Goal: Task Accomplishment & Management: Complete application form

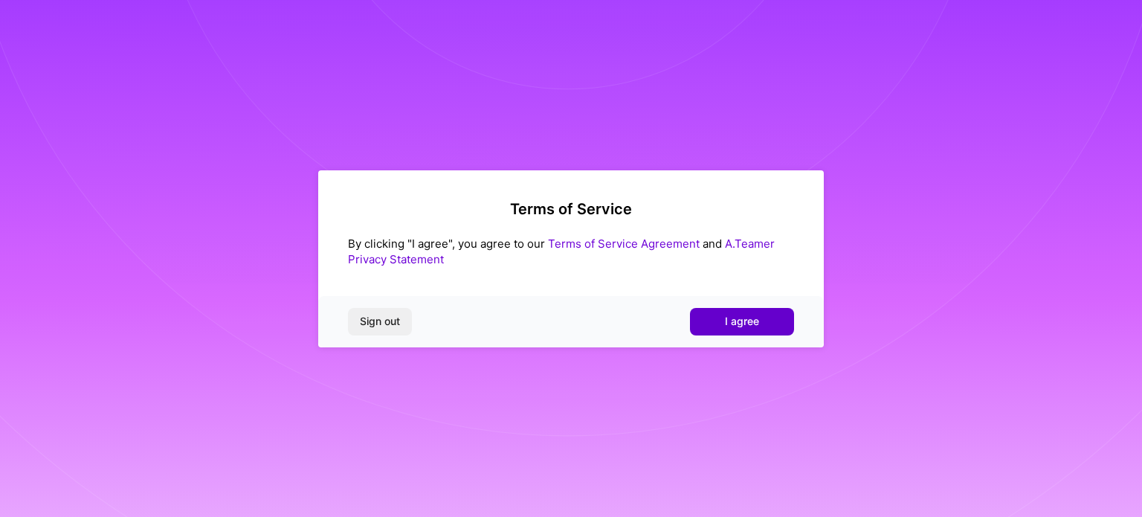
click at [765, 314] on button "I agree" at bounding box center [742, 321] width 104 height 27
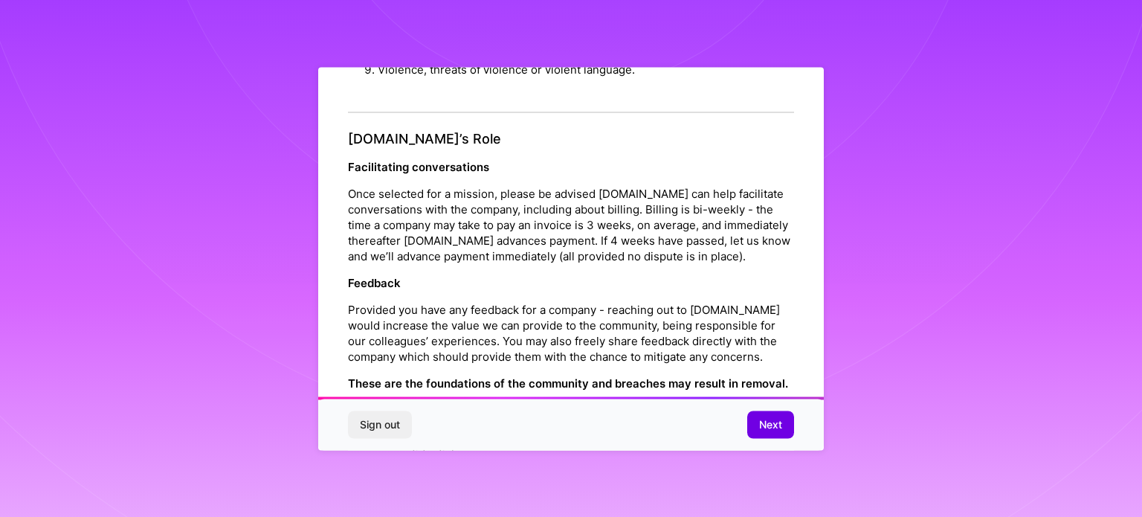
scroll to position [1724, 0]
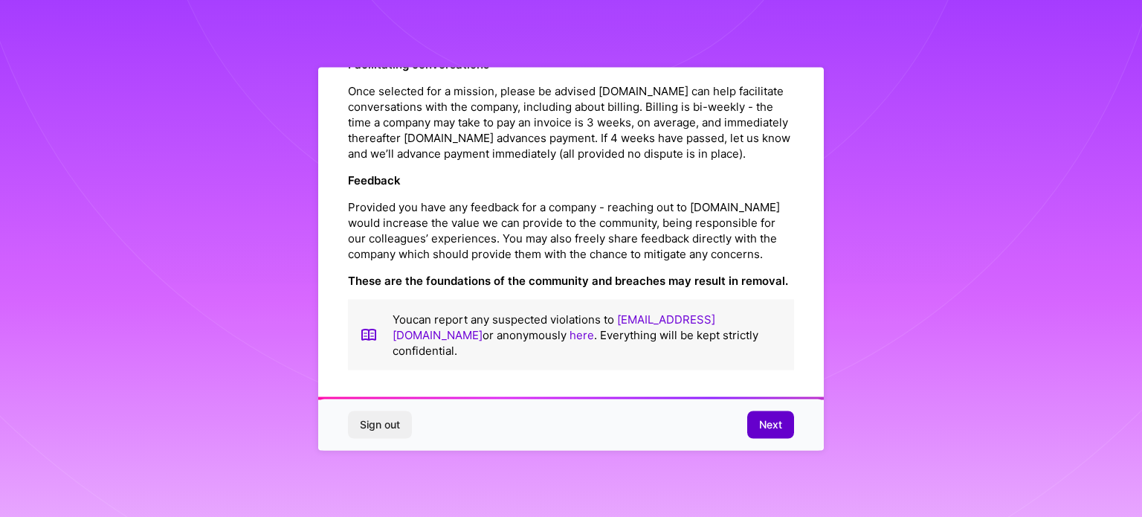
click at [772, 427] on span "Next" at bounding box center [770, 424] width 23 height 15
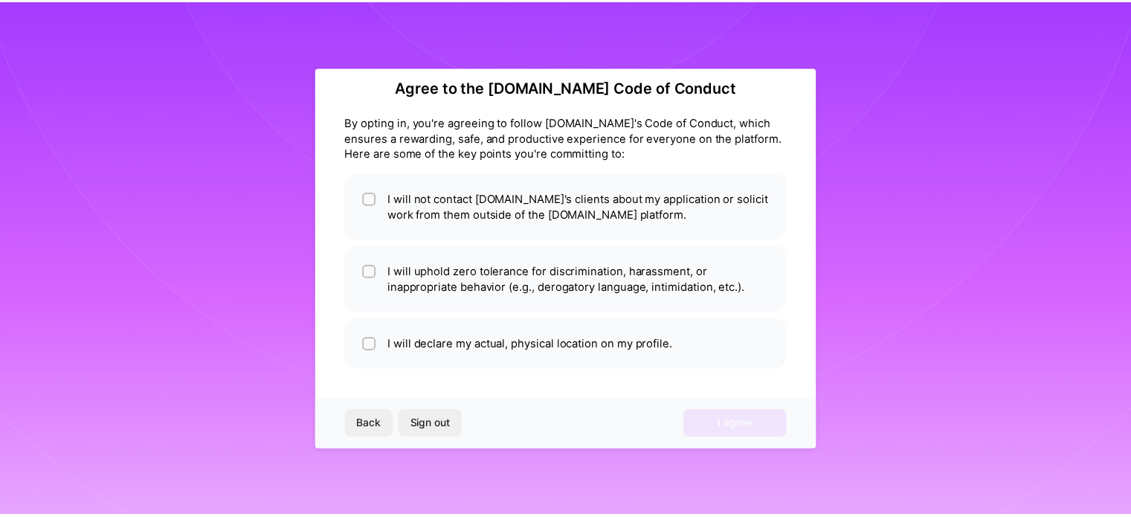
scroll to position [18, 0]
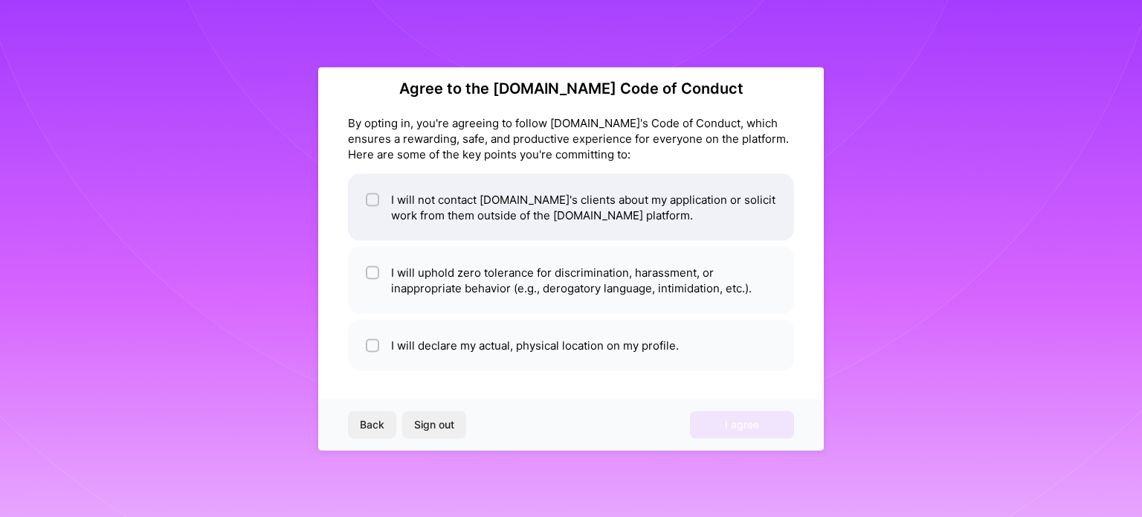
click at [378, 198] on div at bounding box center [372, 199] width 13 height 13
checkbox input "true"
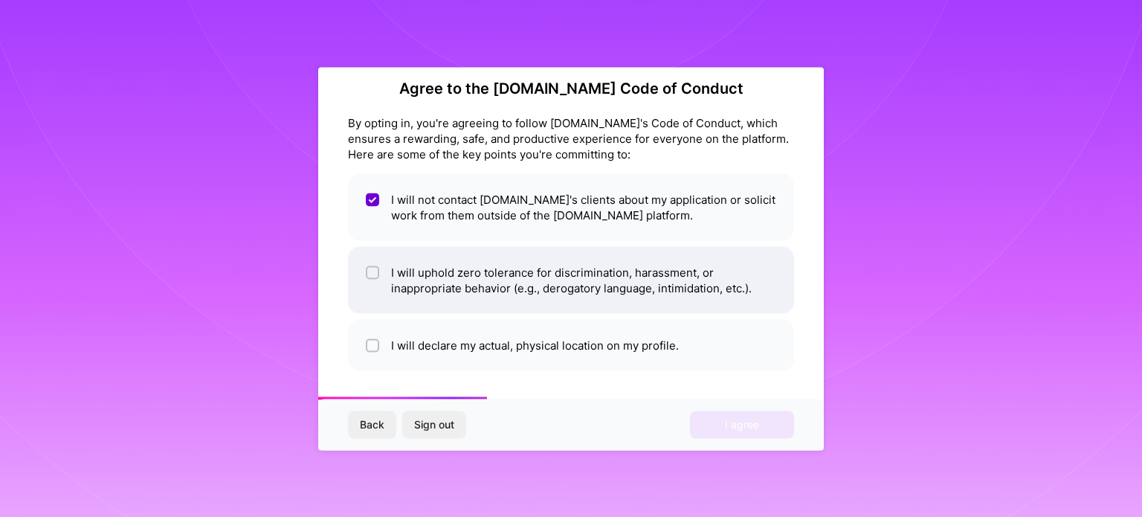
click at [372, 274] on input "checkbox" at bounding box center [374, 273] width 10 height 10
checkbox input "true"
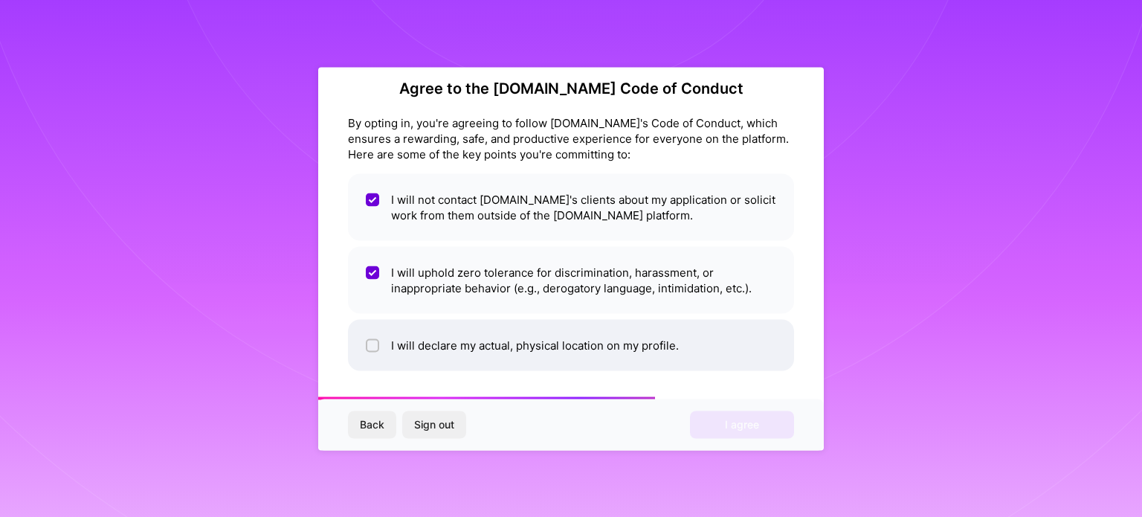
click at [372, 345] on input "checkbox" at bounding box center [374, 345] width 10 height 10
checkbox input "true"
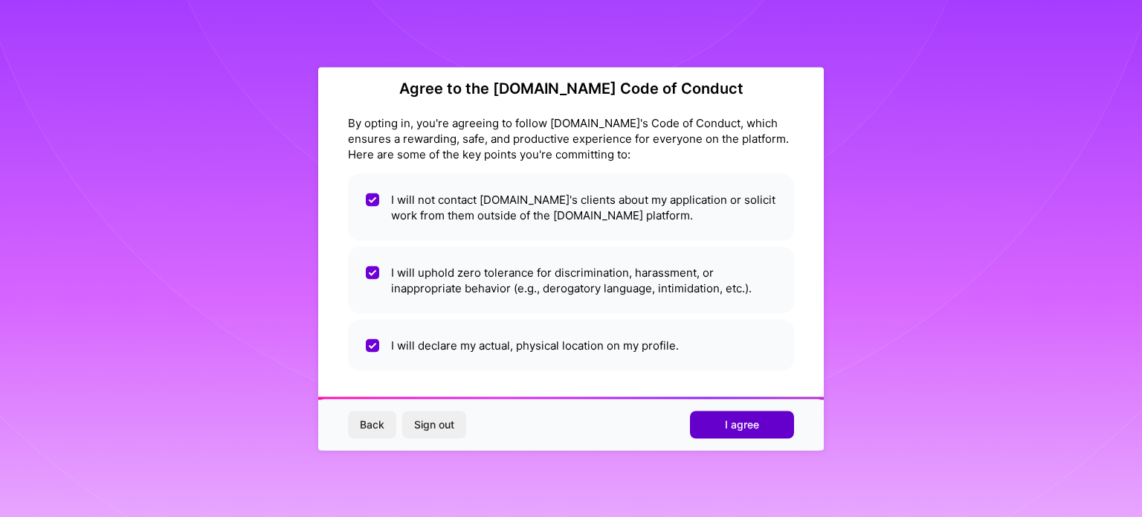
click at [738, 436] on button "I agree" at bounding box center [742, 424] width 104 height 27
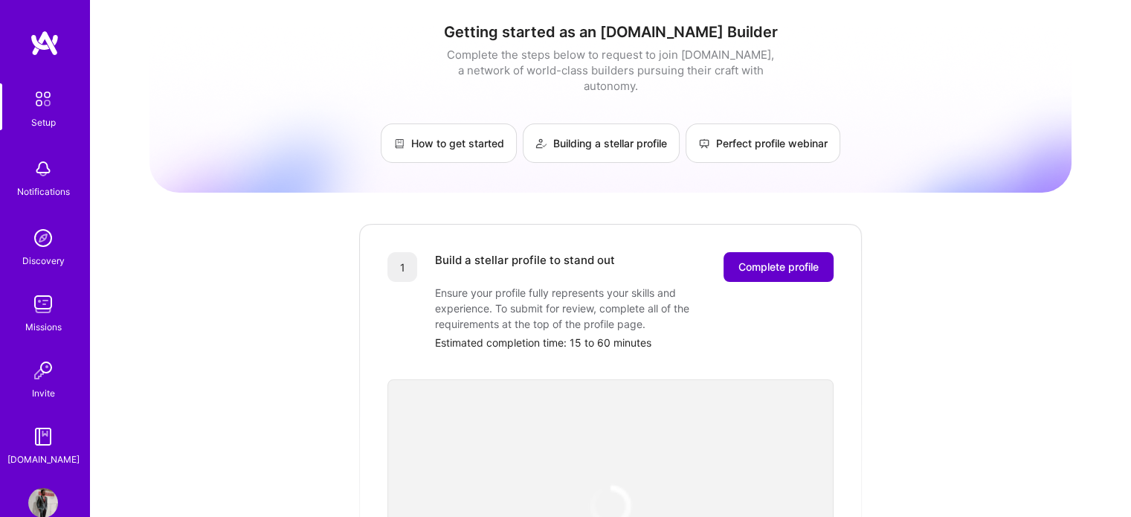
click at [768, 259] on span "Complete profile" at bounding box center [778, 266] width 80 height 15
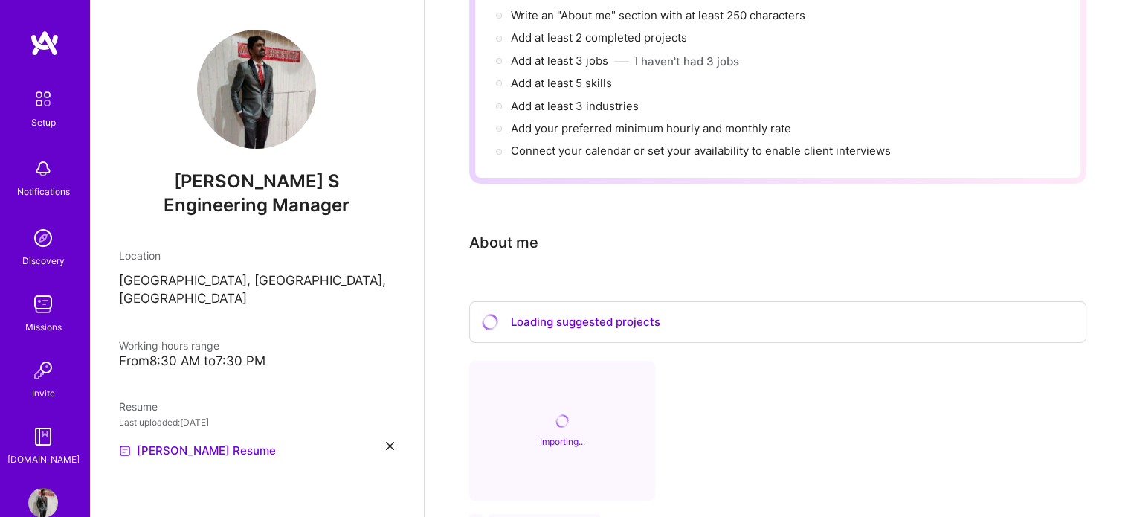
scroll to position [19, 0]
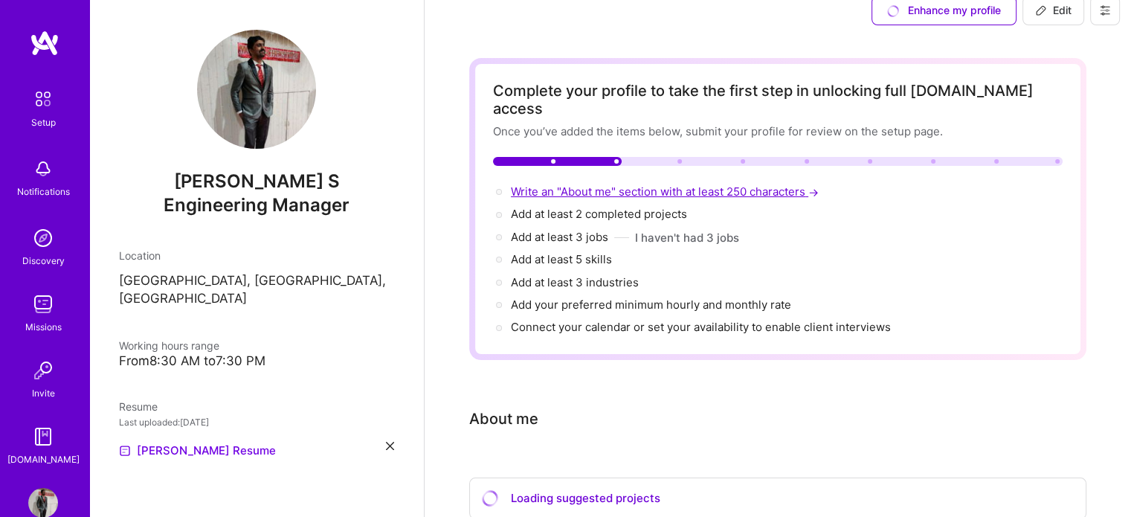
click at [624, 184] on span "Write an "About me" section with at least 250 characters →" at bounding box center [666, 191] width 311 height 14
select select "US"
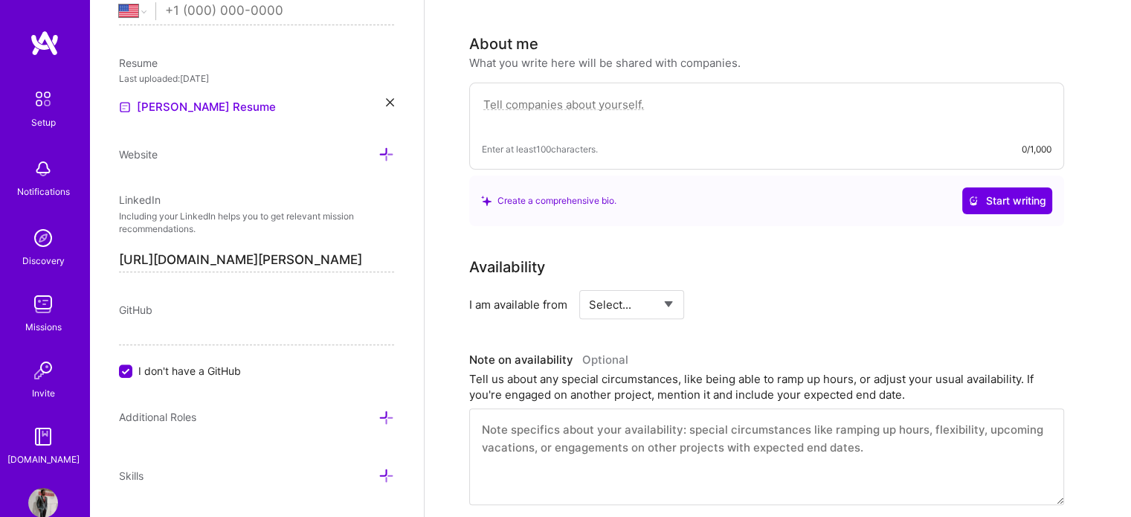
scroll to position [404, 0]
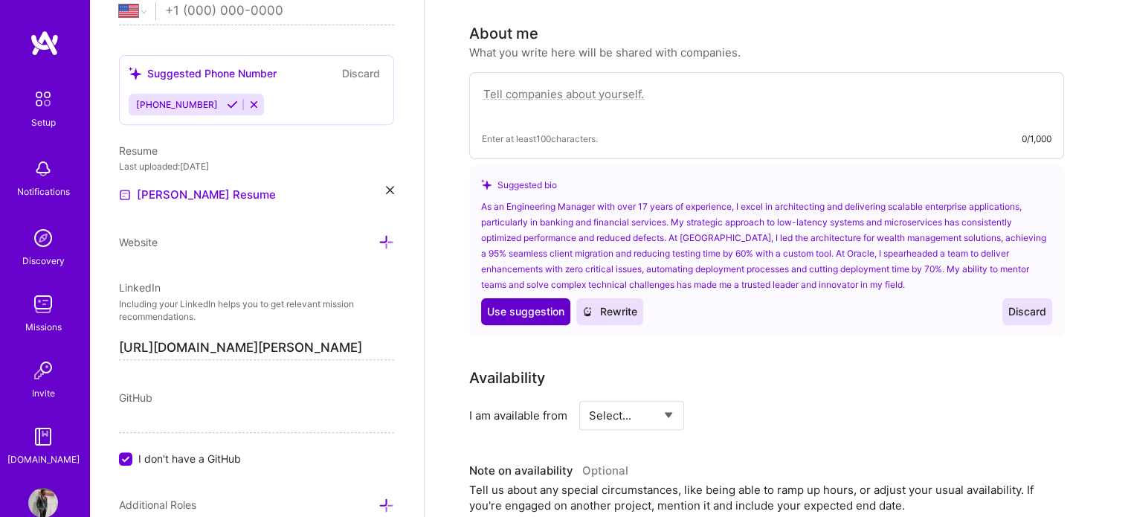
click at [534, 304] on span "Use suggestion" at bounding box center [525, 311] width 77 height 15
type textarea "As an Engineering Manager with over 17 years of experience, I excel in architec…"
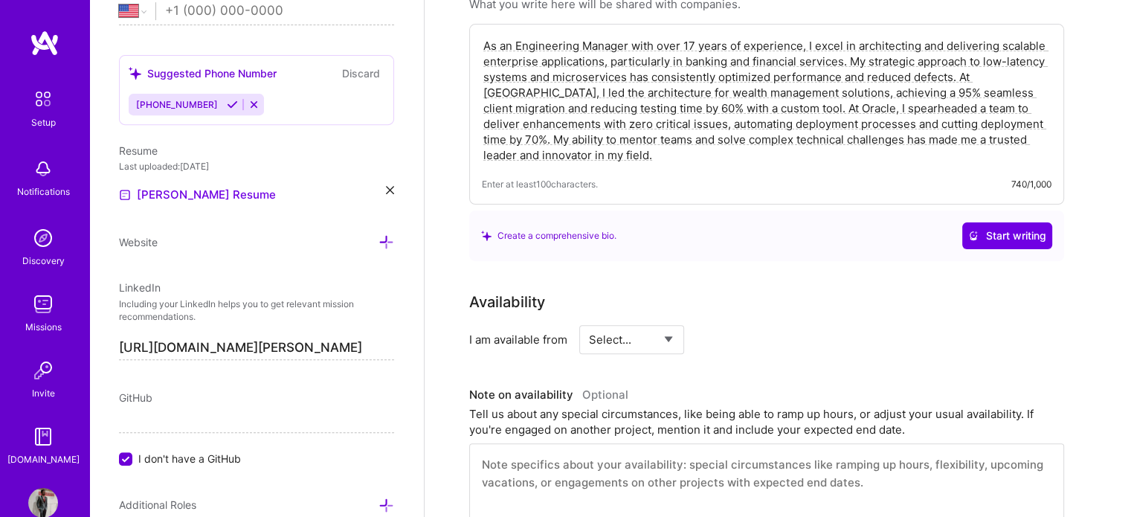
scroll to position [479, 0]
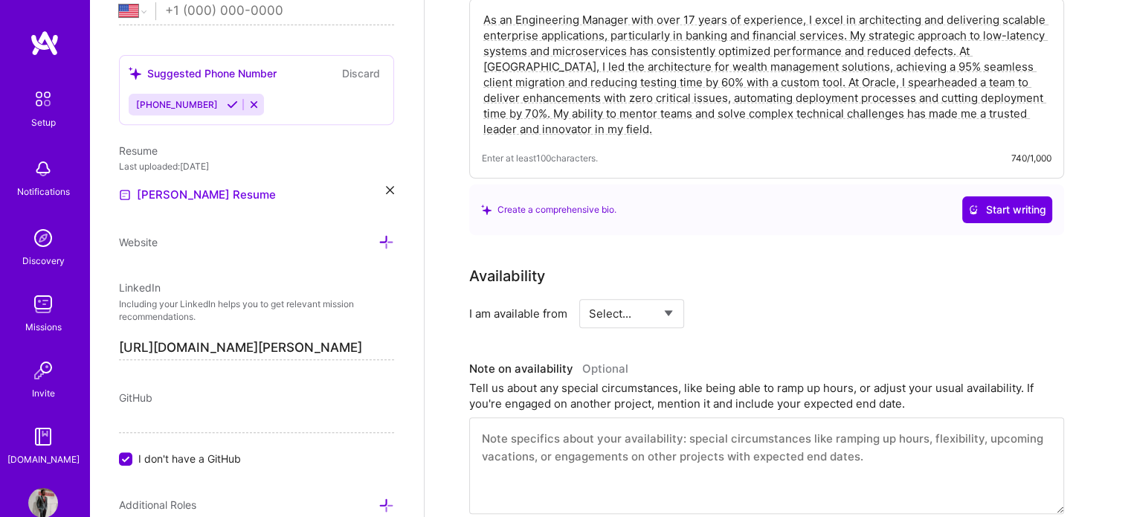
click at [636, 294] on select "Select... Right Now Future Date Not Available" at bounding box center [631, 313] width 85 height 38
select select "Future Date"
click at [589, 294] on select "Select... Right Now Future Date Not Available" at bounding box center [631, 313] width 85 height 38
click at [774, 299] on input "[DATE]" at bounding box center [759, 313] width 74 height 29
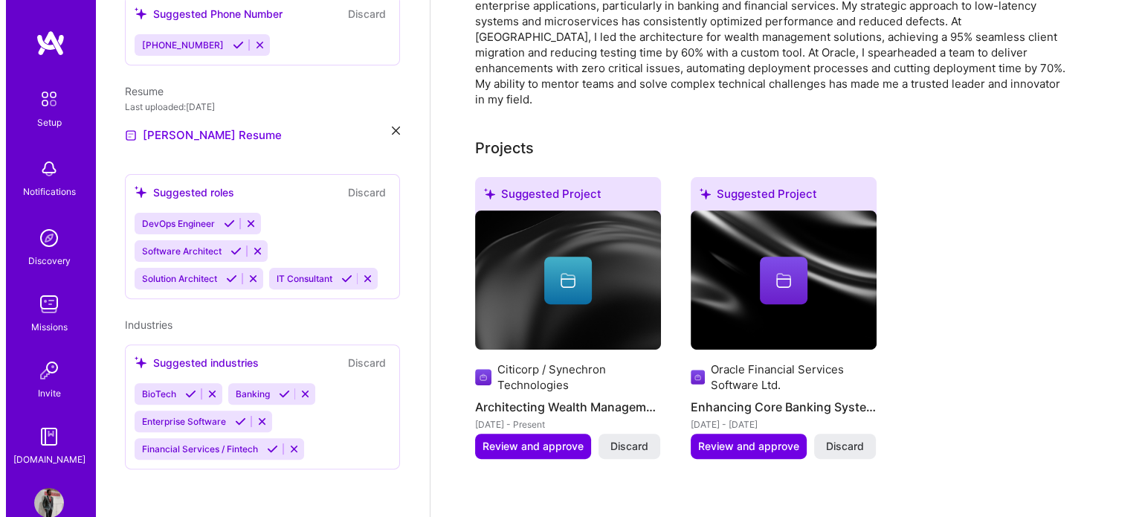
scroll to position [354, 0]
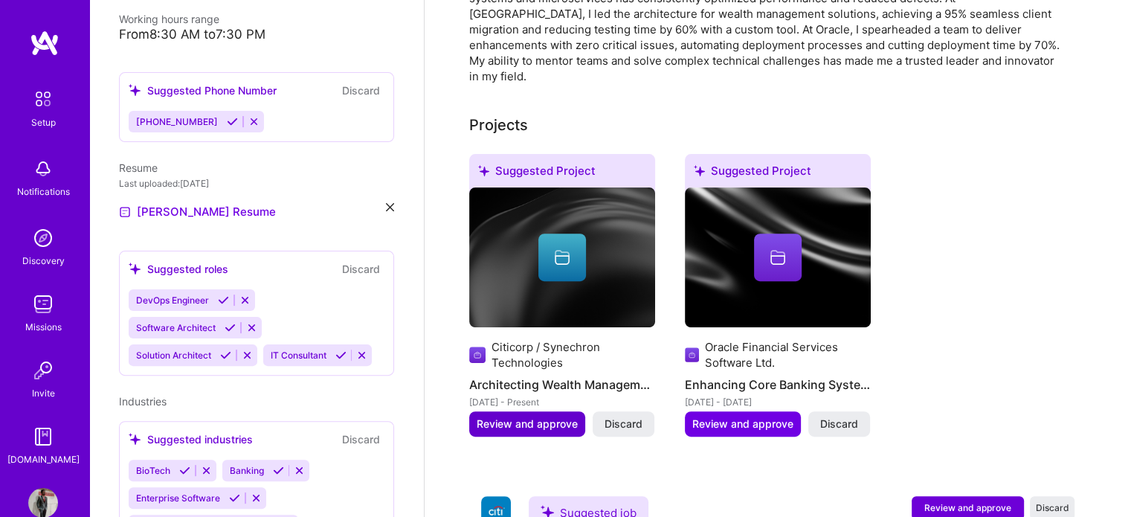
click at [547, 416] on span "Review and approve" at bounding box center [526, 423] width 101 height 15
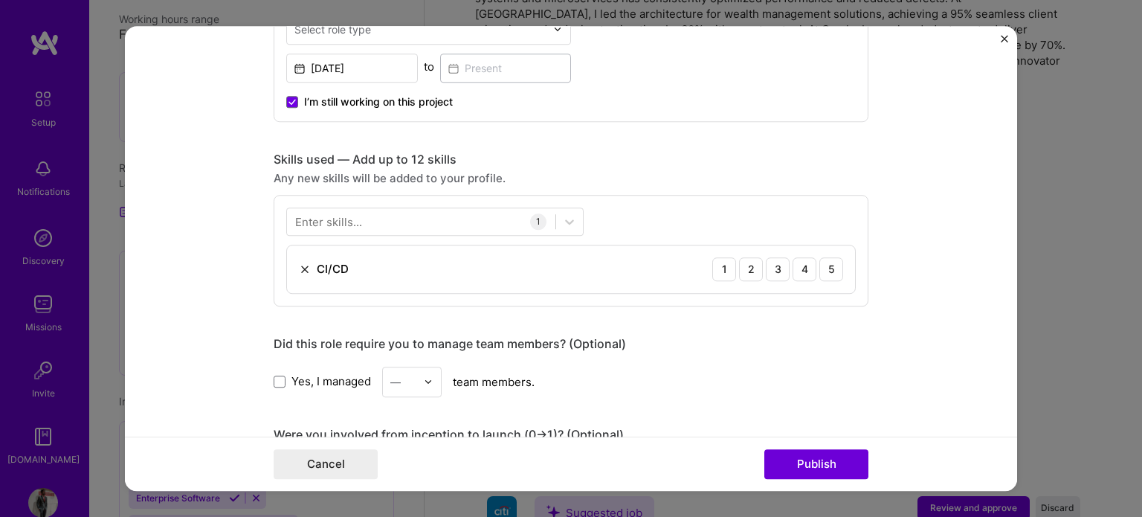
scroll to position [818, 0]
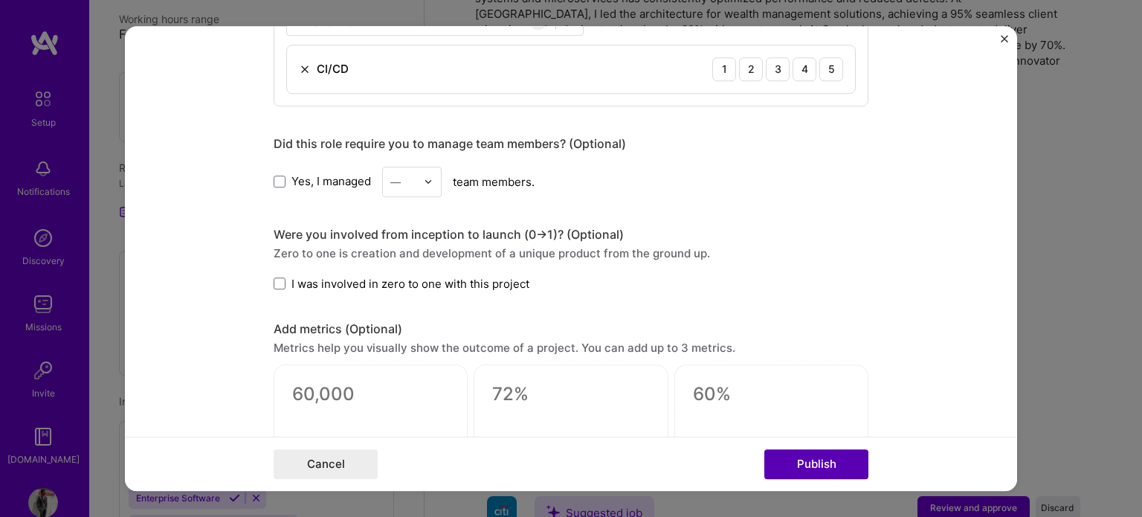
click at [833, 469] on button "Publish" at bounding box center [816, 464] width 104 height 30
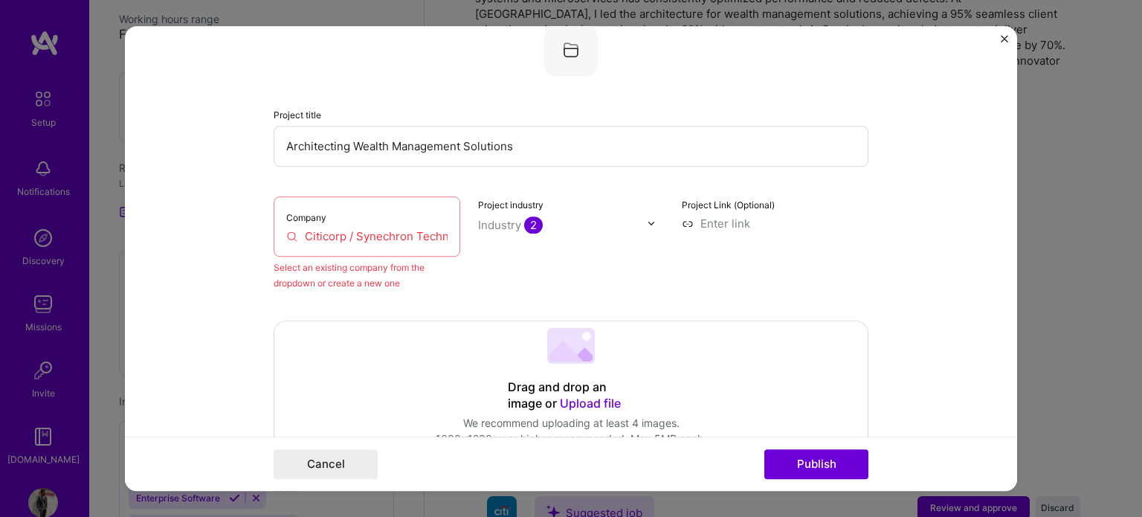
scroll to position [97, 0]
click at [419, 232] on input "Citicorp / Synechron Technologies" at bounding box center [366, 239] width 161 height 16
drag, startPoint x: 349, startPoint y: 237, endPoint x: 557, endPoint y: 233, distance: 208.2
click at [557, 233] on div "Company Citicorp / Synechron Technologies Select an existing company from the d…" at bounding box center [571, 246] width 595 height 94
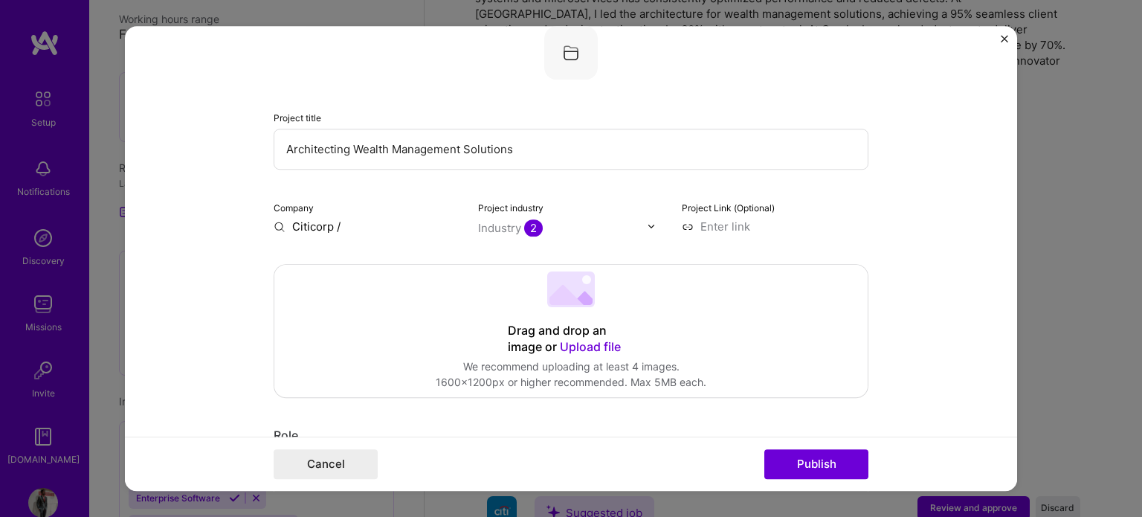
scroll to position [0, 0]
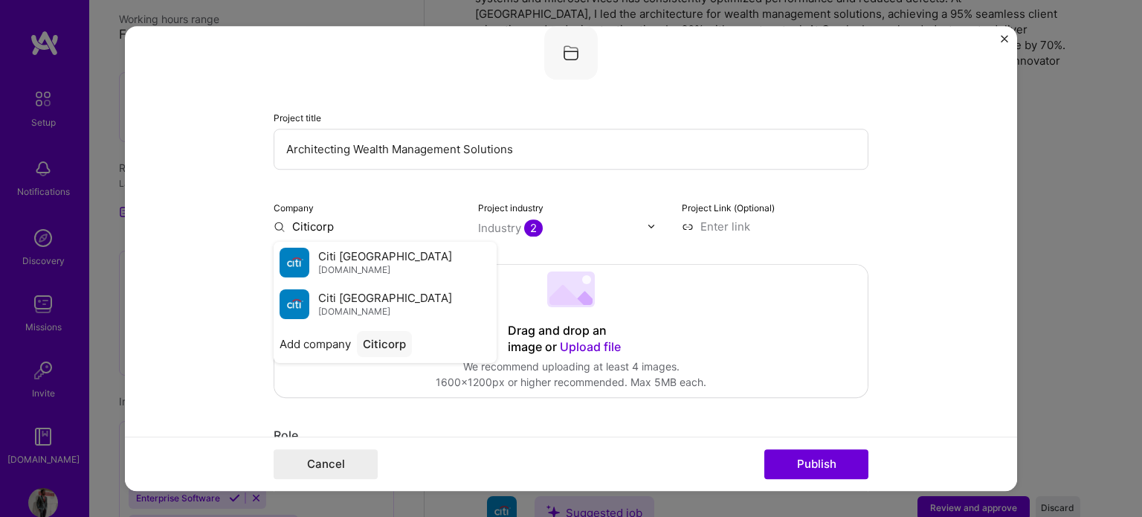
click at [339, 264] on span "[DOMAIN_NAME]" at bounding box center [354, 270] width 72 height 12
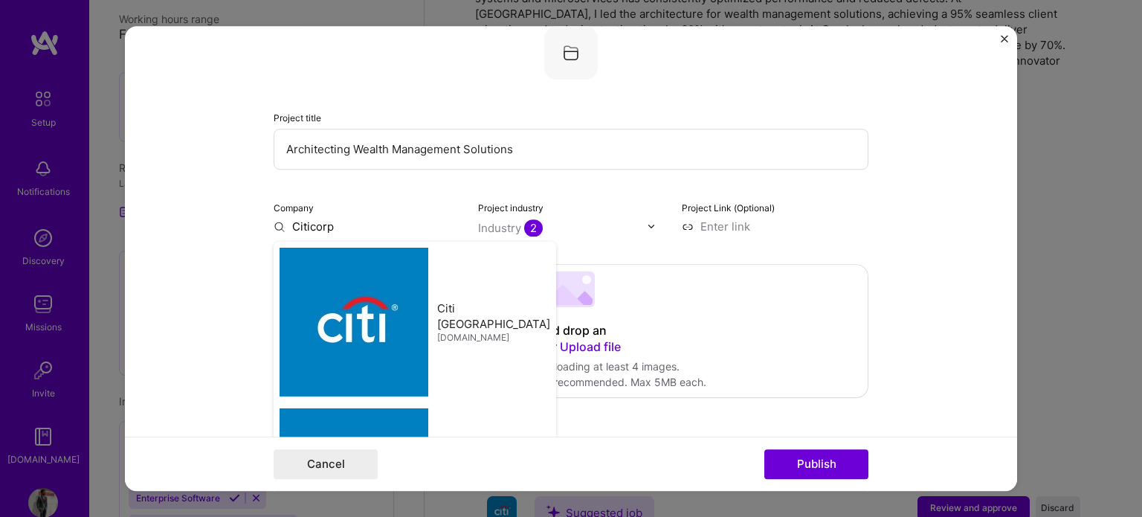
type input "Citi [GEOGRAPHIC_DATA]"
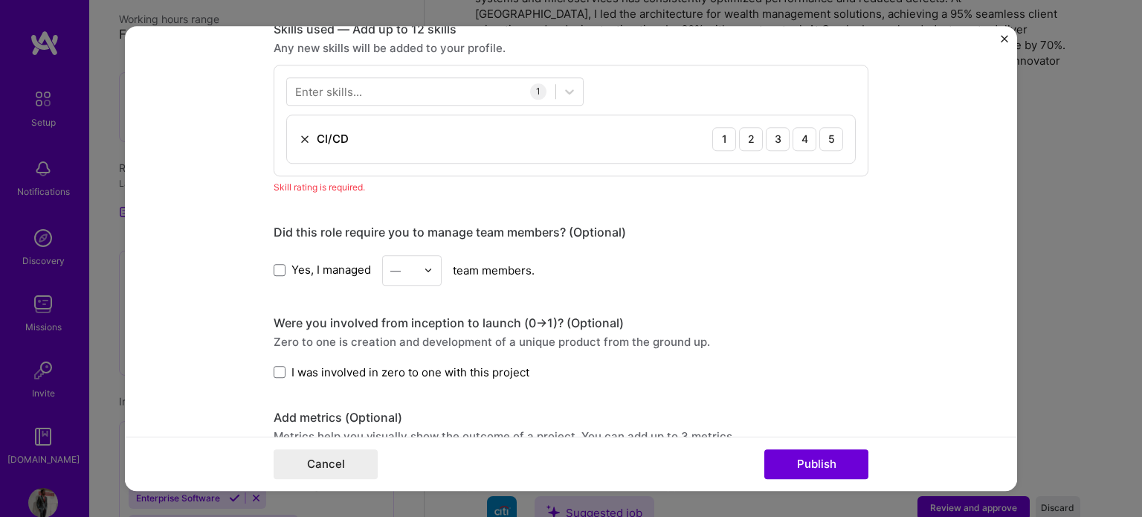
scroll to position [618, 0]
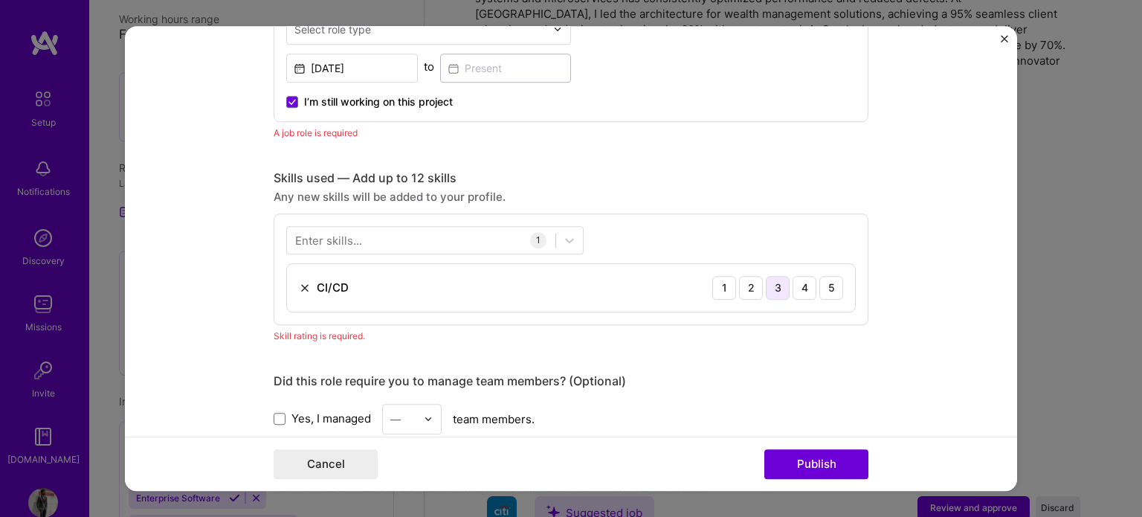
click at [777, 285] on div "3" at bounding box center [778, 288] width 24 height 24
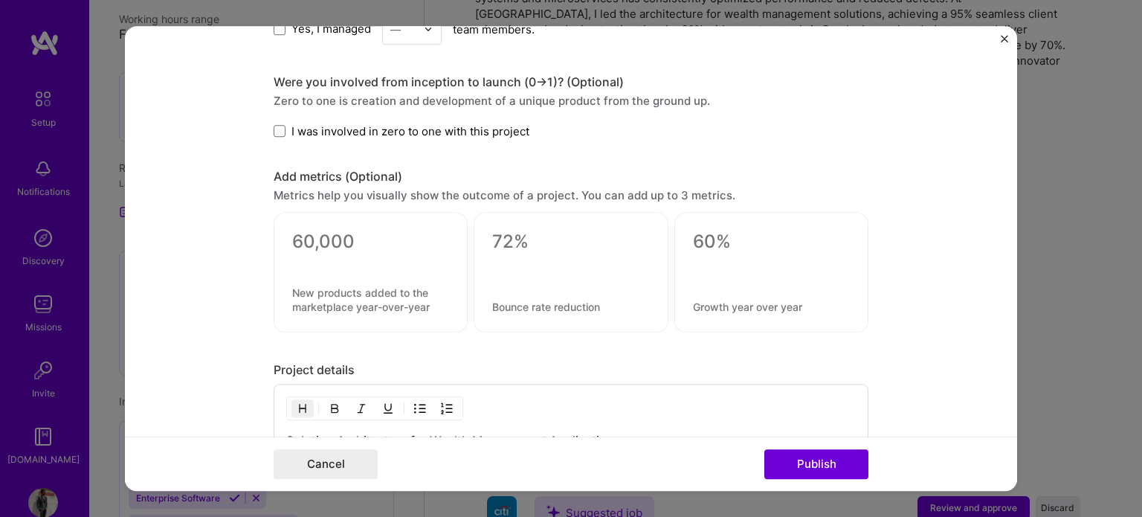
scroll to position [989, 0]
click at [277, 126] on span at bounding box center [280, 130] width 12 height 12
click at [0, 0] on input "I was involved in zero to one with this project" at bounding box center [0, 0] width 0 height 0
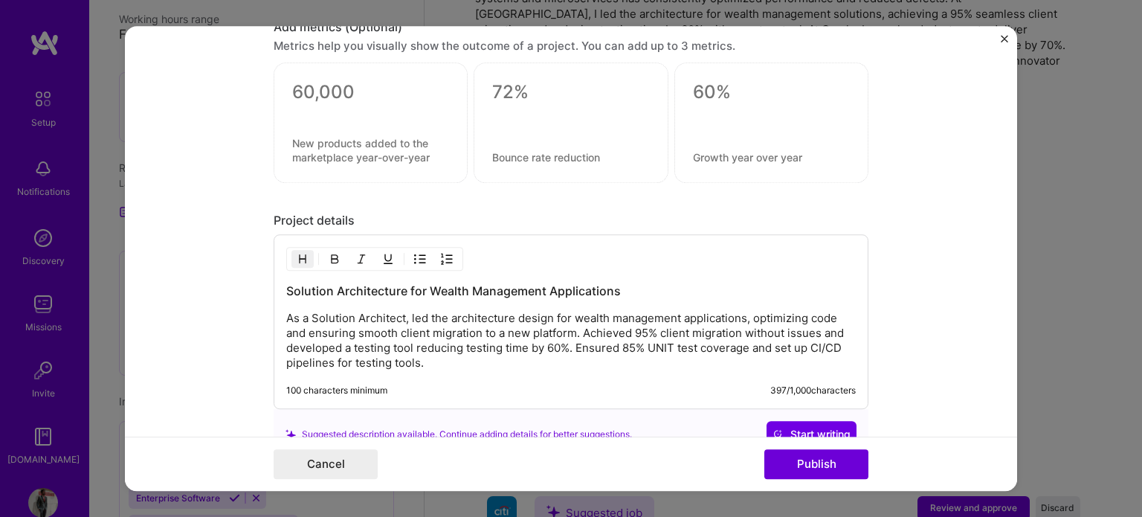
scroll to position [1290, 0]
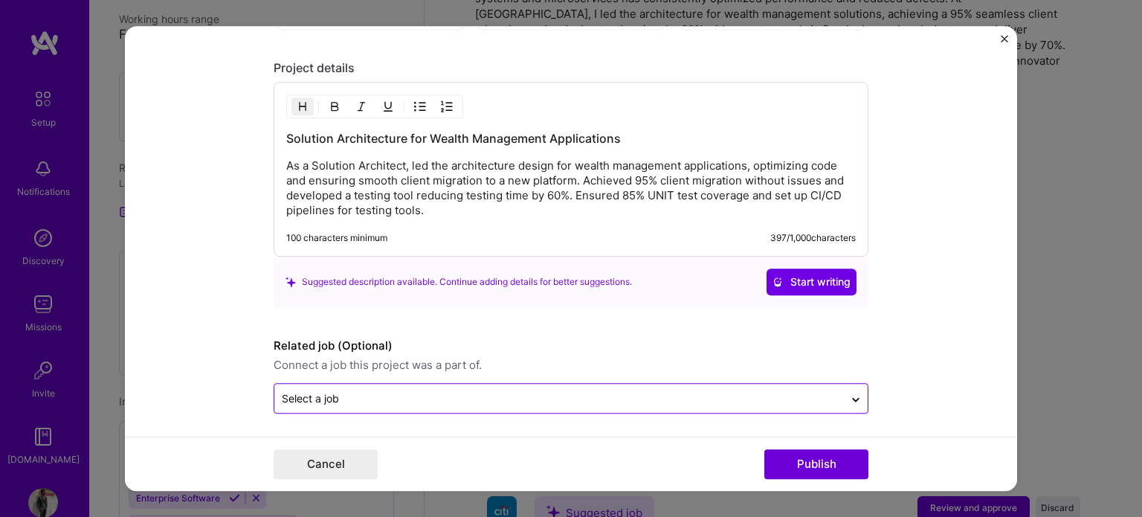
click at [512, 390] on input "text" at bounding box center [559, 398] width 555 height 16
click at [850, 389] on icon at bounding box center [856, 396] width 12 height 15
click at [911, 330] on form "Editing suggested project This project is suggested based on your LinkedIn, res…" at bounding box center [571, 258] width 892 height 465
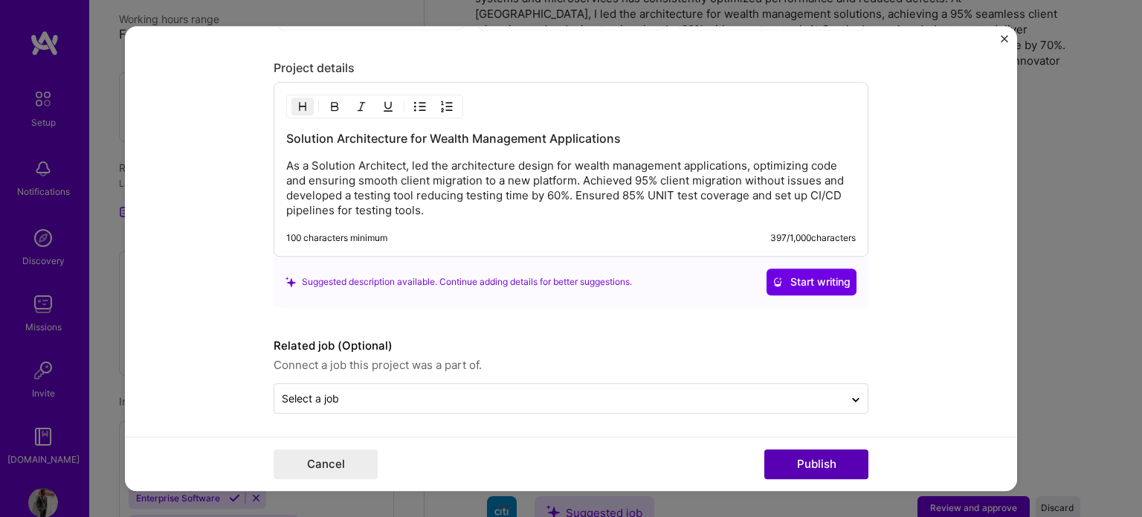
click at [846, 462] on button "Publish" at bounding box center [816, 464] width 104 height 30
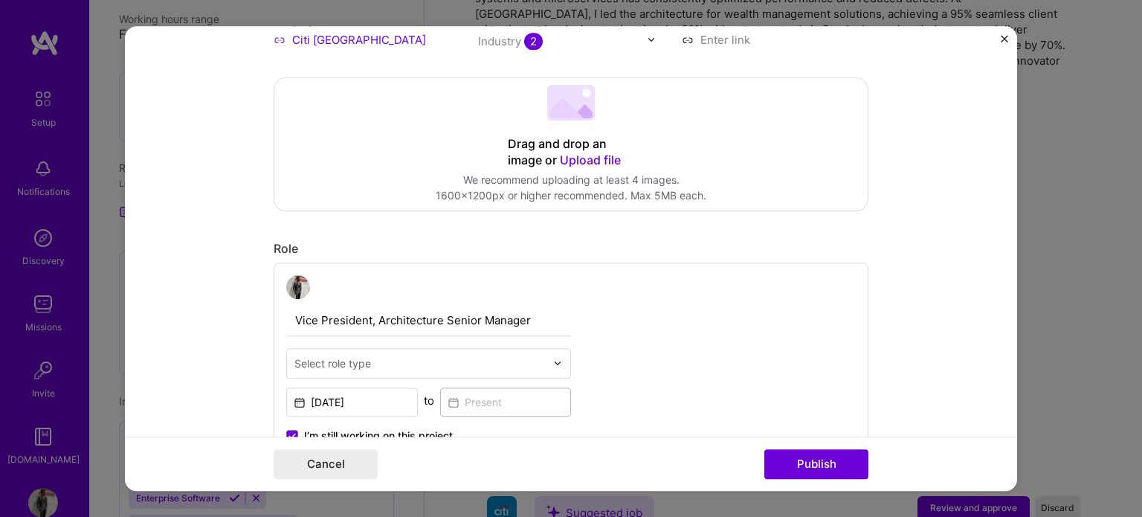
scroll to position [275, 0]
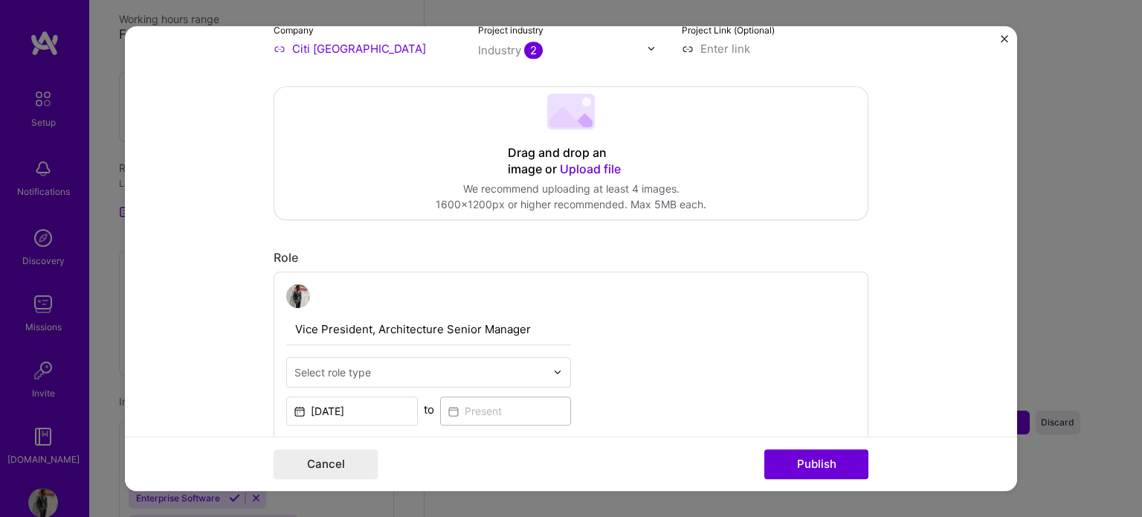
click at [553, 374] on img at bounding box center [557, 371] width 9 height 9
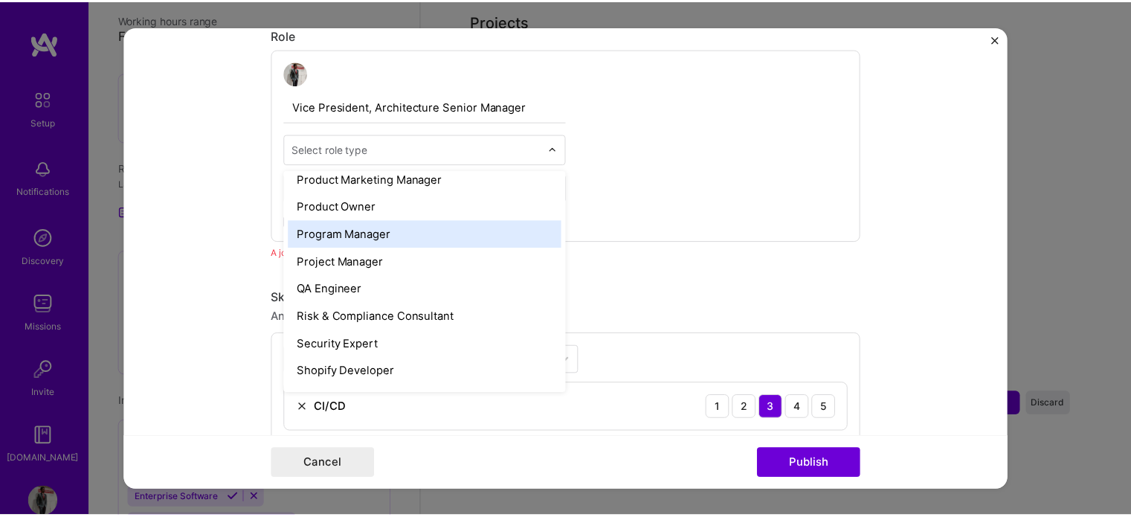
scroll to position [1561, 0]
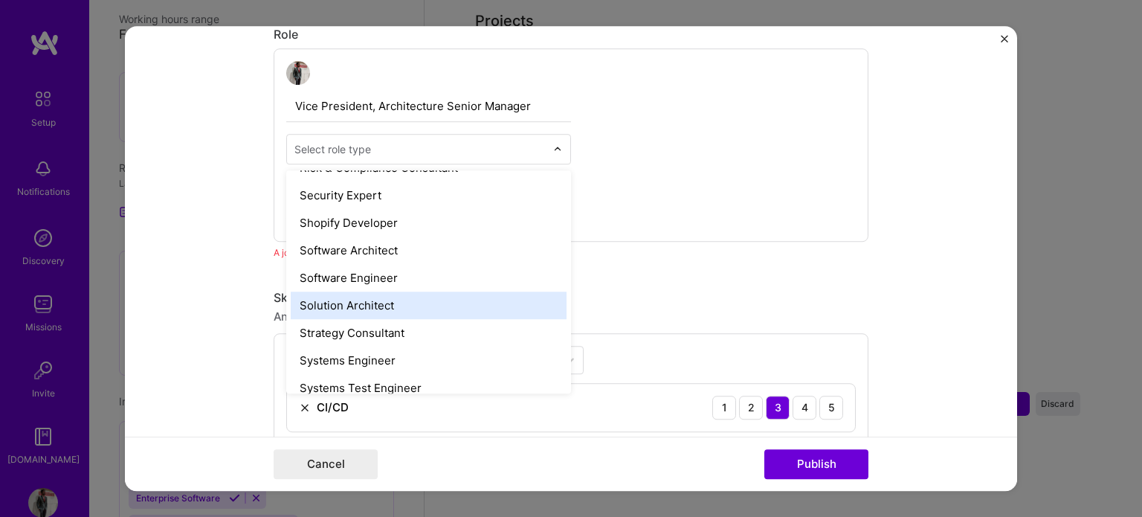
click at [399, 294] on div "Solution Architect" at bounding box center [429, 305] width 276 height 28
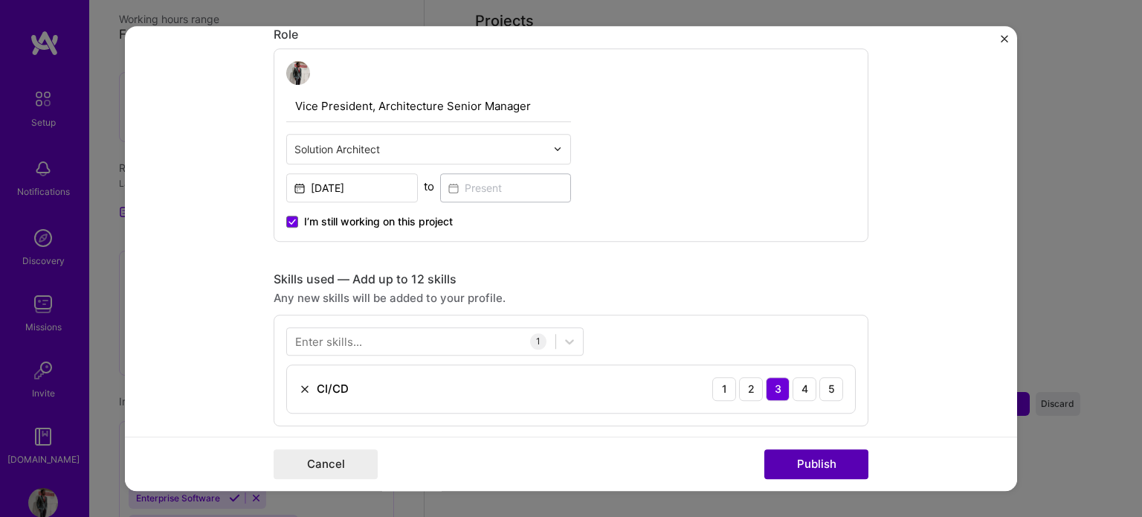
click at [821, 463] on button "Publish" at bounding box center [816, 464] width 104 height 30
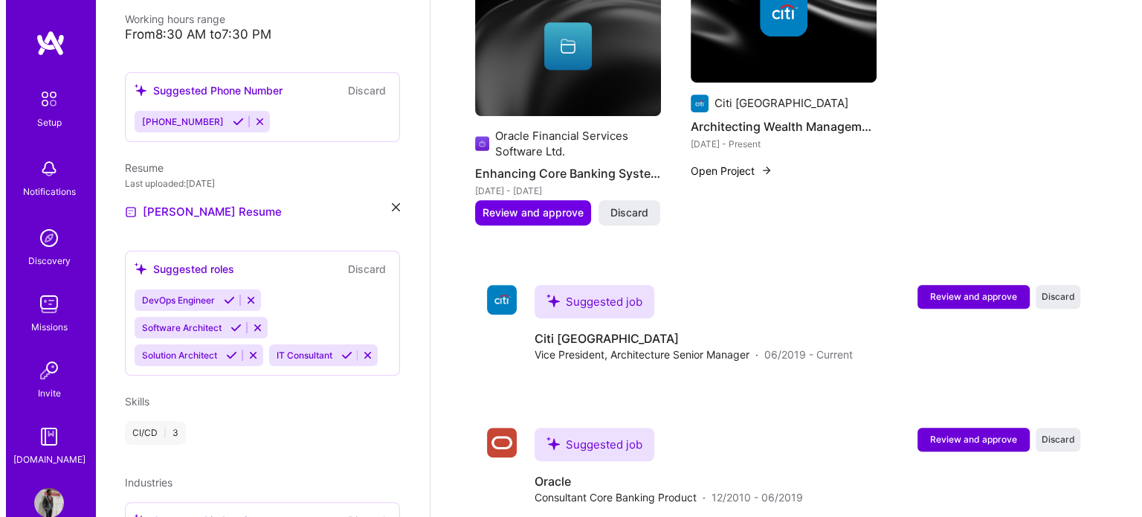
scroll to position [699, 0]
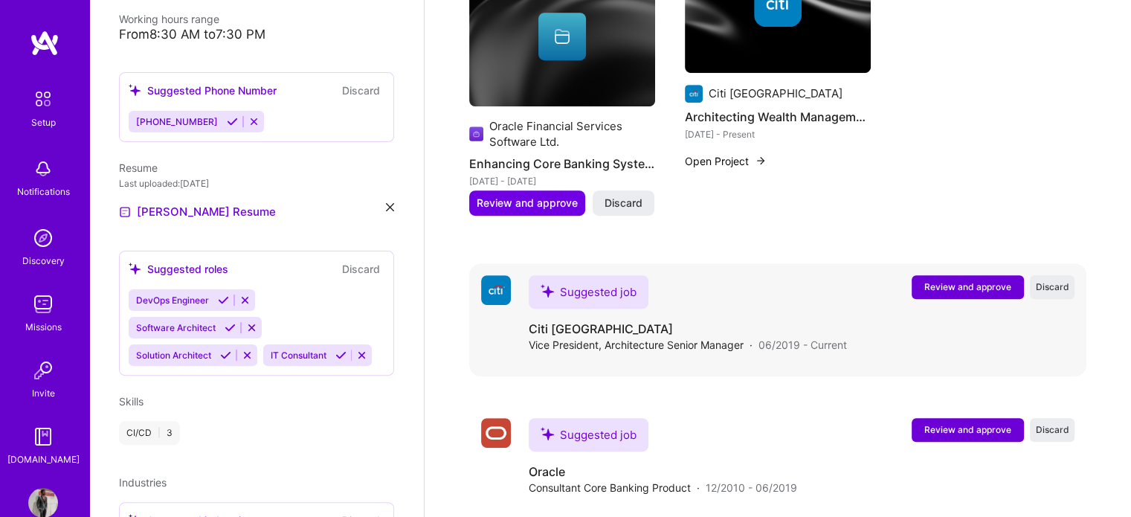
click at [925, 280] on span "Review and approve" at bounding box center [967, 286] width 87 height 13
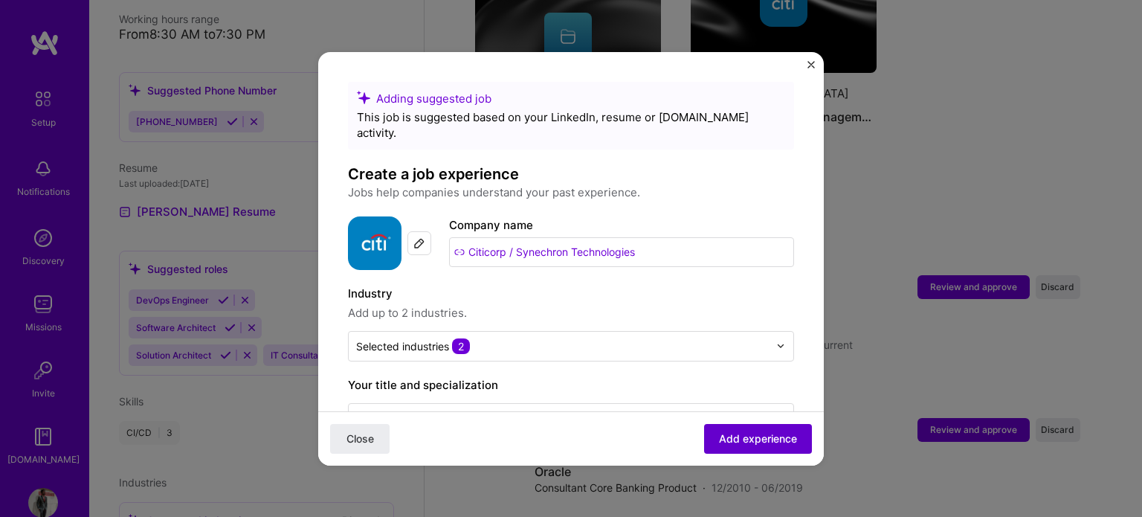
click at [752, 433] on span "Add experience" at bounding box center [758, 437] width 78 height 15
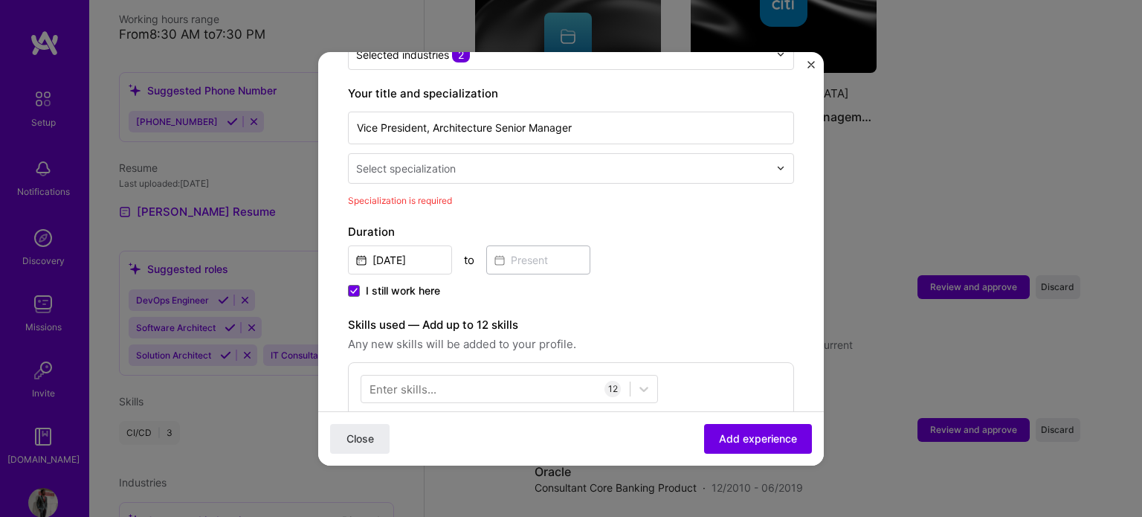
scroll to position [308, 0]
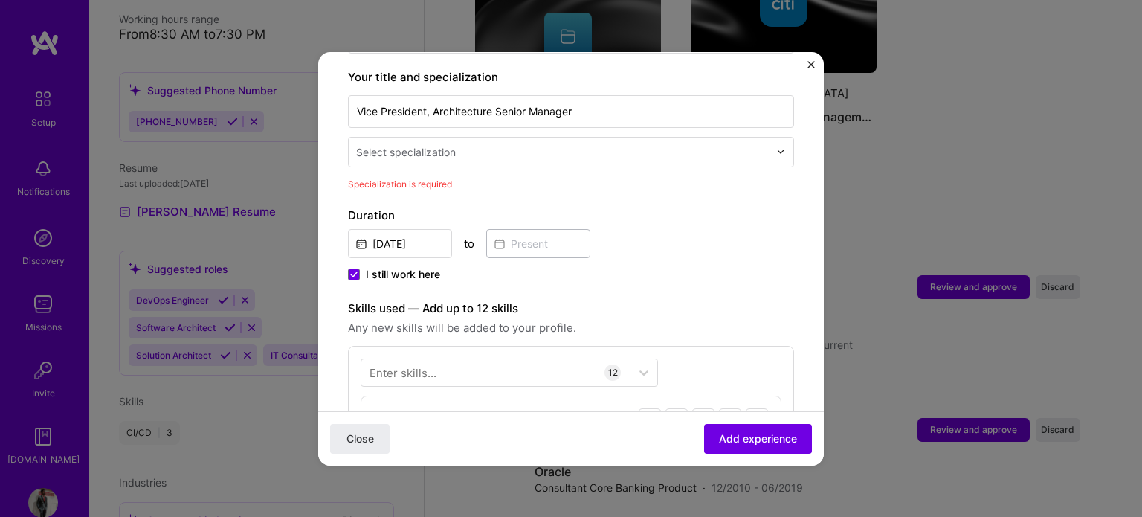
click at [581, 144] on div "Select specialization" at bounding box center [562, 152] width 427 height 29
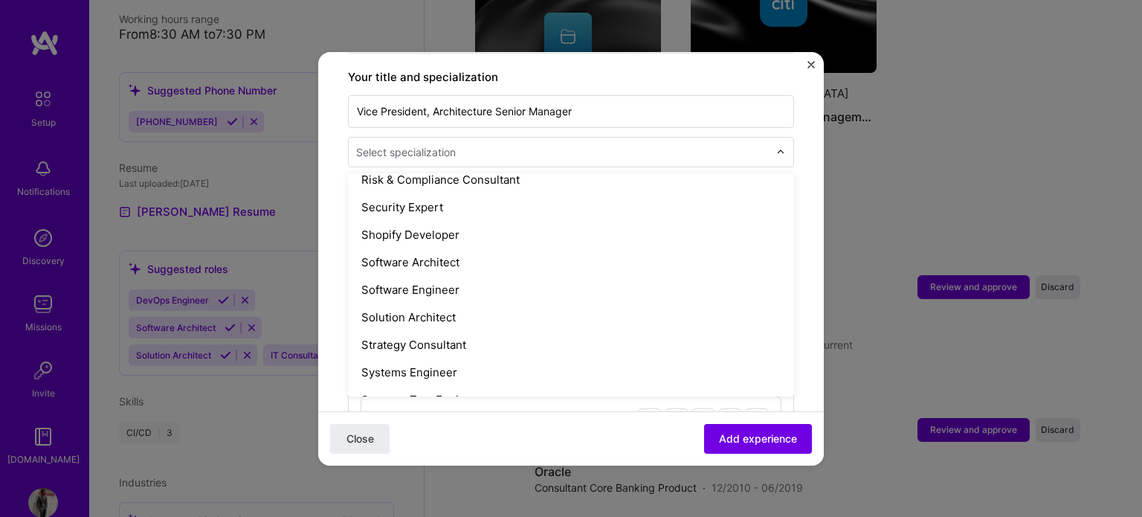
scroll to position [1561, 0]
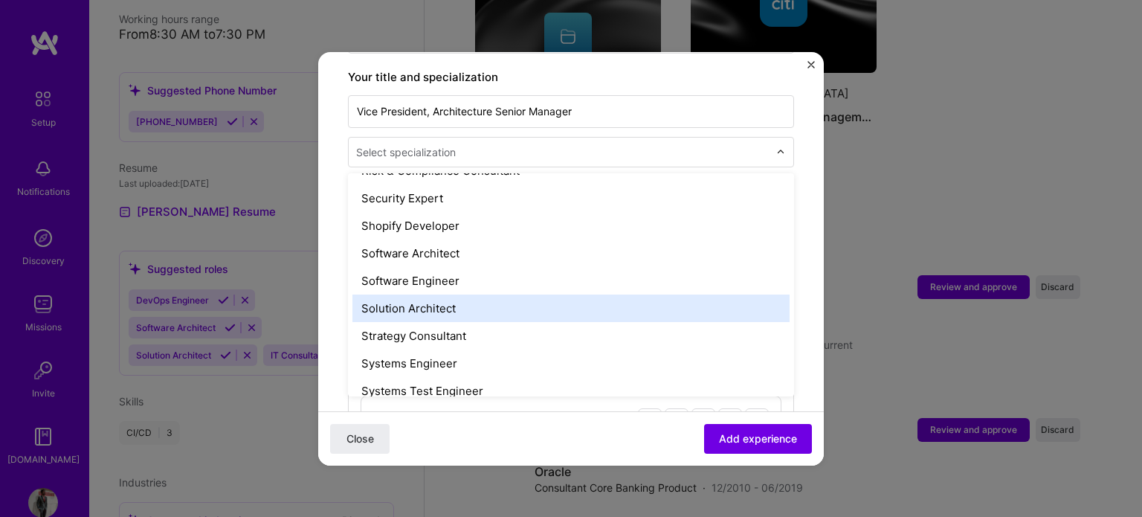
click at [446, 294] on div "Solution Architect" at bounding box center [570, 308] width 437 height 28
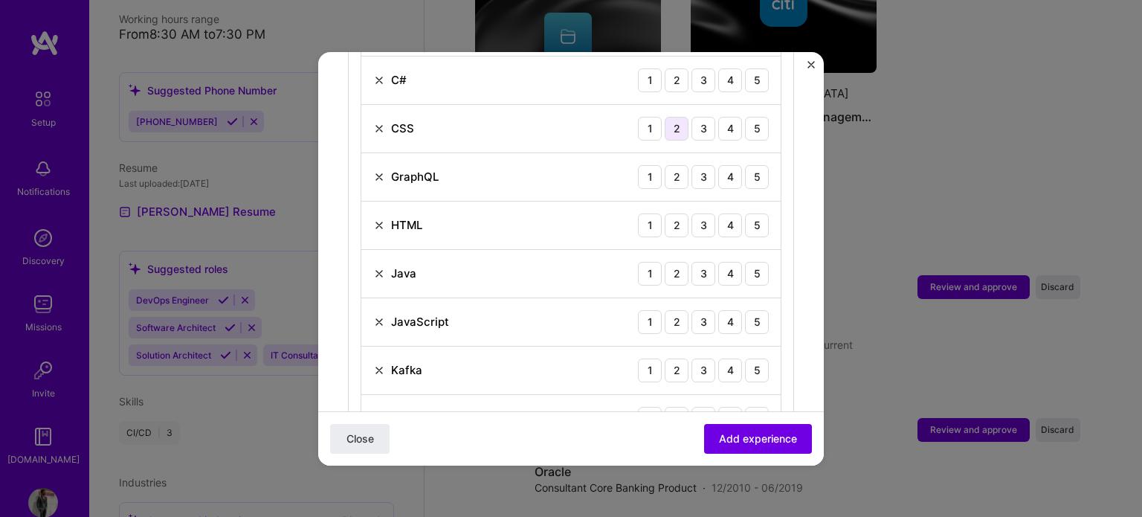
scroll to position [679, 0]
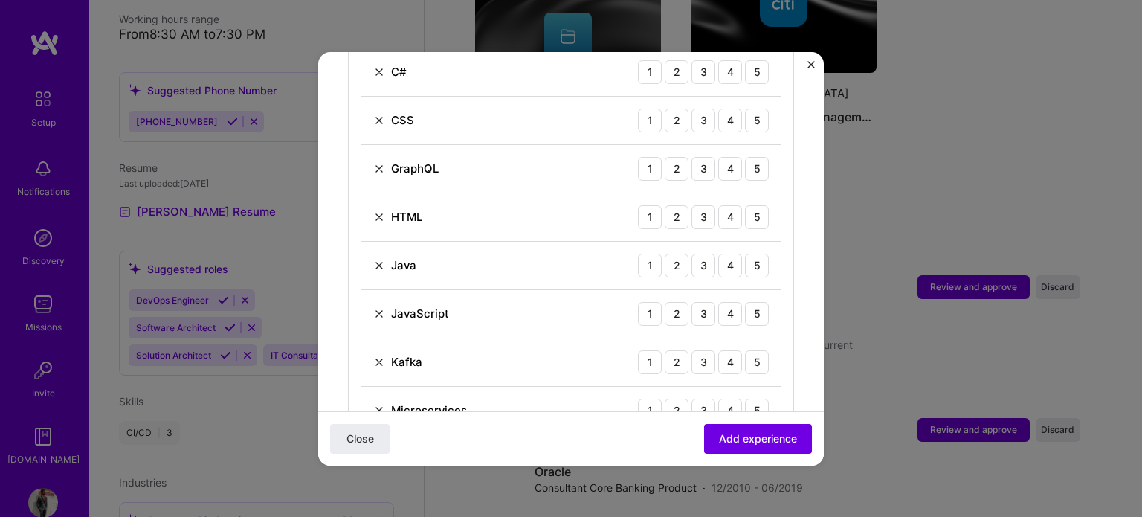
click at [728, 422] on div "Close Add experience" at bounding box center [570, 437] width 505 height 54
click at [734, 439] on span "Add experience" at bounding box center [758, 437] width 78 height 15
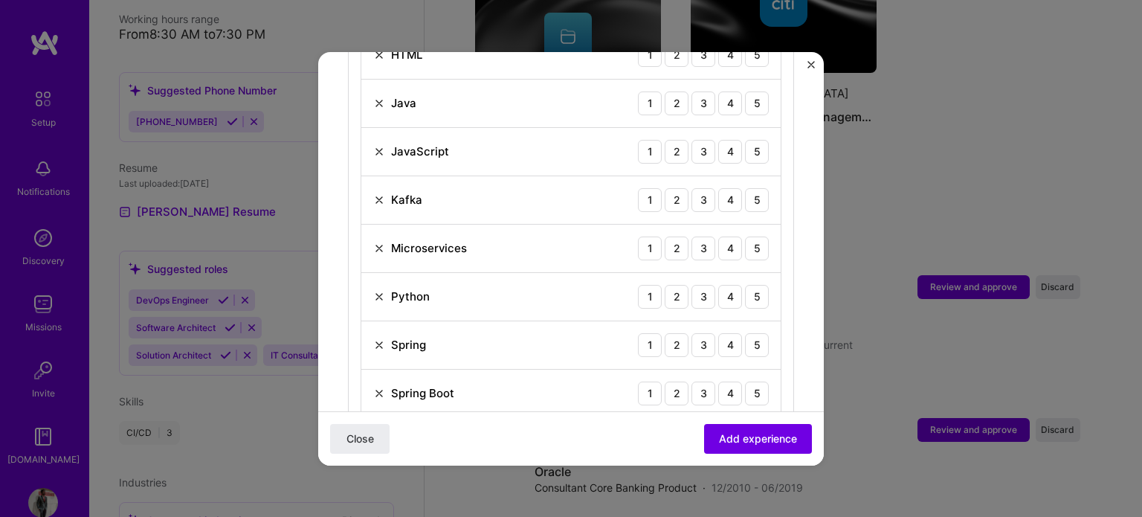
scroll to position [737, 0]
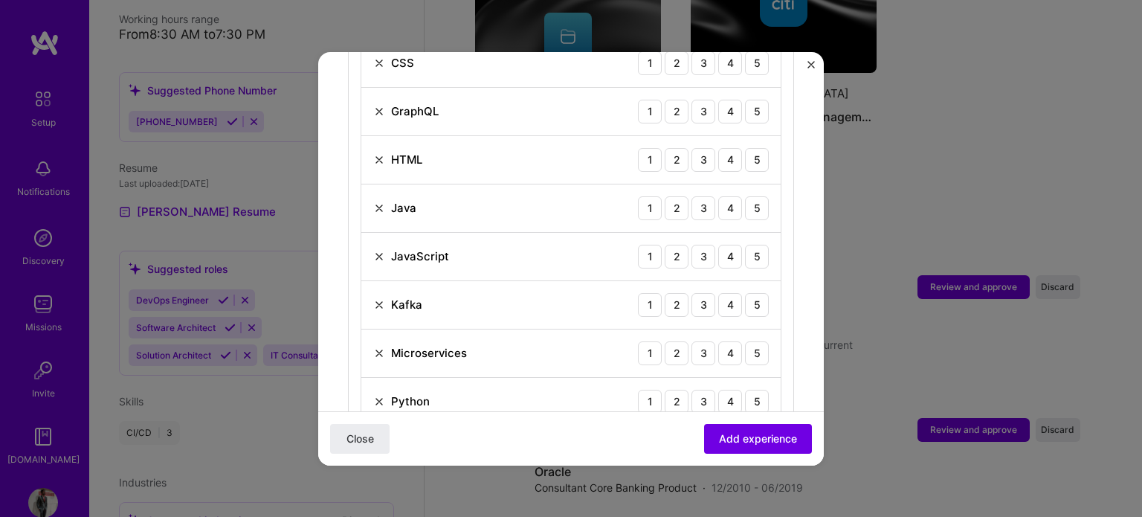
drag, startPoint x: 688, startPoint y: 237, endPoint x: 685, endPoint y: 219, distance: 18.8
click at [691, 245] on div "3" at bounding box center [703, 257] width 24 height 24
click at [721, 196] on div "4" at bounding box center [730, 208] width 24 height 24
click at [691, 148] on div "3" at bounding box center [703, 160] width 24 height 24
click at [691, 100] on div "3" at bounding box center [703, 112] width 24 height 24
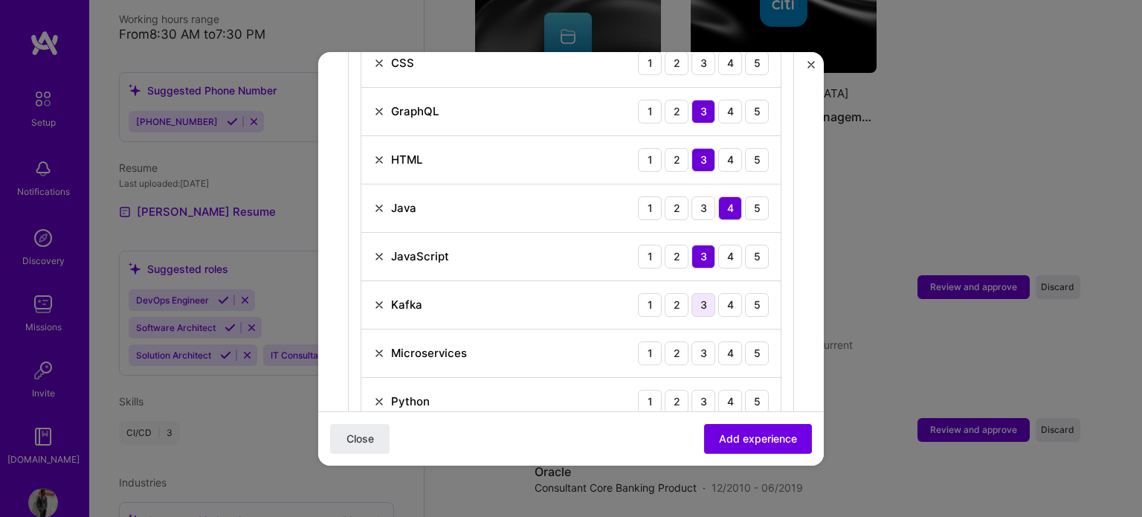
click at [691, 293] on div "3" at bounding box center [703, 305] width 24 height 24
click at [718, 341] on div "4" at bounding box center [730, 353] width 24 height 24
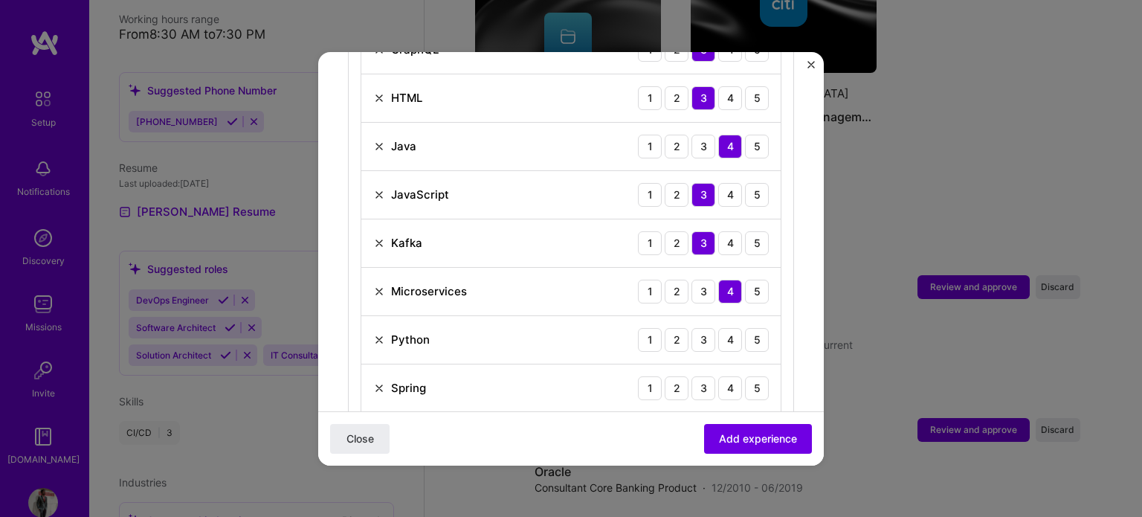
scroll to position [885, 0]
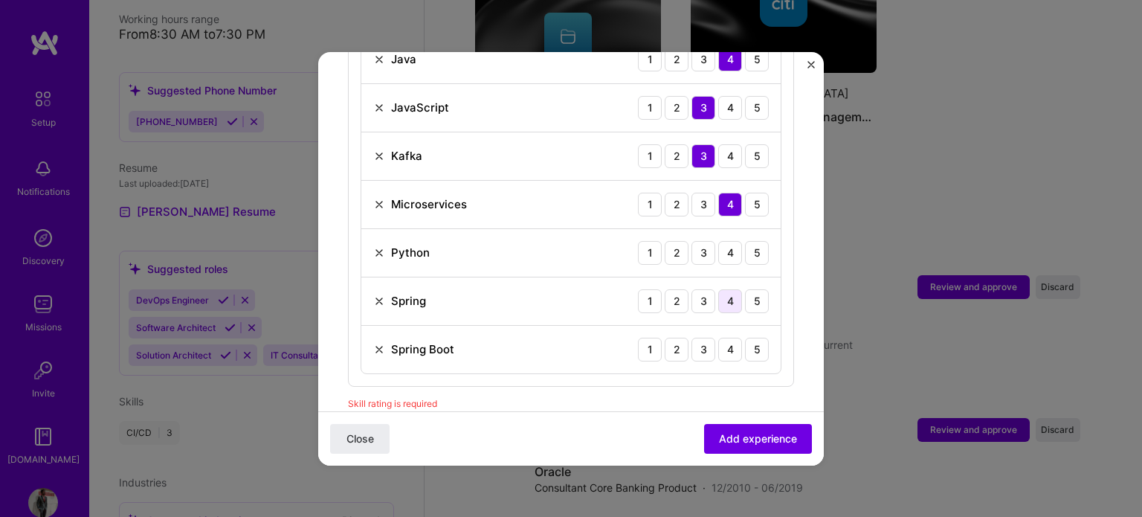
click at [718, 289] on div "4" at bounding box center [730, 301] width 24 height 24
click at [718, 337] on div "4" at bounding box center [730, 349] width 24 height 24
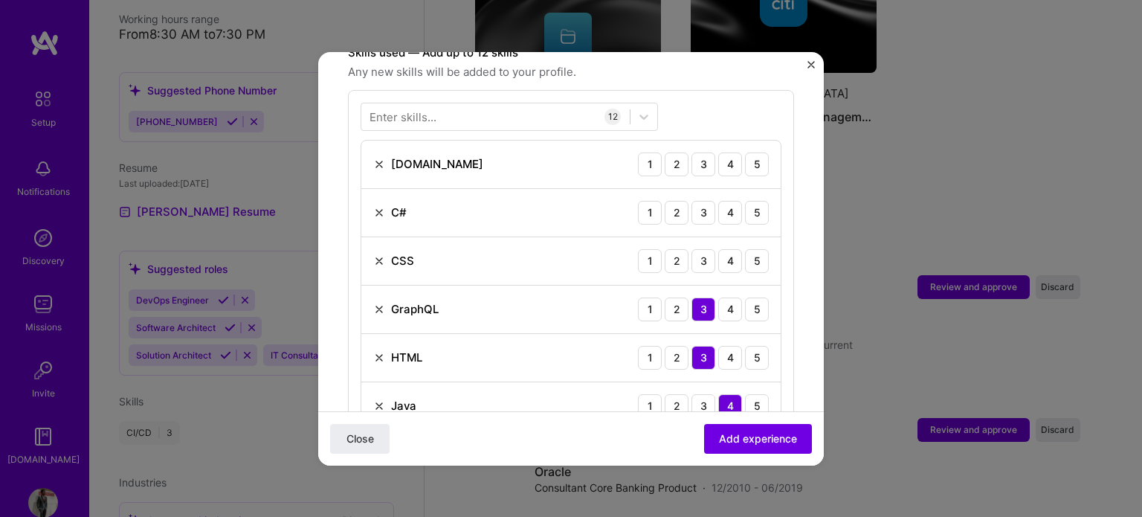
scroll to position [514, 0]
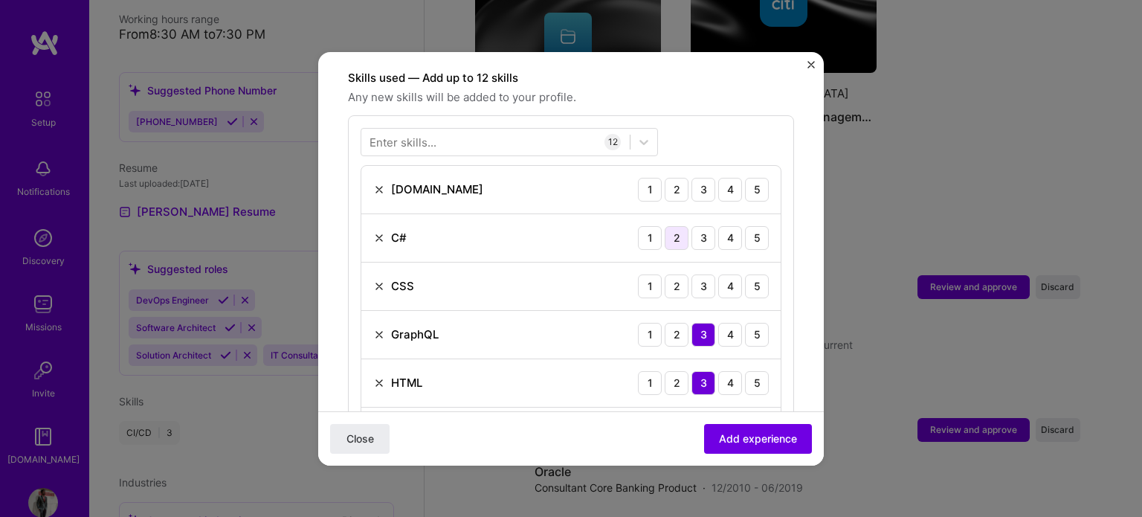
click at [671, 226] on div "2" at bounding box center [677, 238] width 24 height 24
click at [670, 178] on div "2" at bounding box center [677, 190] width 24 height 24
click at [746, 442] on span "Add experience" at bounding box center [758, 437] width 78 height 15
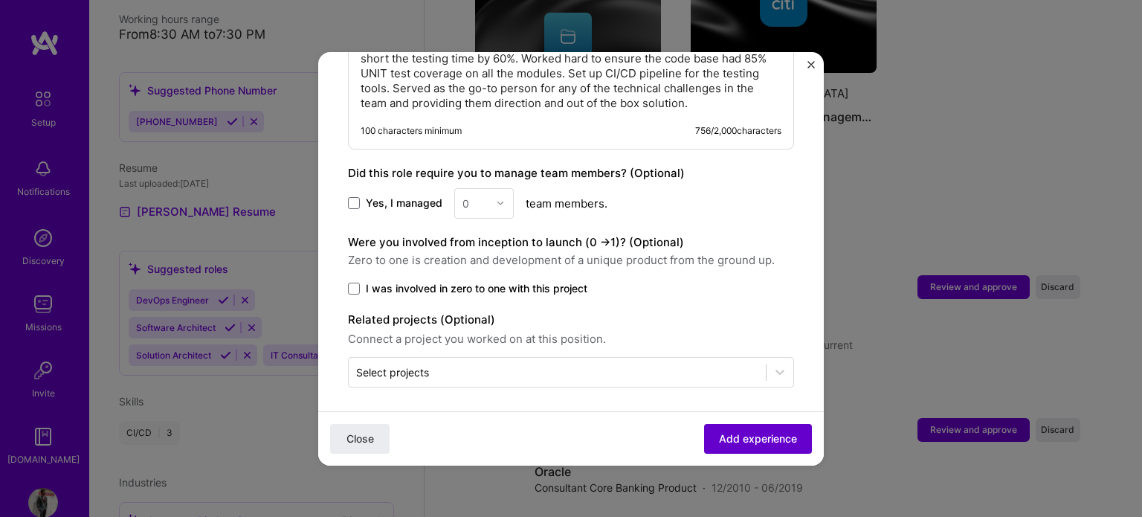
click at [758, 445] on button "Add experience" at bounding box center [758, 438] width 108 height 30
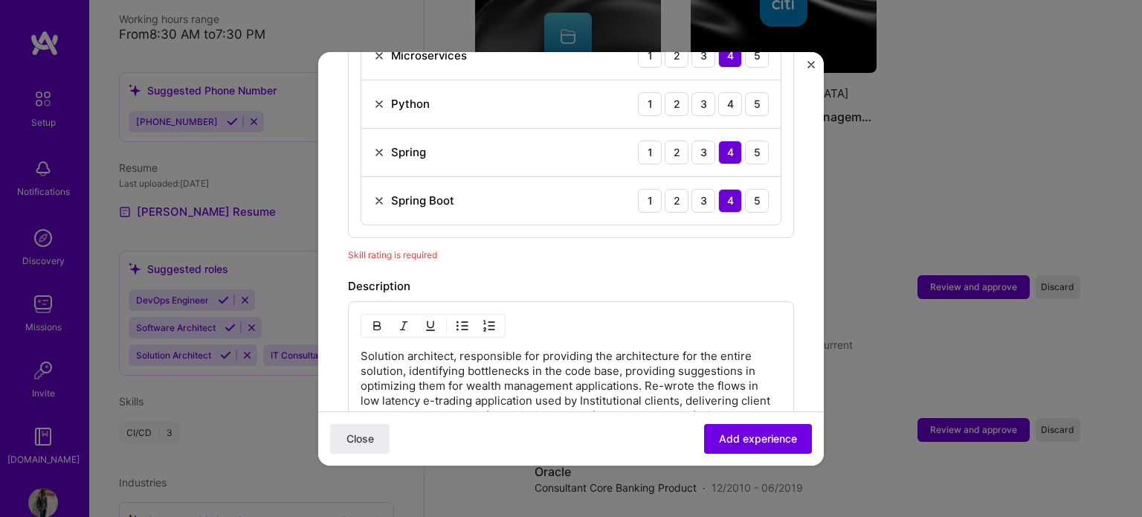
scroll to position [960, 0]
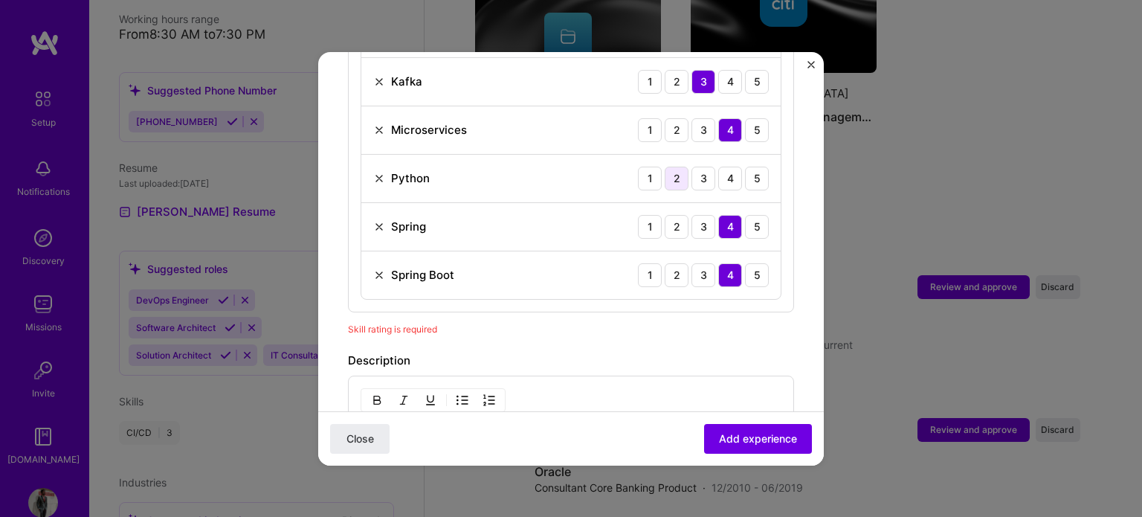
click at [668, 166] on div "2" at bounding box center [677, 178] width 24 height 24
click at [751, 439] on span "Add experience" at bounding box center [758, 437] width 78 height 15
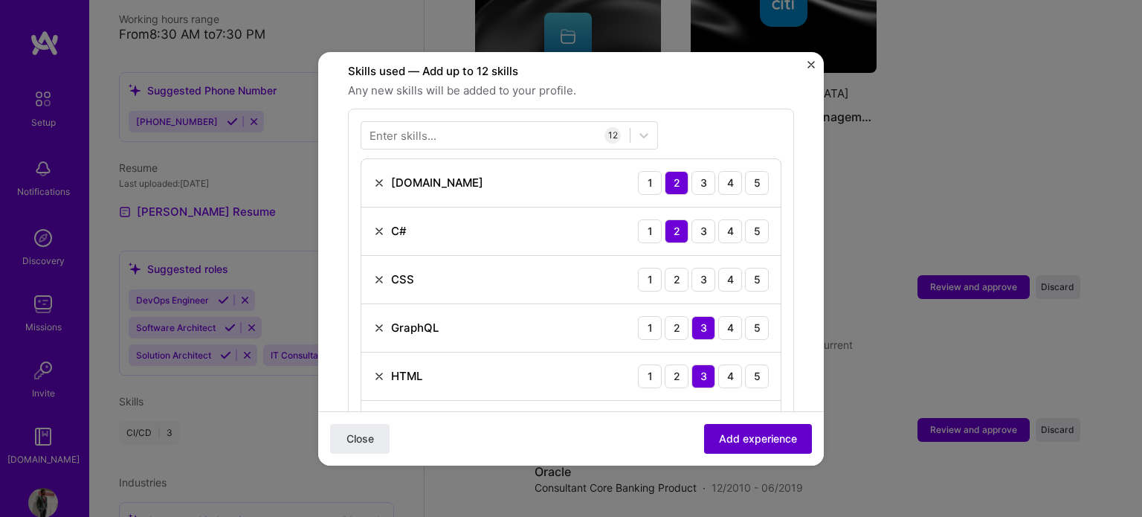
scroll to position [514, 0]
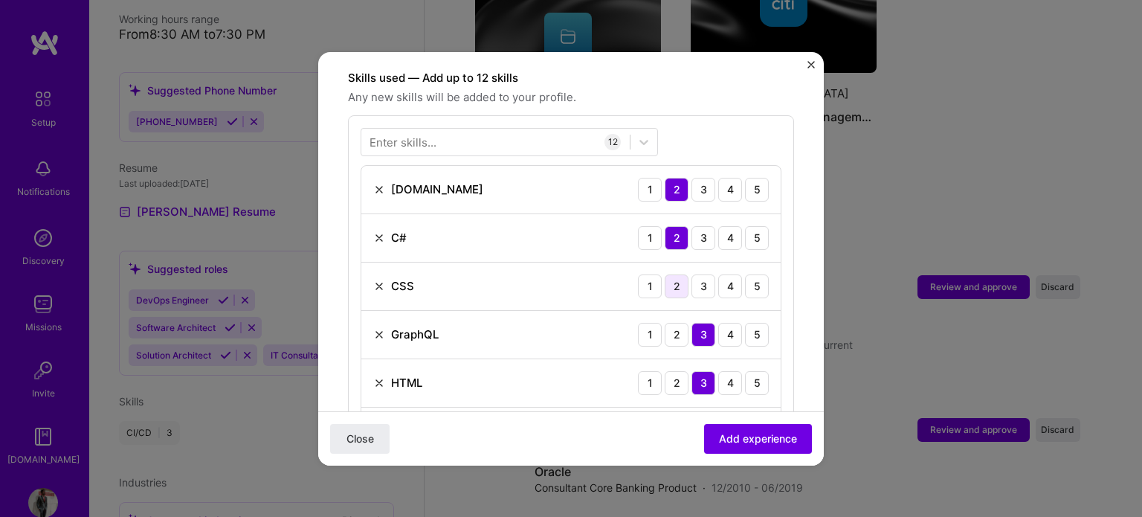
click at [668, 274] on div "2" at bounding box center [677, 286] width 24 height 24
click at [749, 442] on span "Add experience" at bounding box center [758, 437] width 78 height 15
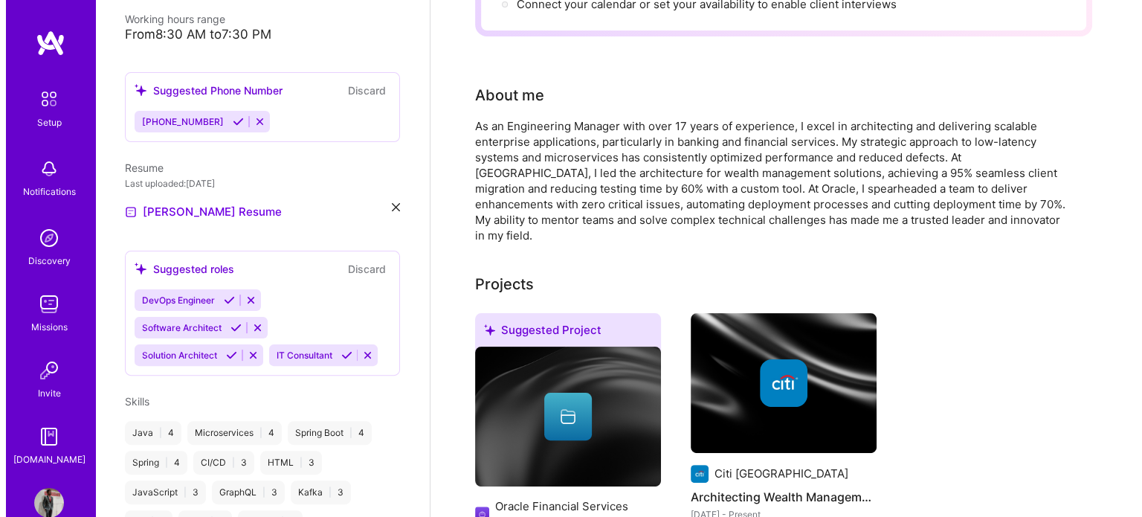
scroll to position [595, 0]
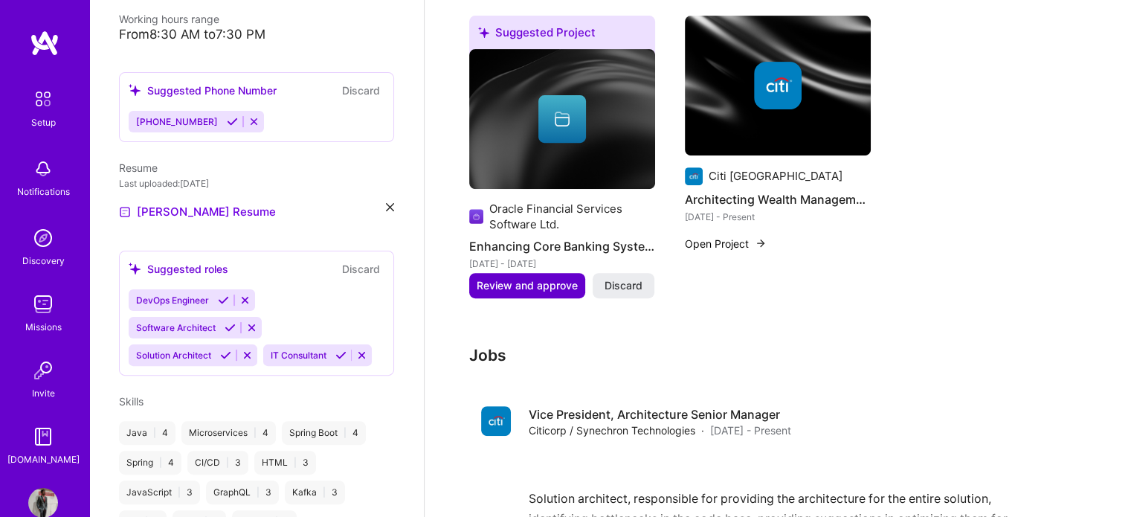
click at [556, 278] on span "Review and approve" at bounding box center [526, 285] width 101 height 15
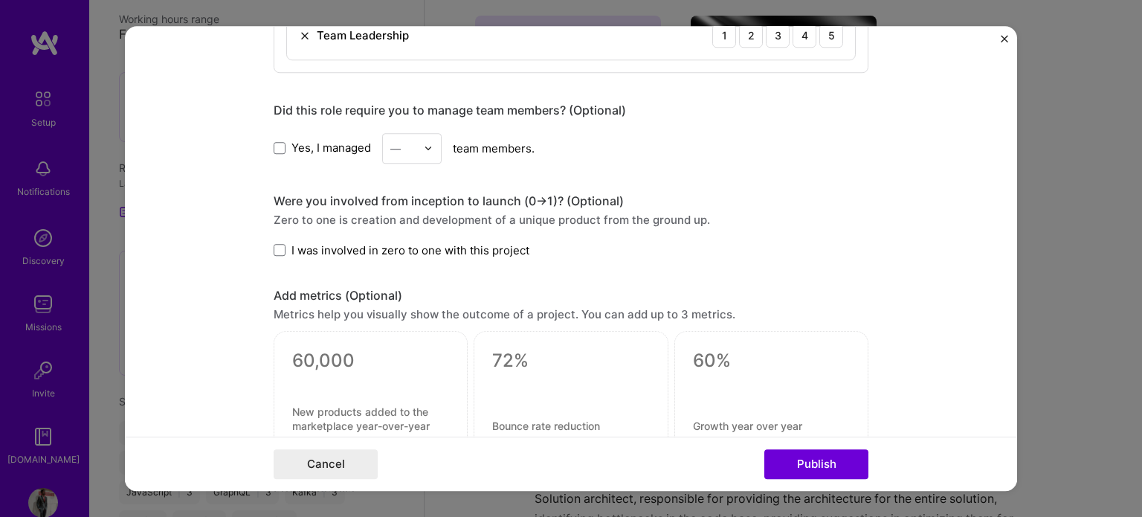
scroll to position [743, 0]
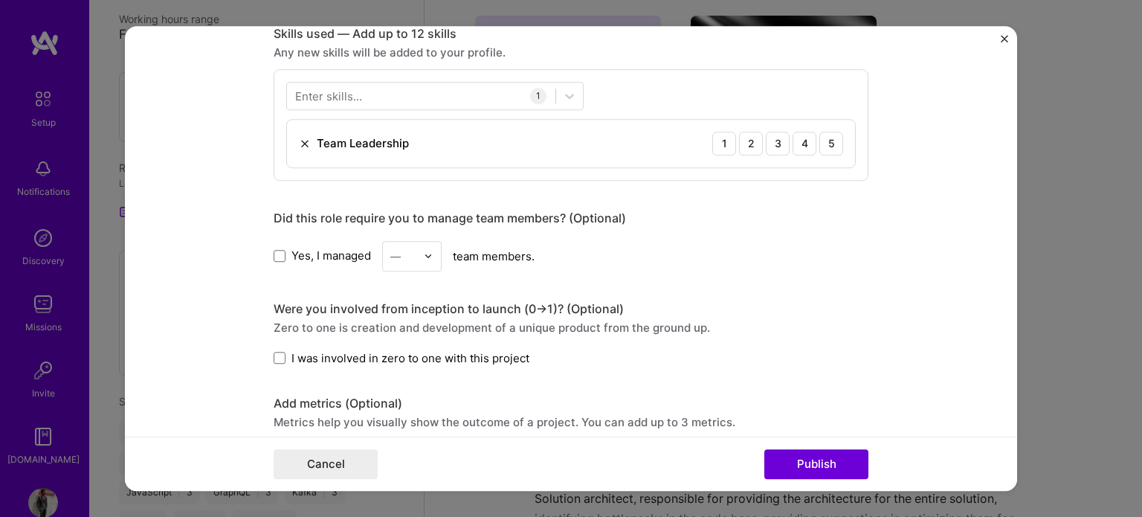
click at [430, 248] on div at bounding box center [432, 256] width 17 height 29
click at [398, 311] on div "7" at bounding box center [412, 312] width 51 height 28
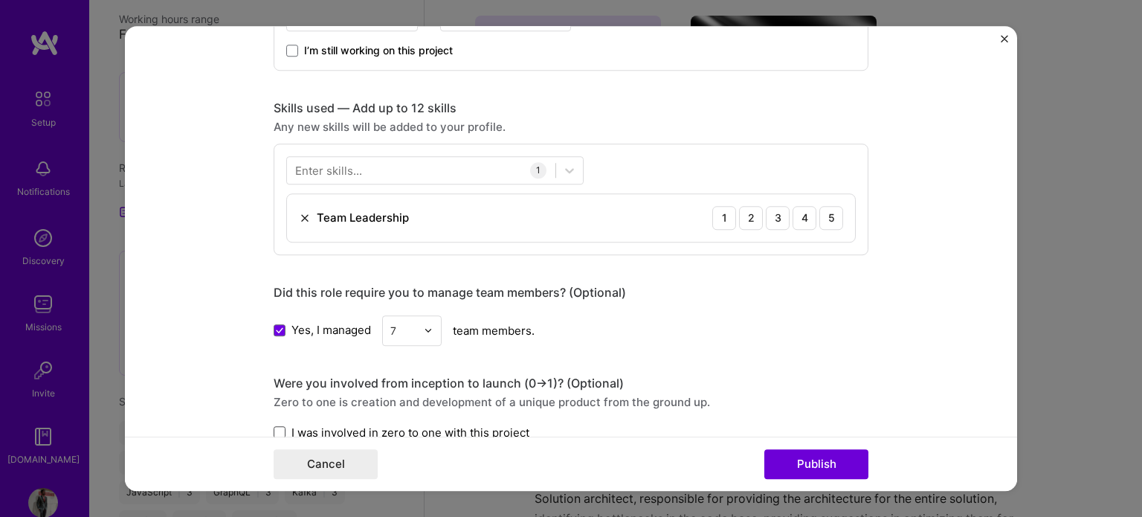
click at [275, 430] on span at bounding box center [280, 432] width 12 height 12
click at [0, 0] on input "I was involved in zero to one with this project" at bounding box center [0, 0] width 0 height 0
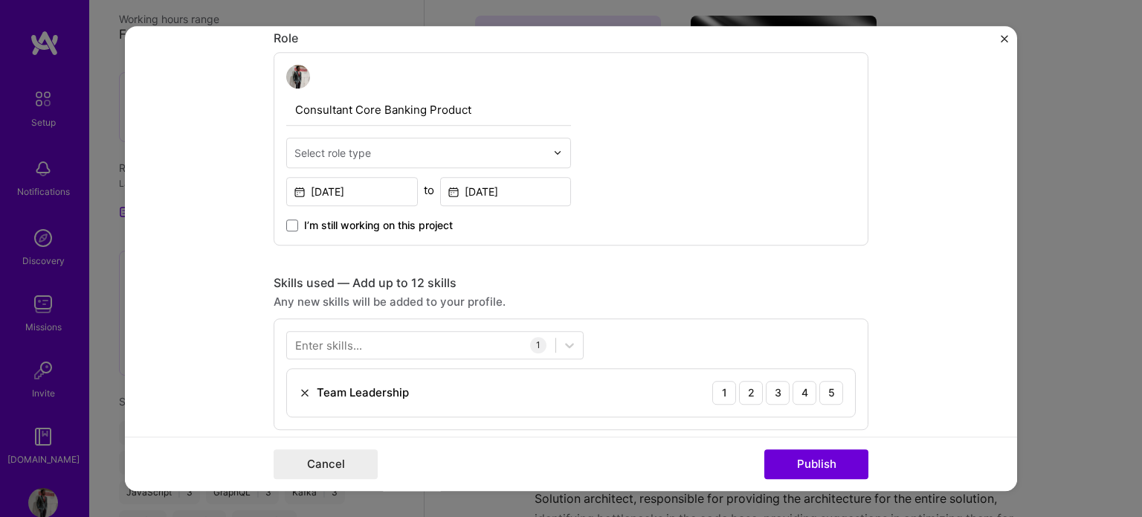
scroll to position [520, 0]
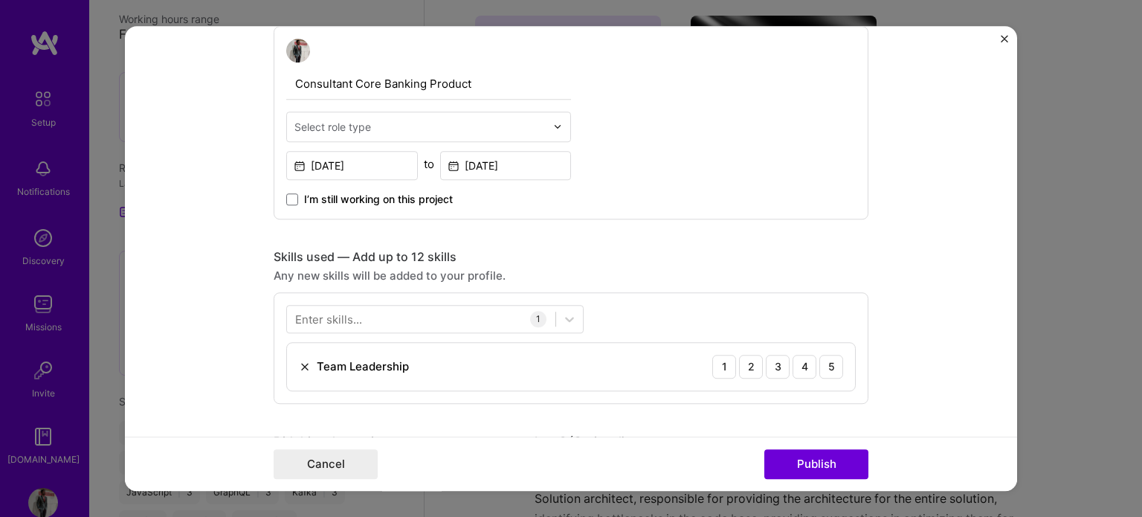
click at [553, 127] on img at bounding box center [557, 126] width 9 height 9
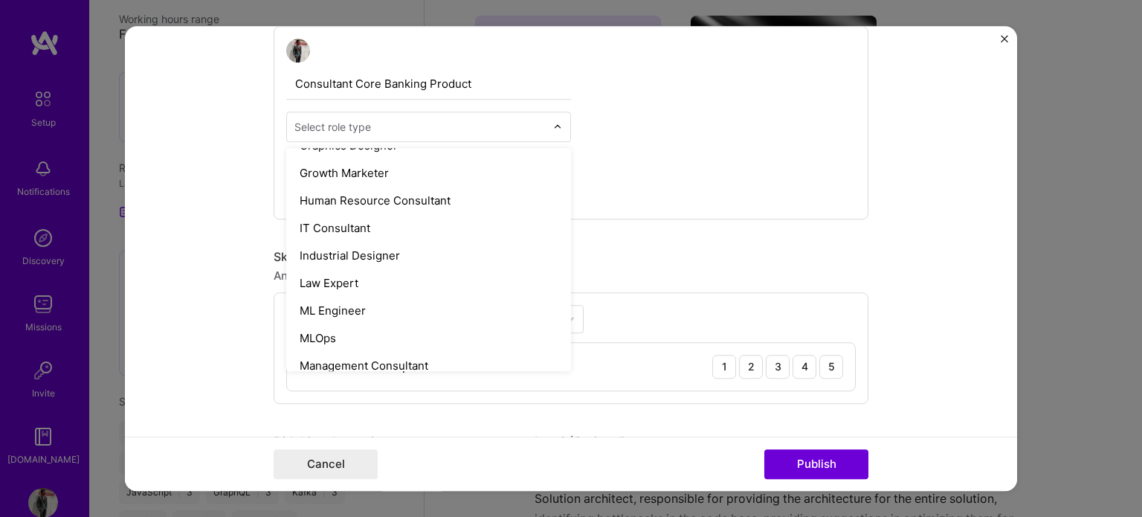
scroll to position [992, 0]
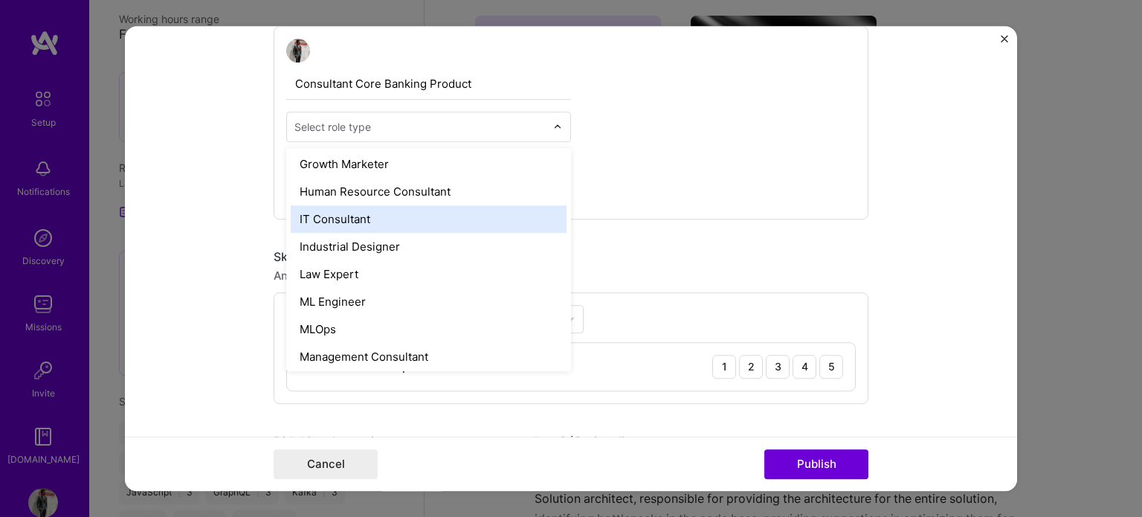
click at [367, 217] on div "IT Consultant" at bounding box center [429, 219] width 276 height 28
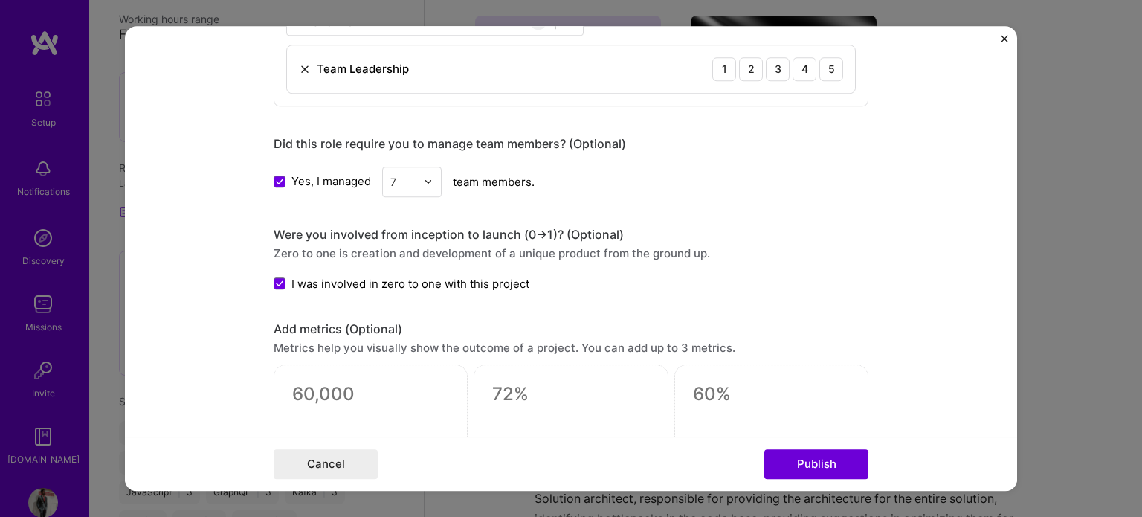
scroll to position [743, 0]
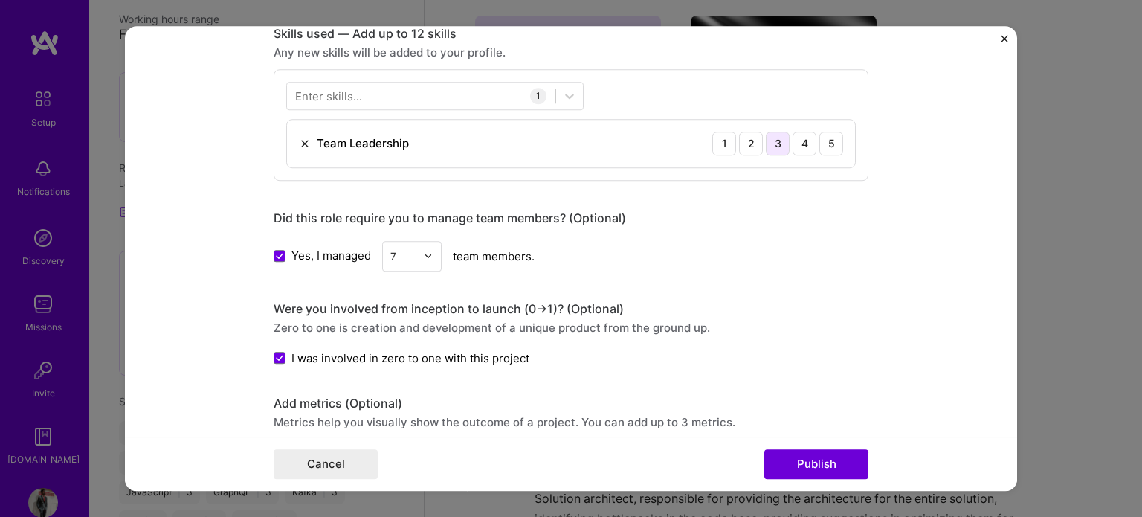
click at [777, 142] on div "3" at bounding box center [778, 144] width 24 height 24
click at [803, 146] on div "4" at bounding box center [804, 144] width 24 height 24
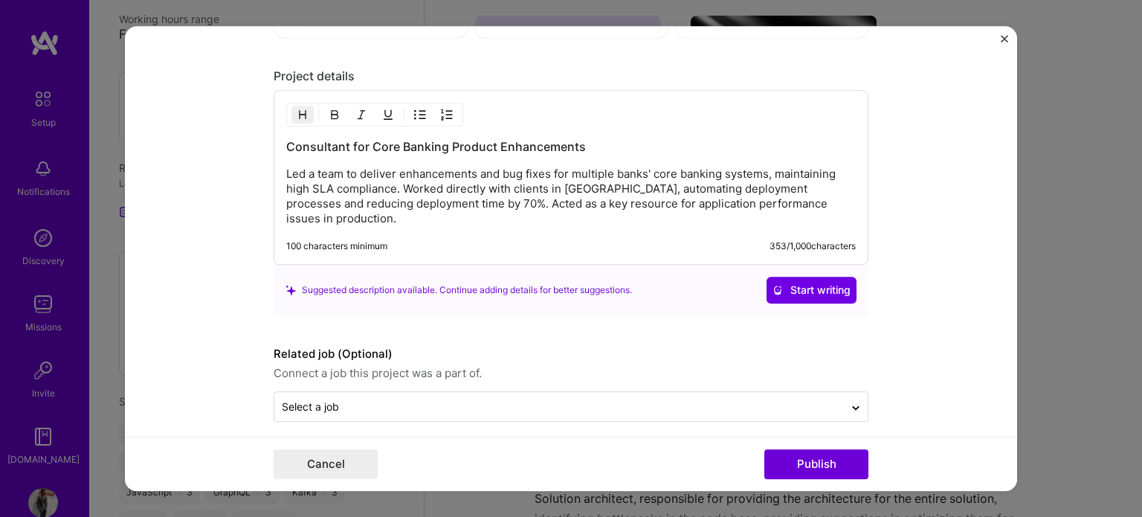
scroll to position [1272, 0]
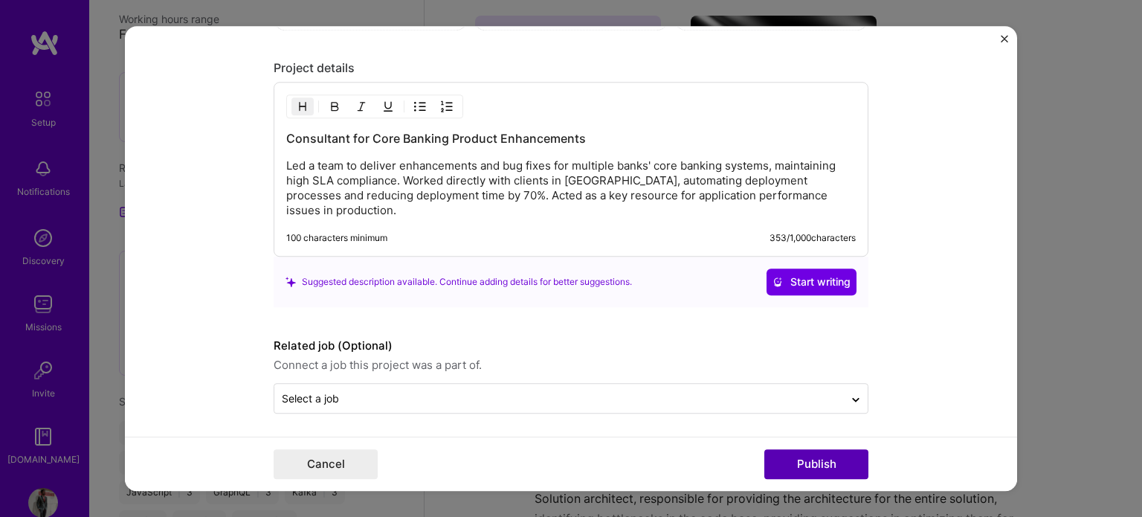
click at [813, 466] on button "Publish" at bounding box center [816, 464] width 104 height 30
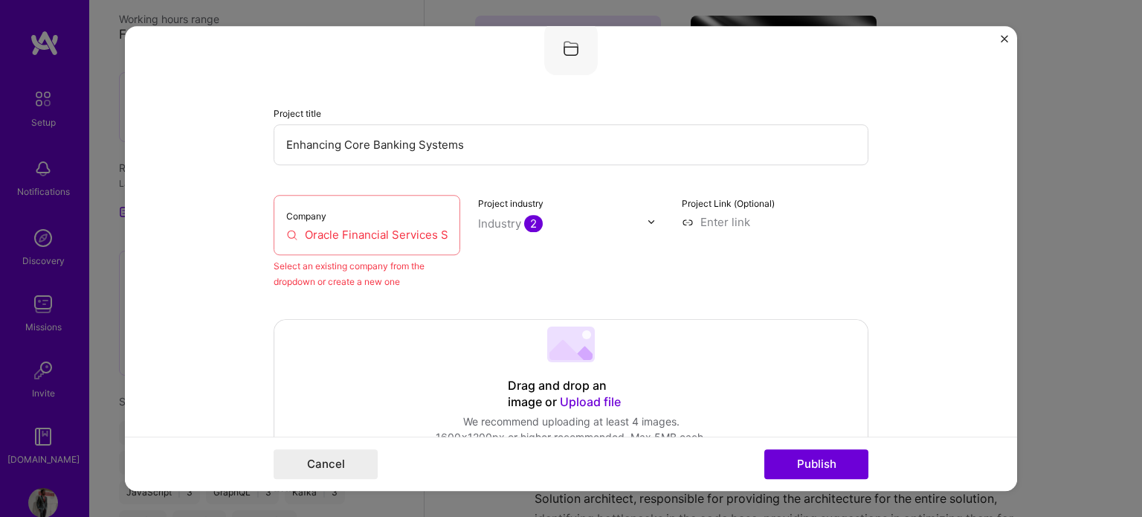
scroll to position [97, 0]
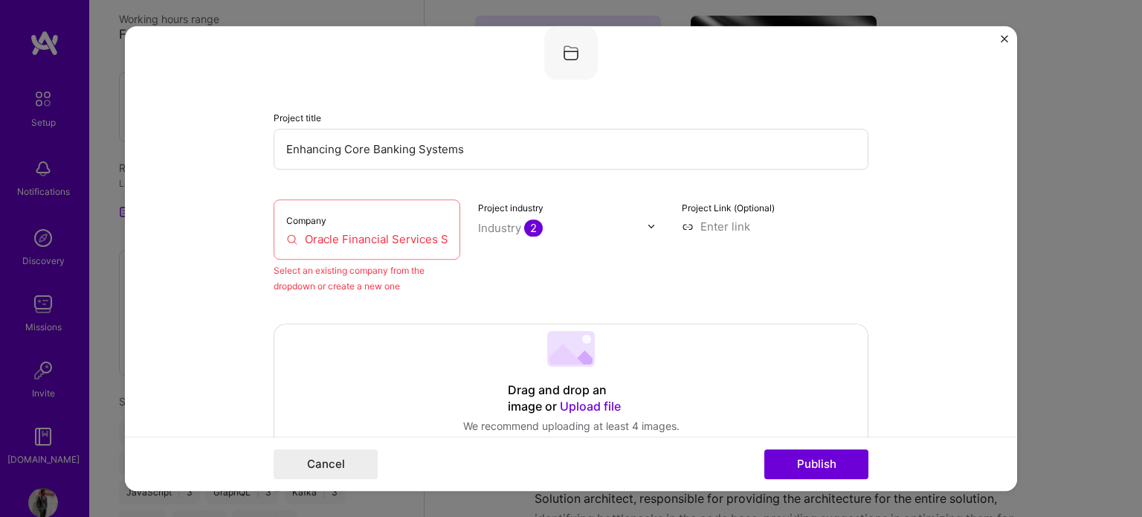
click at [433, 228] on div "Company Oracle Financial Services Software Ltd." at bounding box center [367, 229] width 187 height 60
click at [429, 231] on input "Oracle Financial Services Software Ltd." at bounding box center [366, 239] width 161 height 16
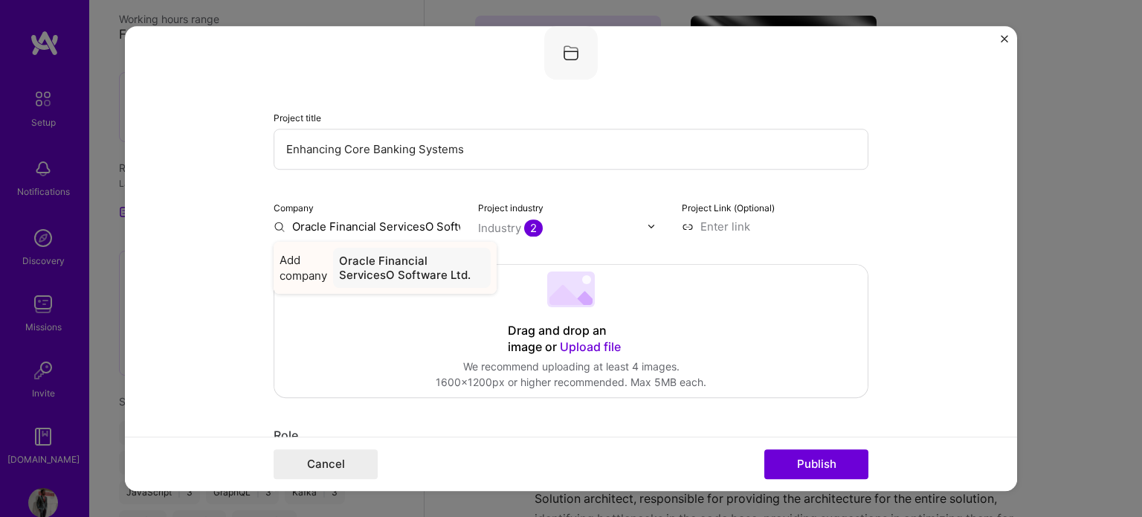
type input "Oracle Financial ServicesO Software Ltd."
click at [410, 248] on div "Oracle Financial ServicesO Software Ltd." at bounding box center [412, 268] width 158 height 40
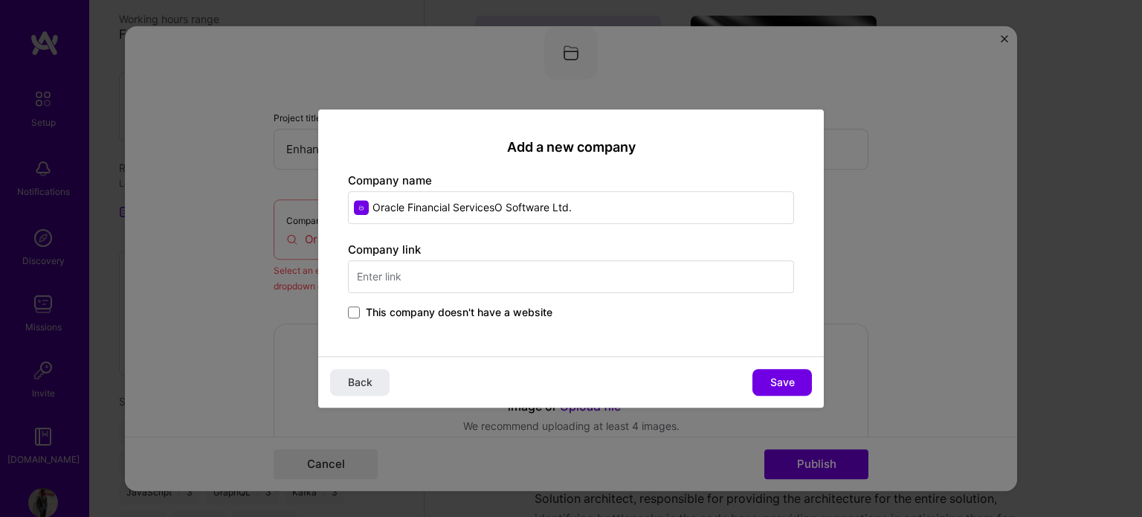
click at [505, 204] on input "Oracle Financial ServicesO Software Ltd." at bounding box center [571, 207] width 446 height 33
click at [503, 204] on input "Oracle Financial ServicesO Software Ltd." at bounding box center [571, 207] width 446 height 33
type input "Oracle Financial Services Software Ltd."
click at [786, 379] on span "Save" at bounding box center [782, 382] width 25 height 15
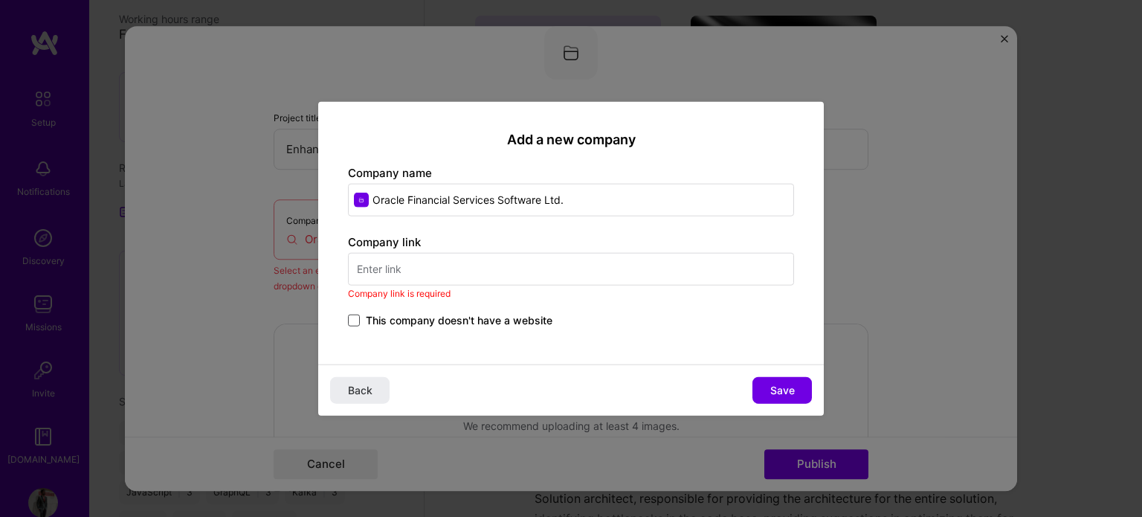
click at [351, 323] on span at bounding box center [354, 320] width 12 height 12
click at [0, 0] on input "This company doesn't have a website" at bounding box center [0, 0] width 0 height 0
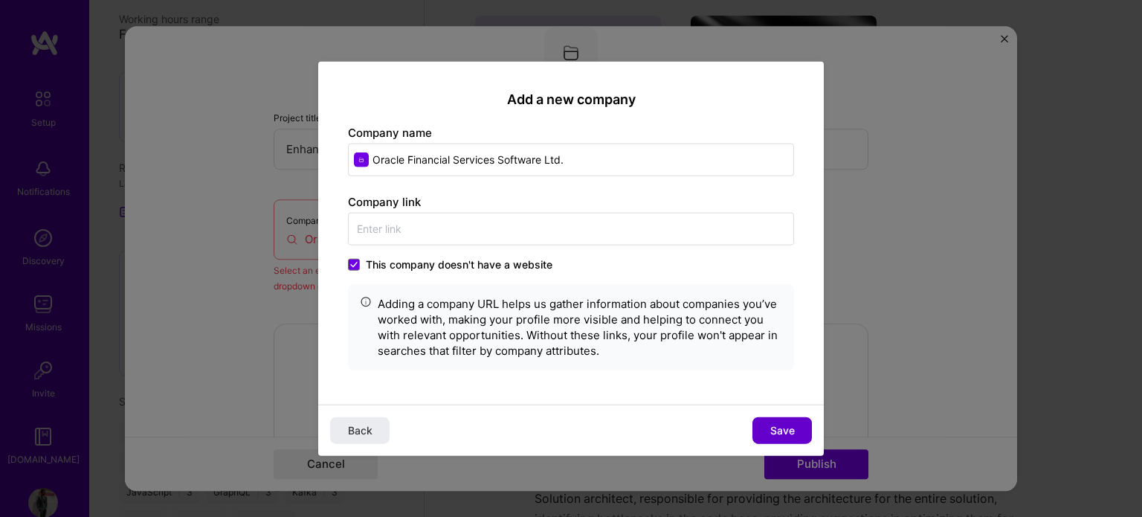
click at [801, 427] on button "Save" at bounding box center [781, 430] width 59 height 27
type input "Oracle Financial Services Software Ltd."
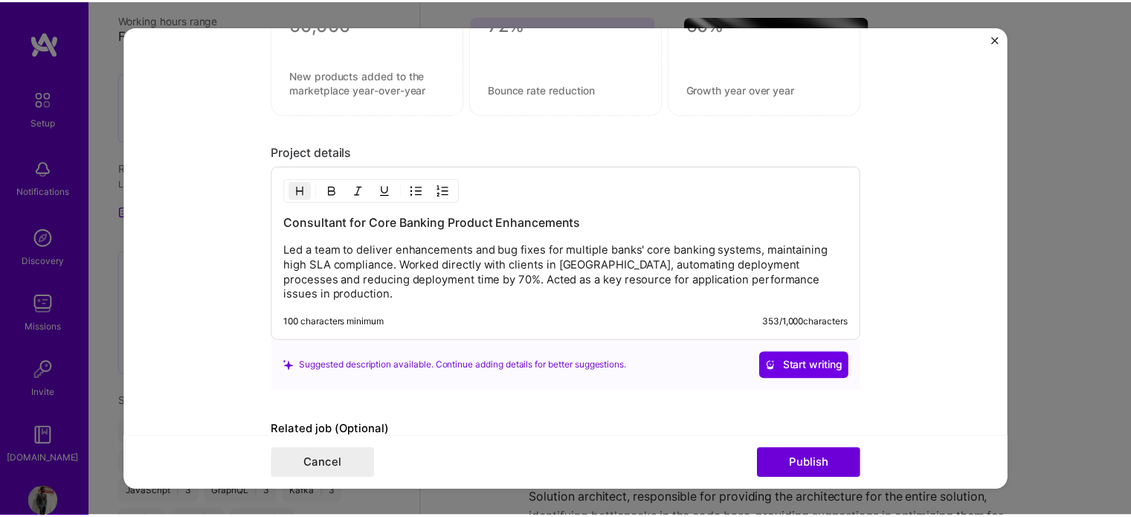
scroll to position [1272, 0]
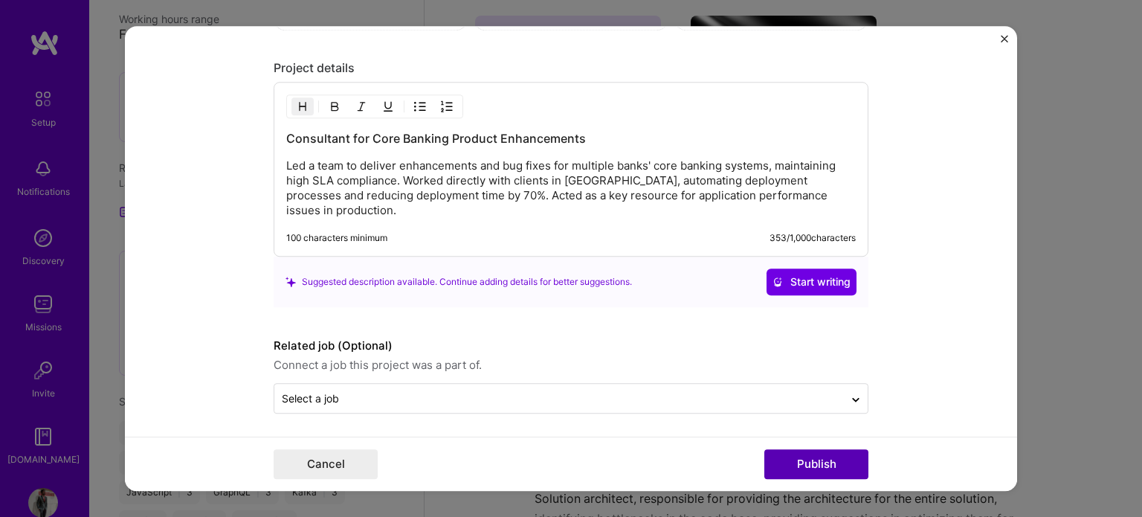
click at [806, 460] on button "Publish" at bounding box center [816, 464] width 104 height 30
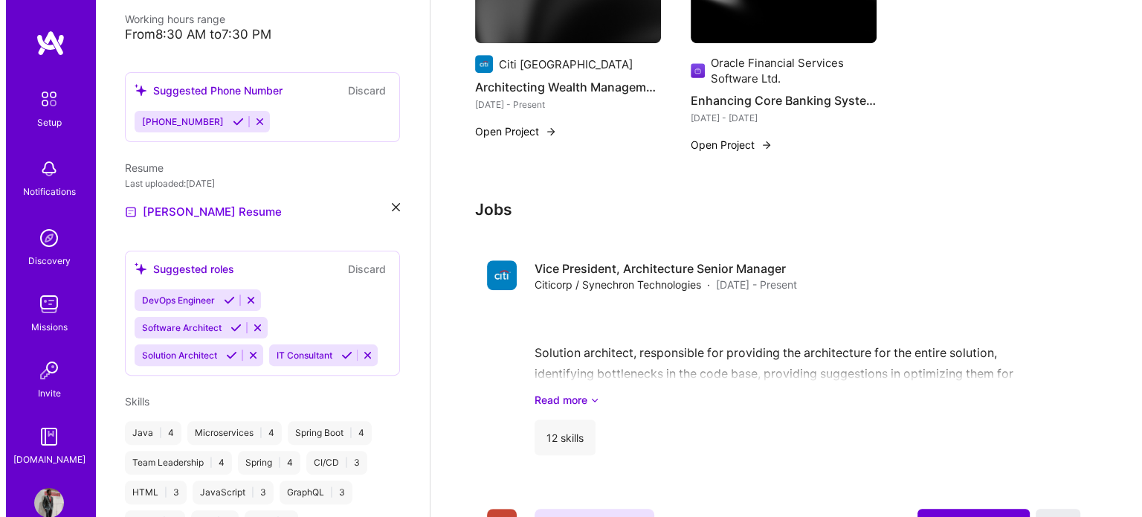
scroll to position [776, 0]
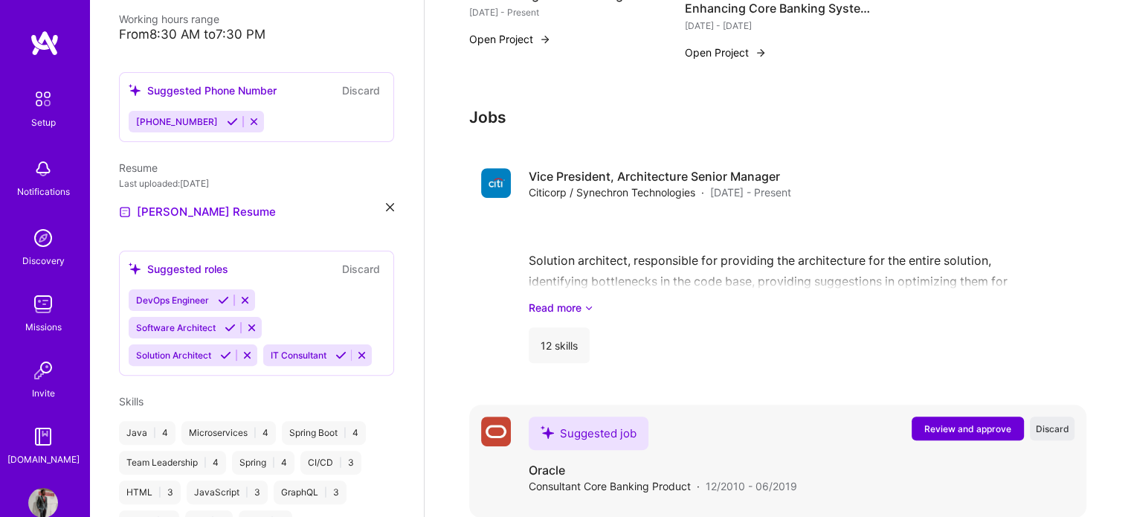
click at [944, 422] on span "Review and approve" at bounding box center [967, 428] width 87 height 13
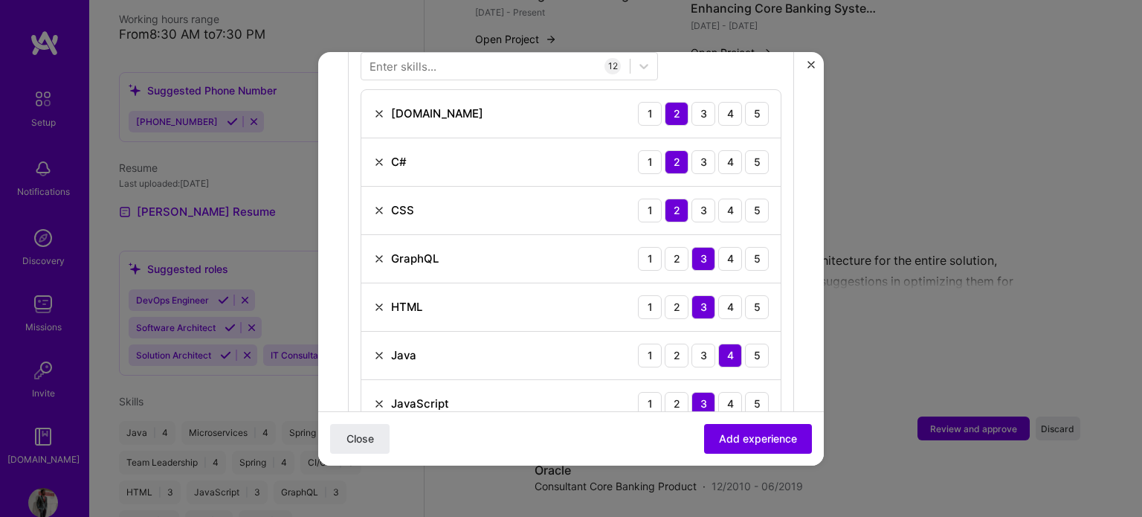
scroll to position [743, 0]
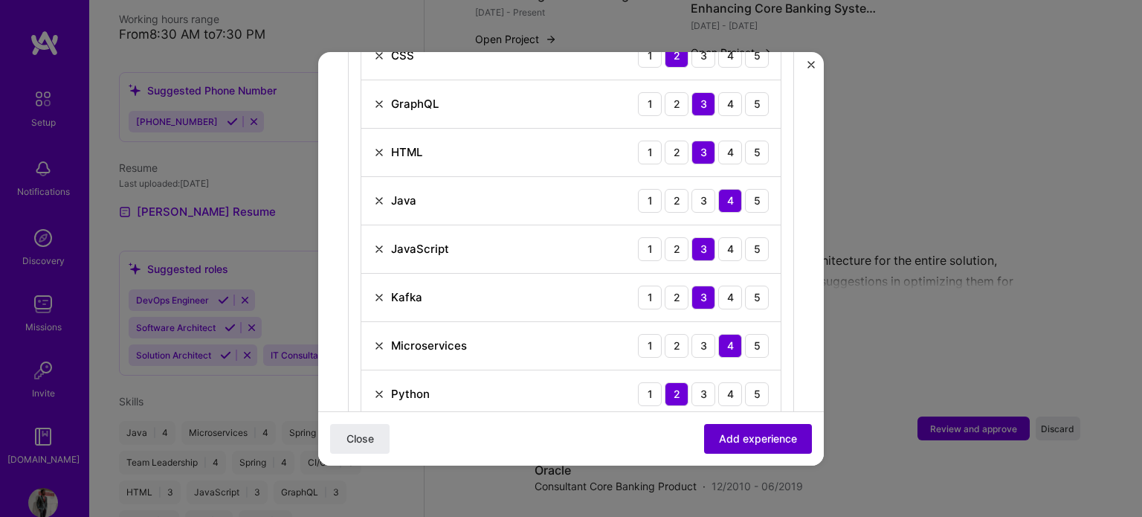
click at [757, 436] on span "Add experience" at bounding box center [758, 437] width 78 height 15
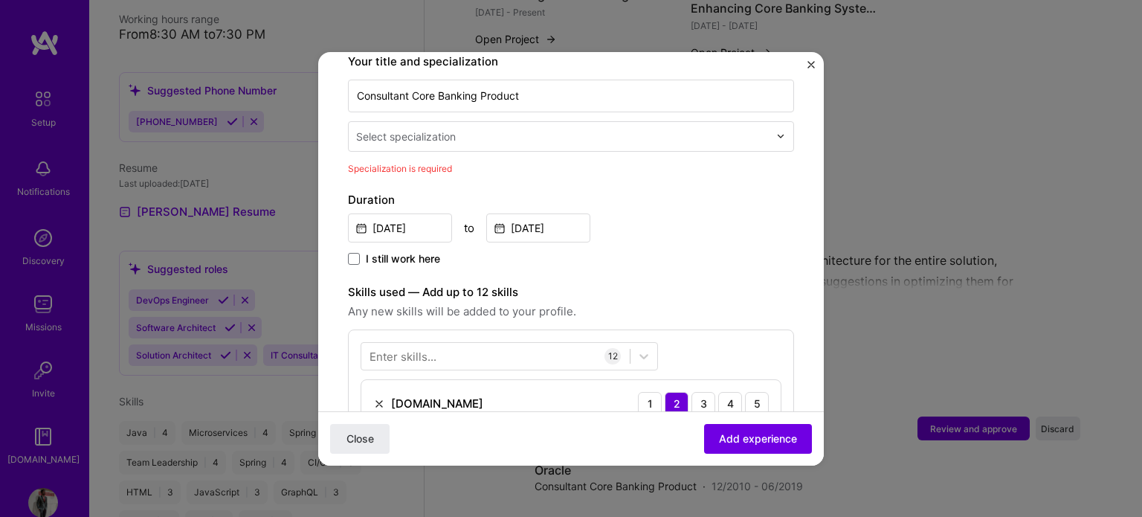
scroll to position [308, 0]
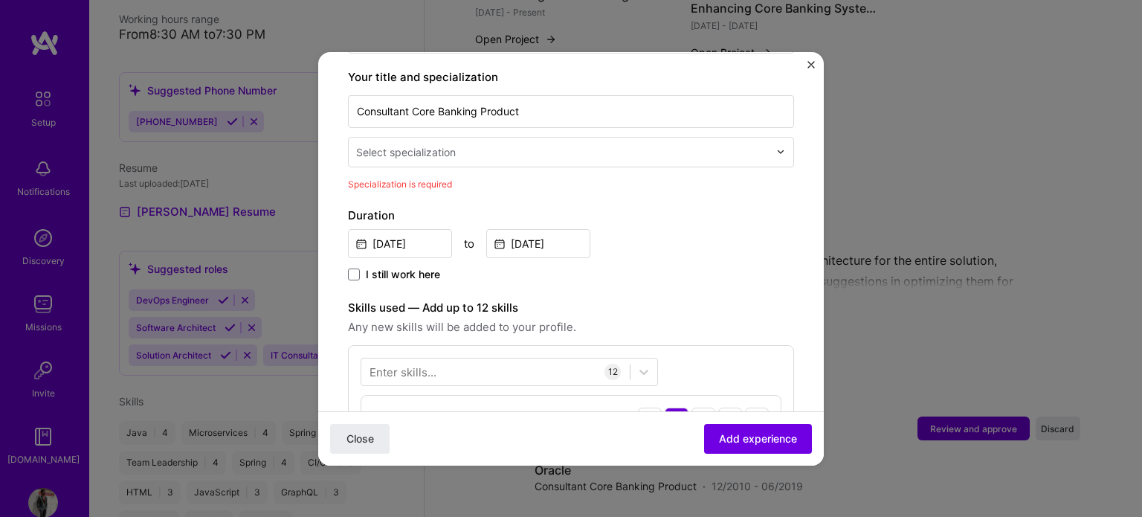
click at [569, 143] on div at bounding box center [564, 152] width 416 height 19
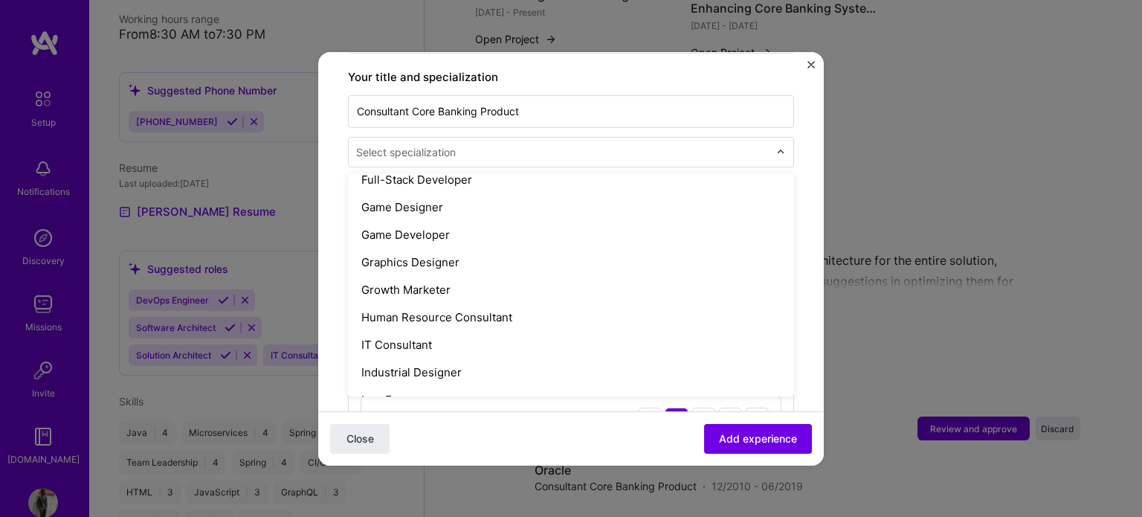
scroll to position [966, 0]
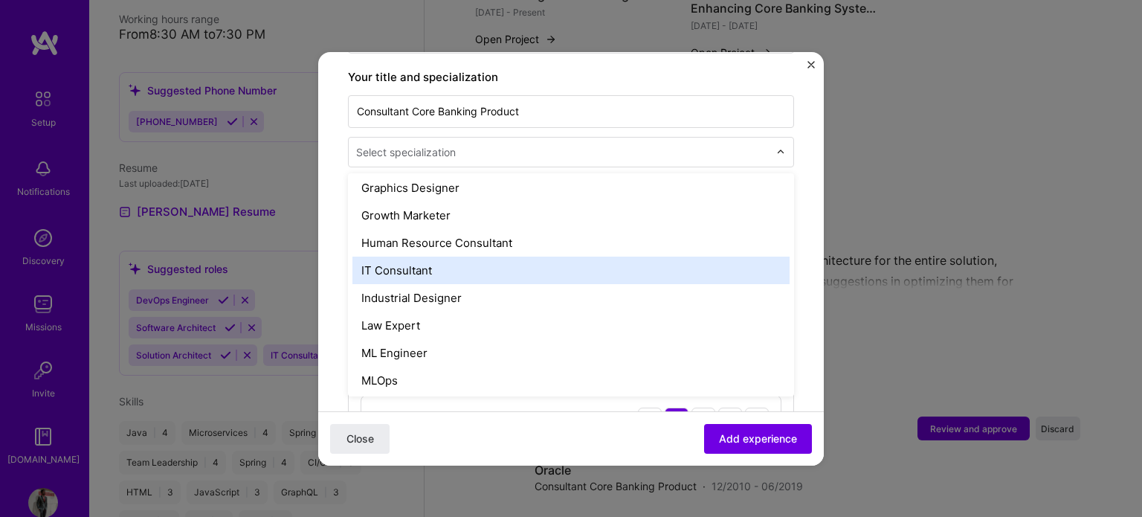
click at [419, 256] on div "IT Consultant" at bounding box center [570, 270] width 437 height 28
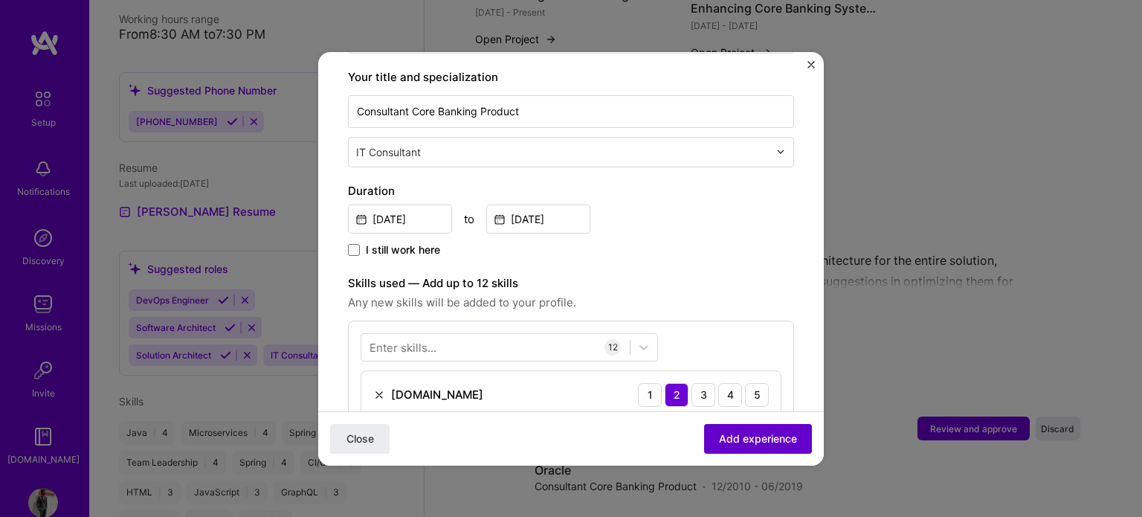
click at [748, 442] on span "Add experience" at bounding box center [758, 437] width 78 height 15
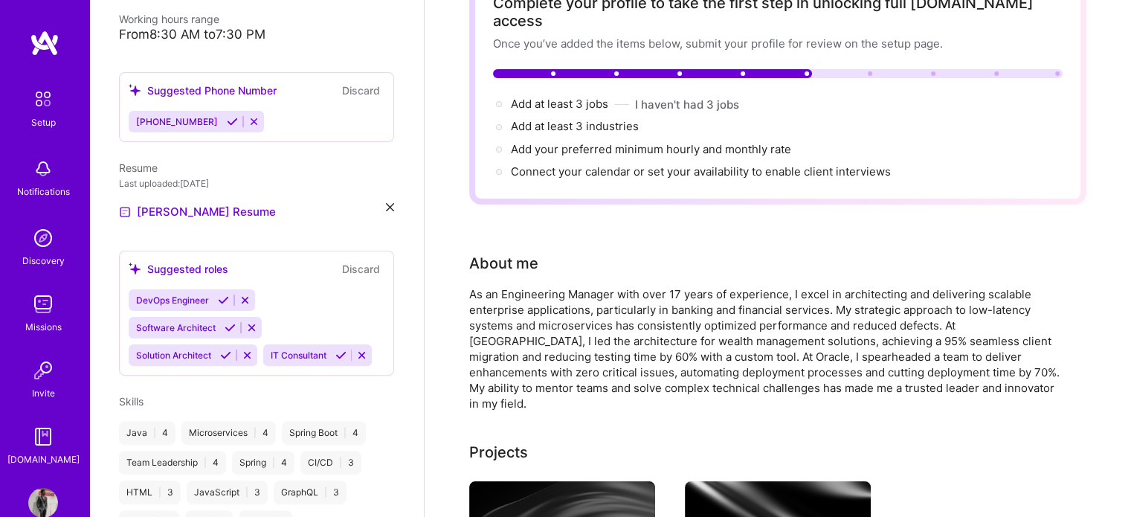
scroll to position [0, 0]
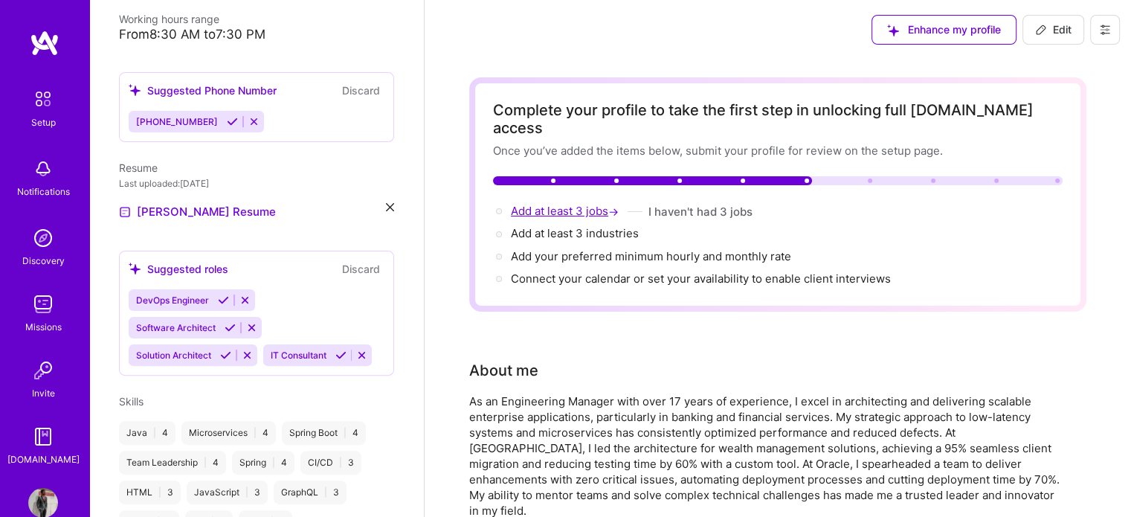
click at [595, 204] on span "Add at least 3 jobs →" at bounding box center [566, 211] width 111 height 14
select select "US"
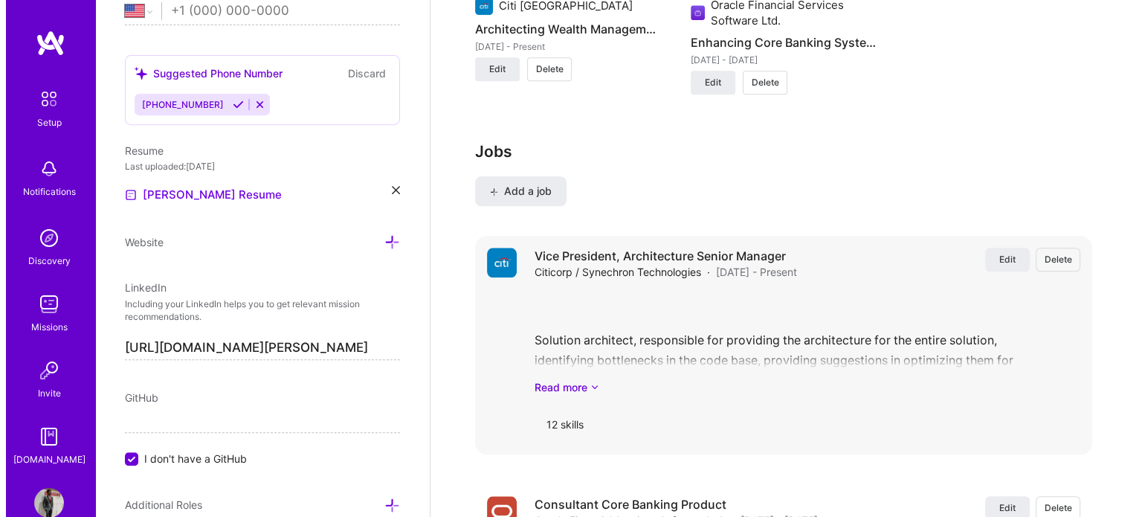
scroll to position [1435, 0]
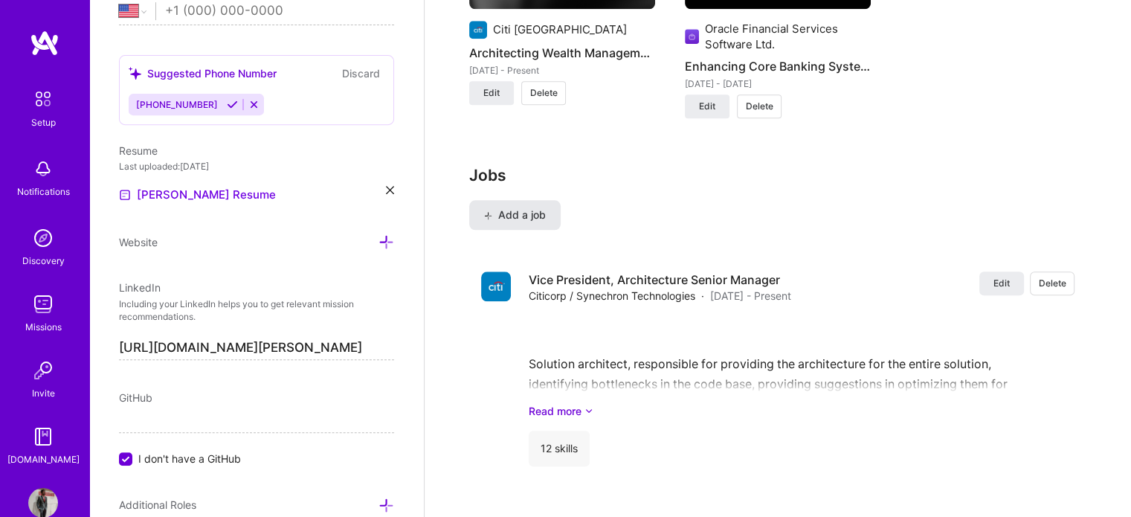
click at [550, 200] on button "Add a job" at bounding box center [514, 215] width 91 height 30
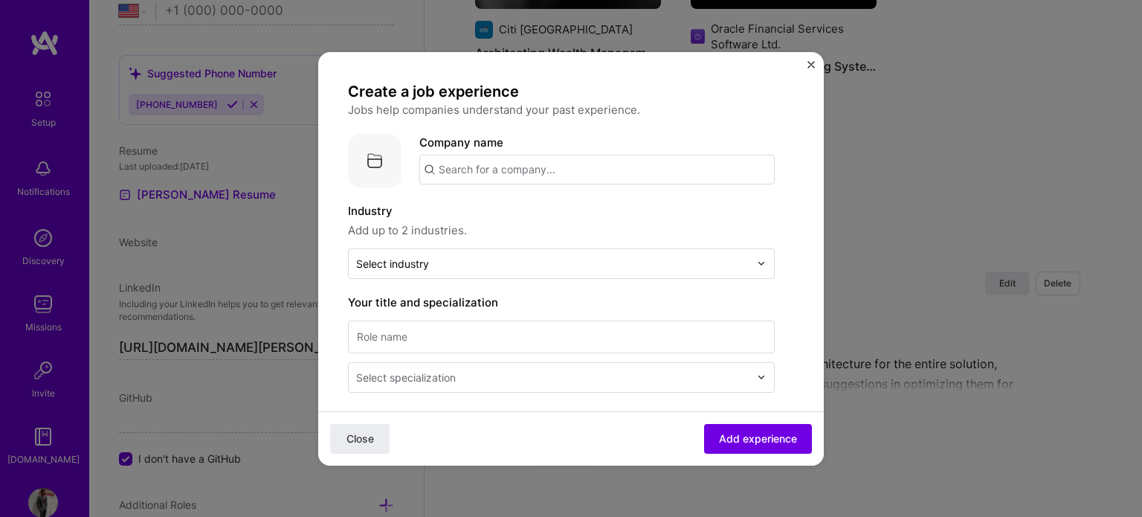
click at [641, 163] on input "text" at bounding box center [596, 170] width 355 height 30
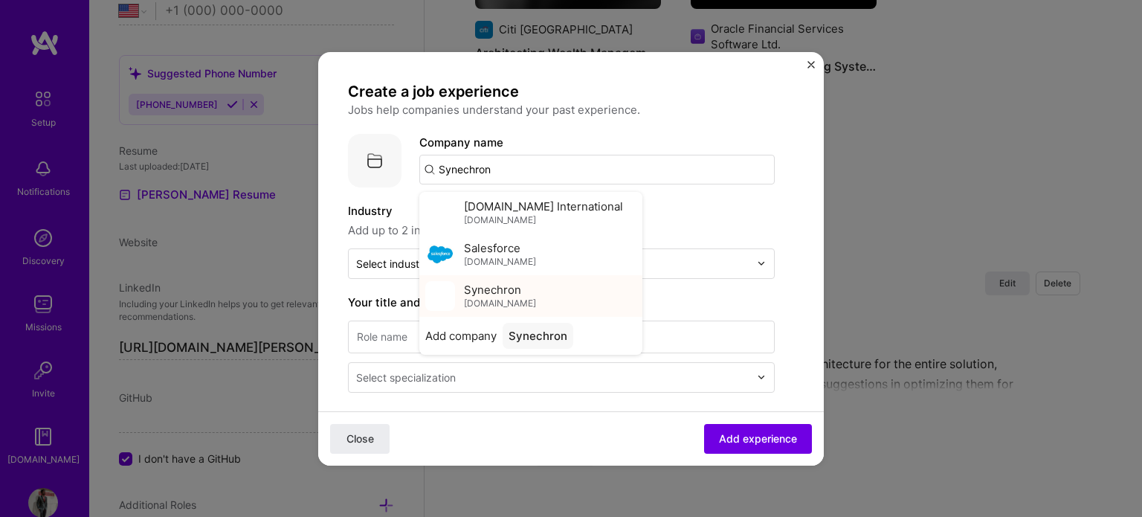
type input "Synechron"
click at [511, 282] on span "Synechron" at bounding box center [492, 290] width 57 height 16
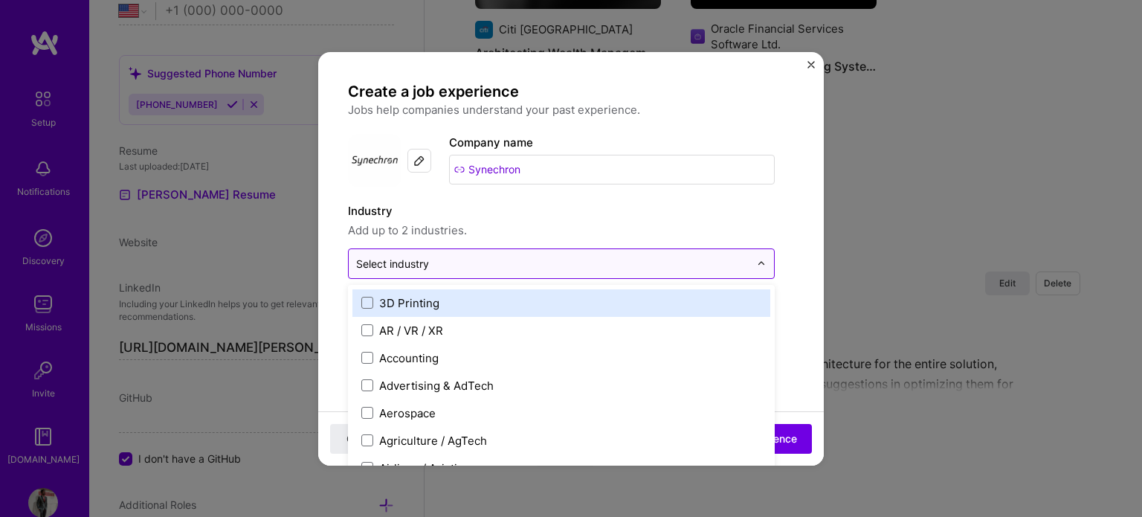
click at [556, 256] on input "text" at bounding box center [552, 264] width 393 height 16
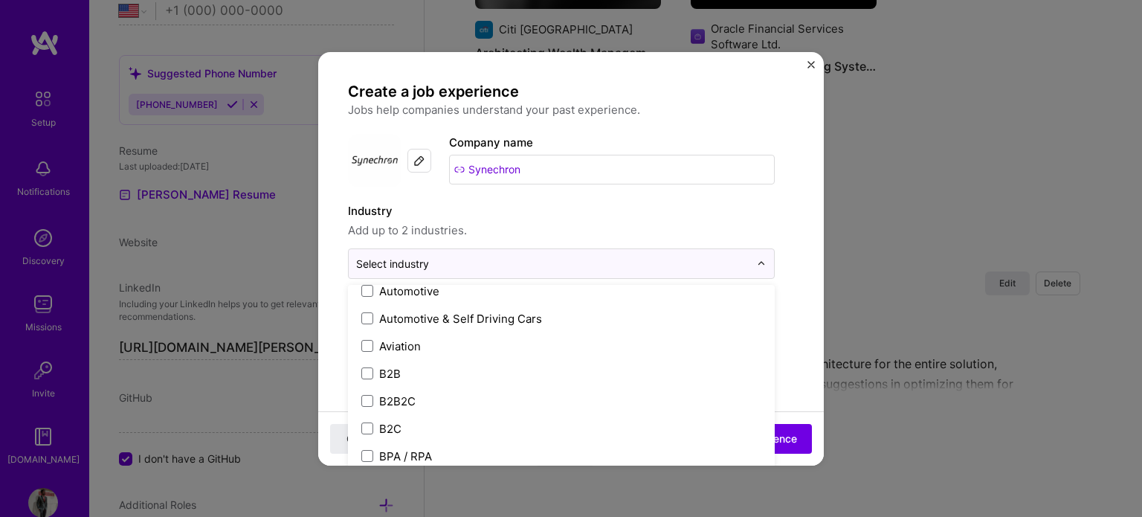
scroll to position [446, 0]
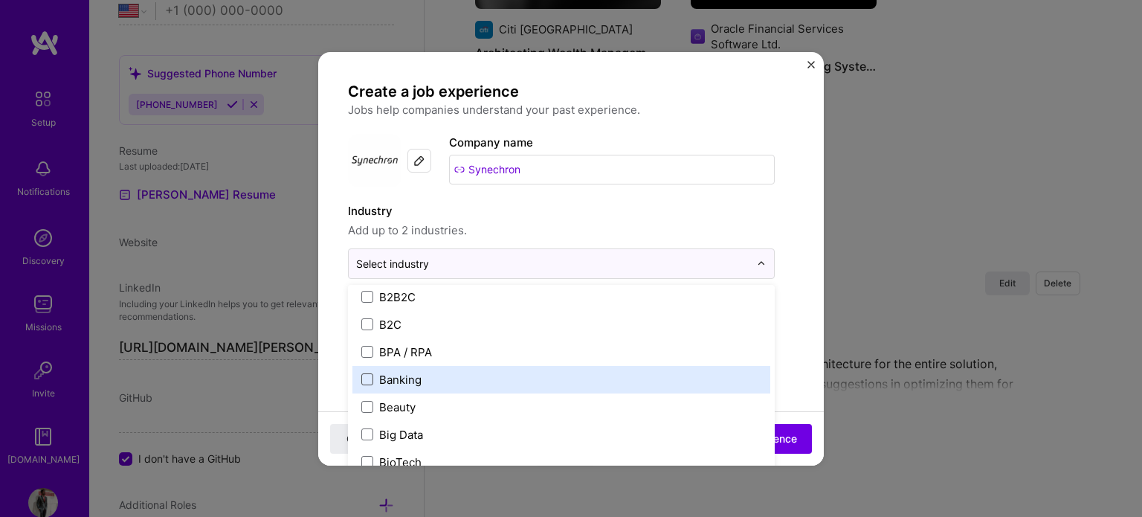
click at [369, 378] on span at bounding box center [367, 379] width 12 height 12
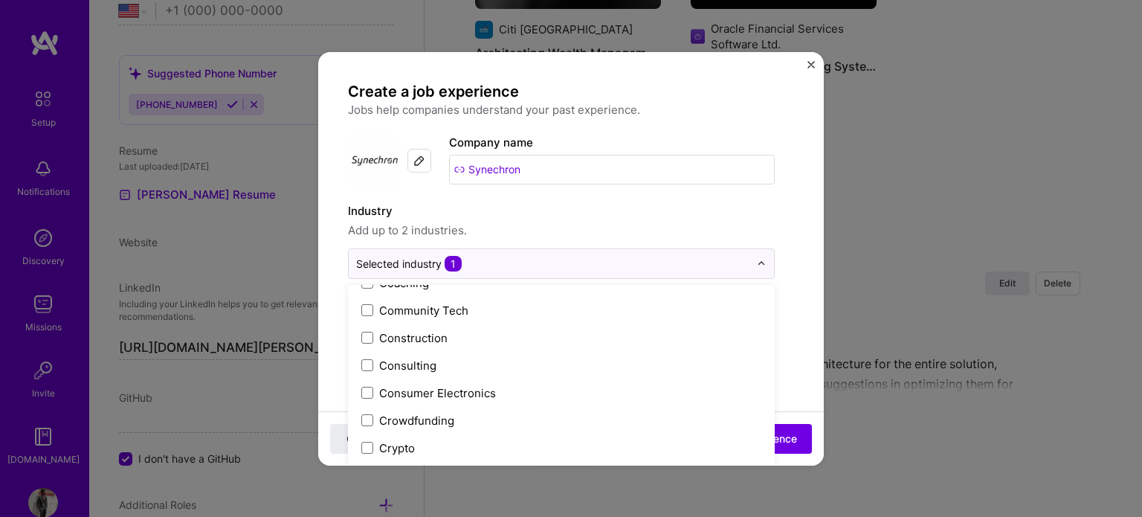
scroll to position [966, 0]
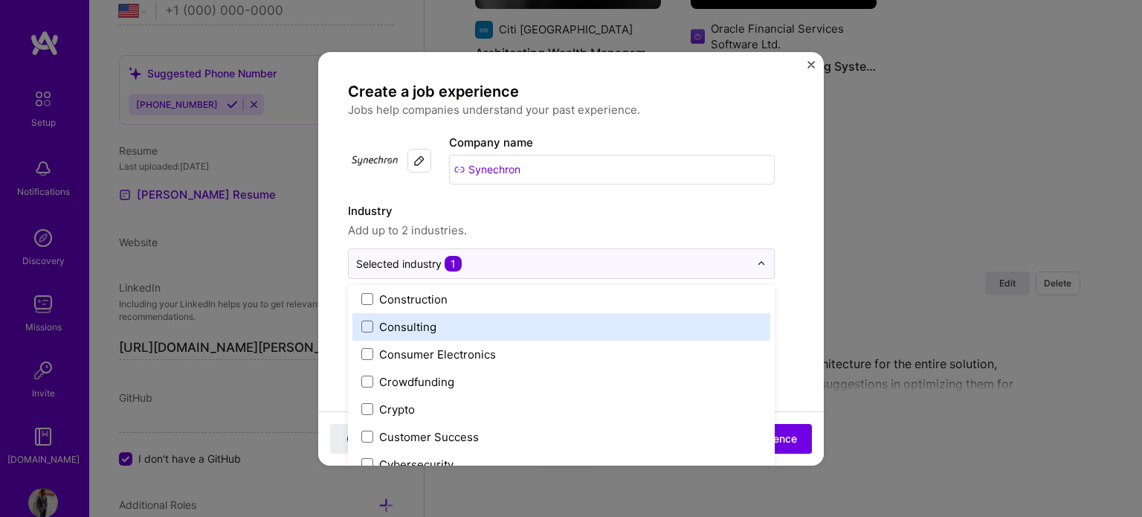
click at [397, 326] on div "Consulting" at bounding box center [407, 327] width 57 height 16
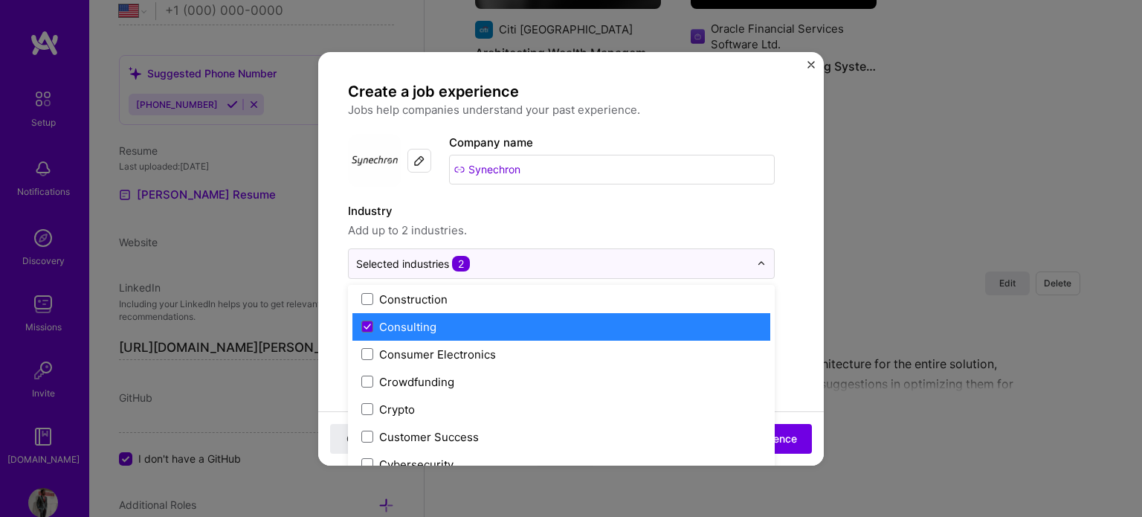
click at [749, 175] on input "Synechron" at bounding box center [612, 170] width 326 height 30
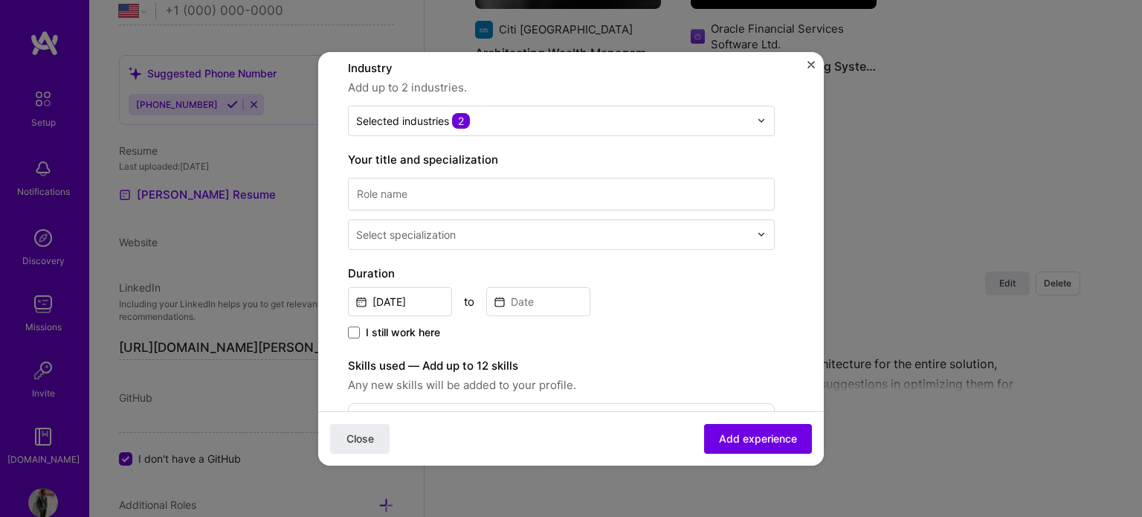
scroll to position [149, 0]
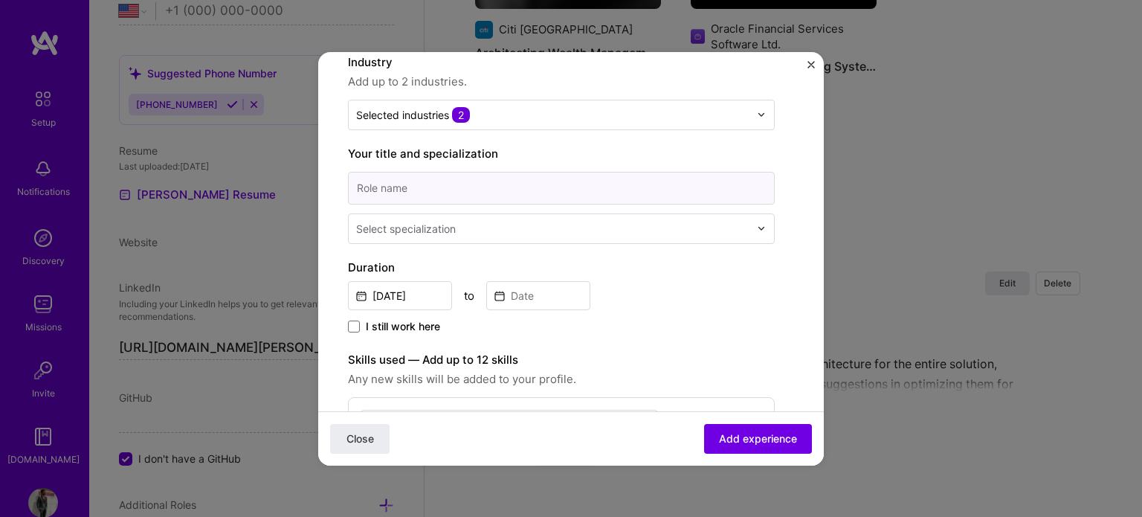
click at [758, 190] on input at bounding box center [561, 188] width 427 height 33
type input "Assistant Manager"
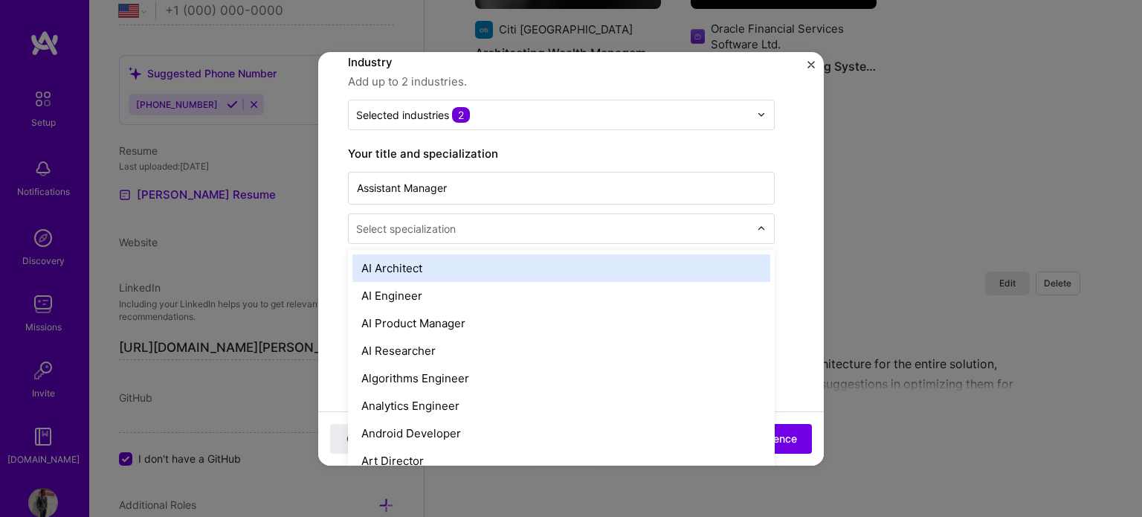
click at [717, 232] on input "text" at bounding box center [554, 229] width 396 height 16
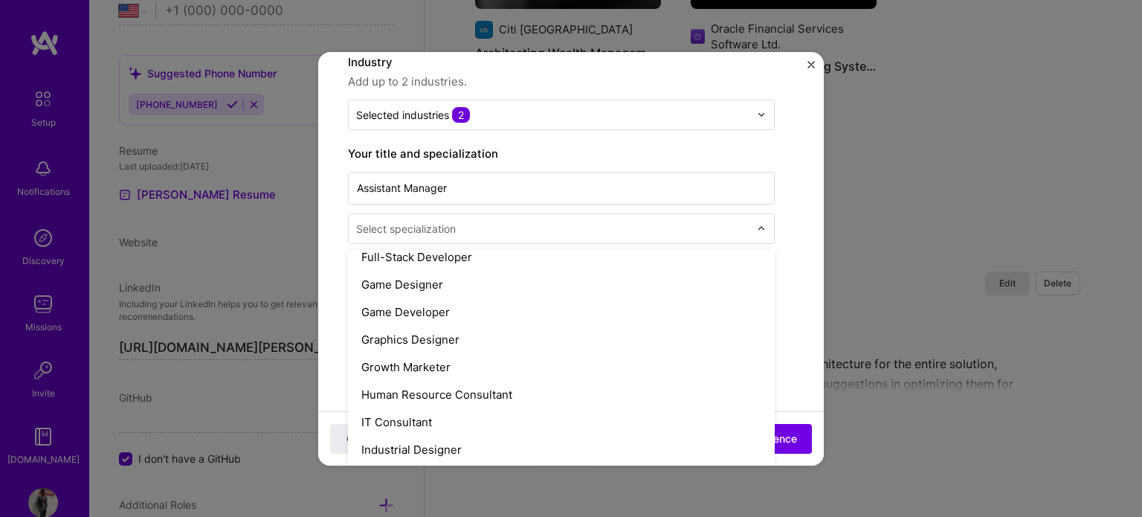
scroll to position [892, 0]
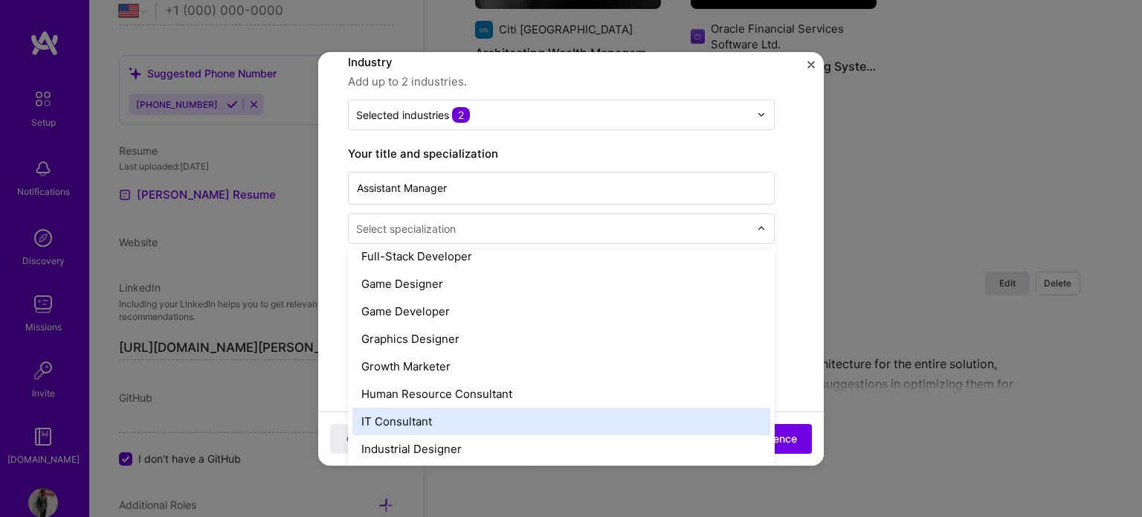
click at [387, 420] on div "IT Consultant" at bounding box center [561, 421] width 418 height 28
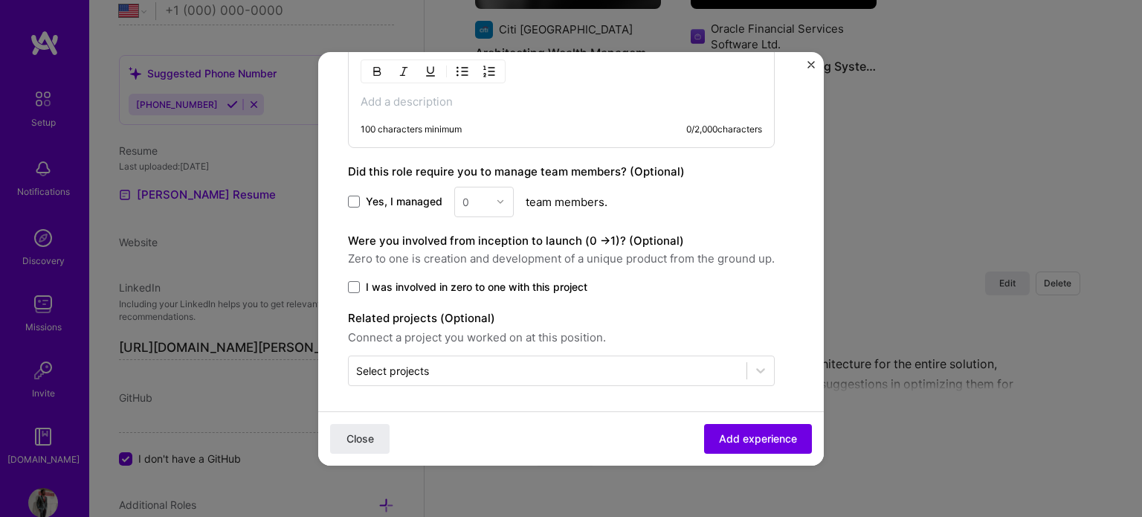
scroll to position [592, 0]
click at [767, 437] on span "Add experience" at bounding box center [758, 437] width 78 height 15
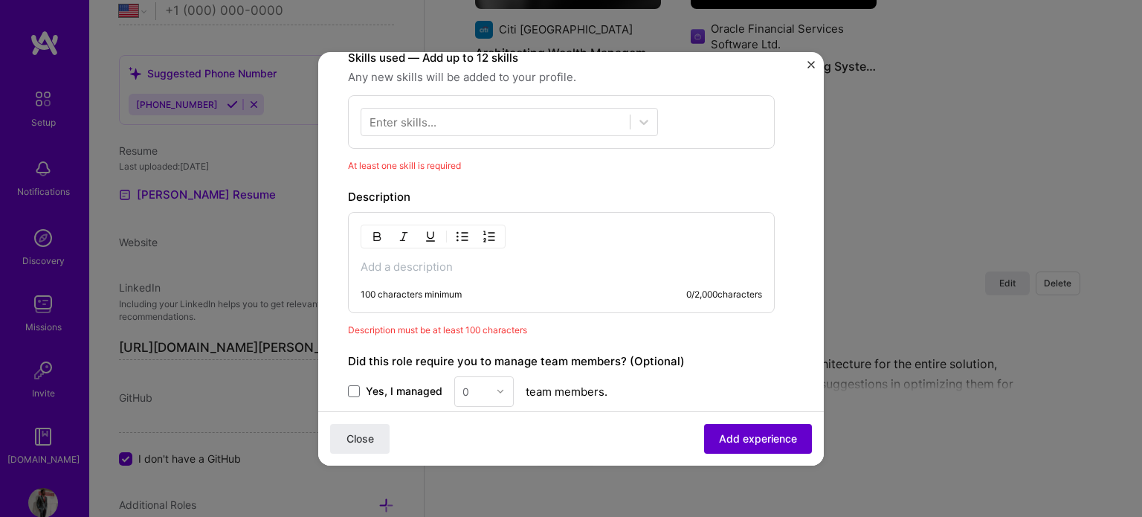
scroll to position [447, 0]
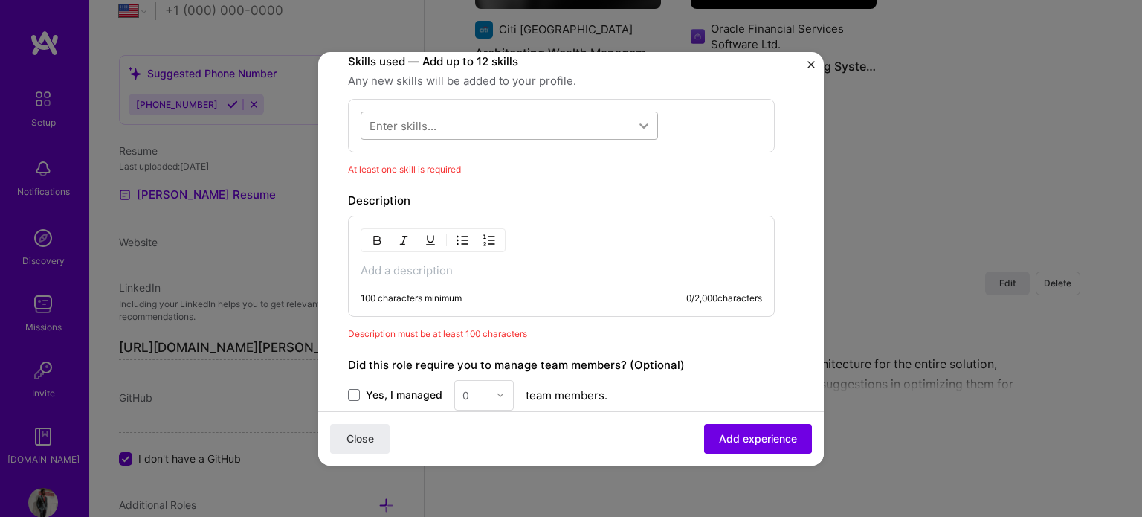
click at [650, 124] on icon at bounding box center [643, 125] width 15 height 15
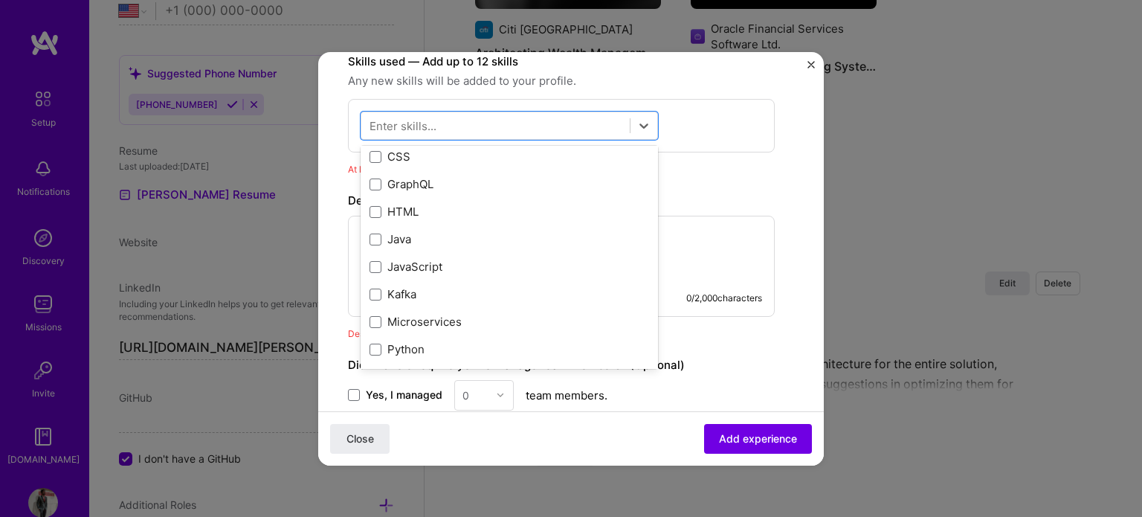
scroll to position [149, 0]
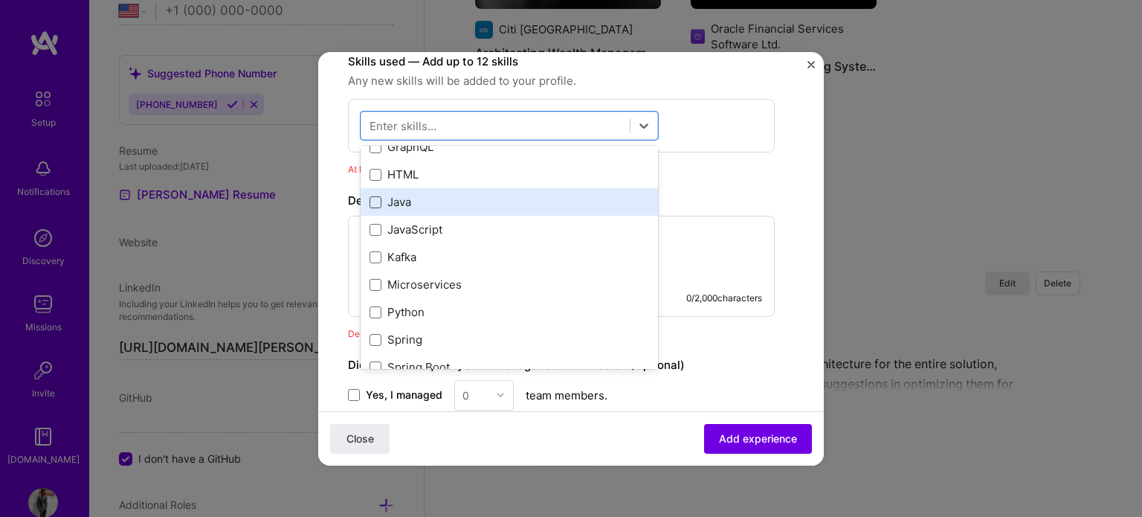
click at [381, 198] on div "Java" at bounding box center [508, 202] width 279 height 16
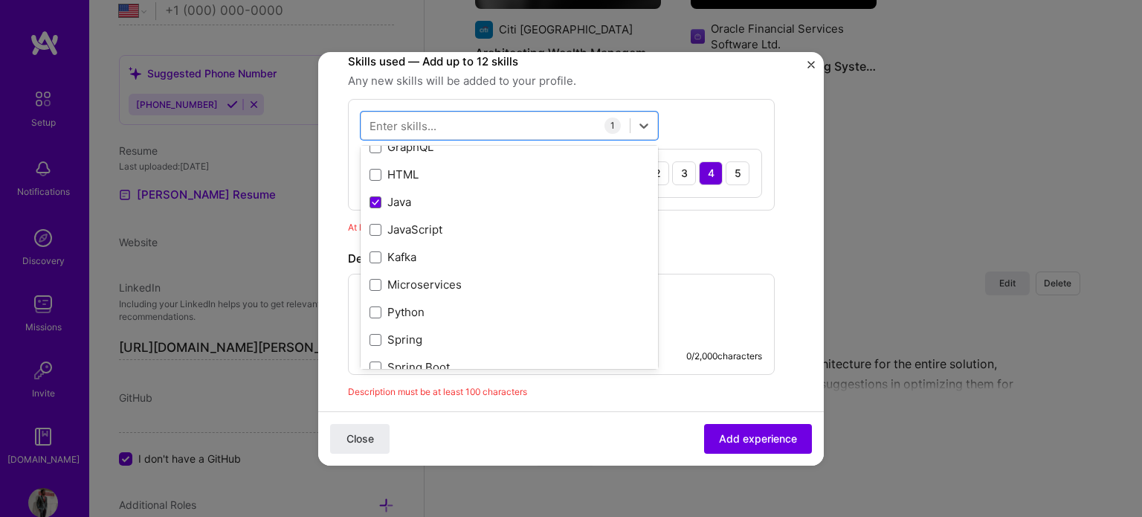
click at [711, 240] on div "Create a job experience Jobs help companies understand your past experience. Co…" at bounding box center [561, 136] width 427 height 1002
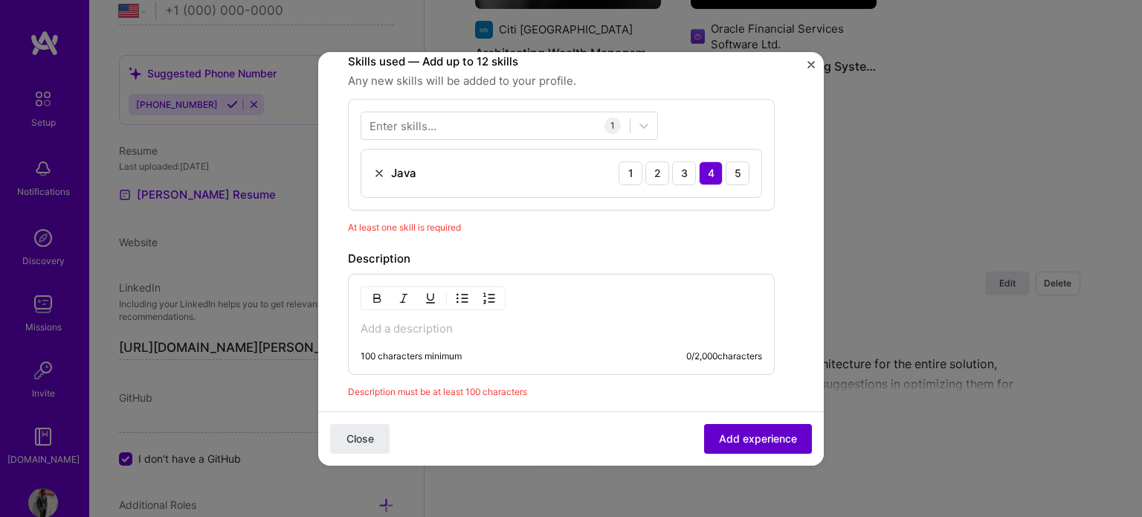
click at [736, 439] on span "Add experience" at bounding box center [758, 437] width 78 height 15
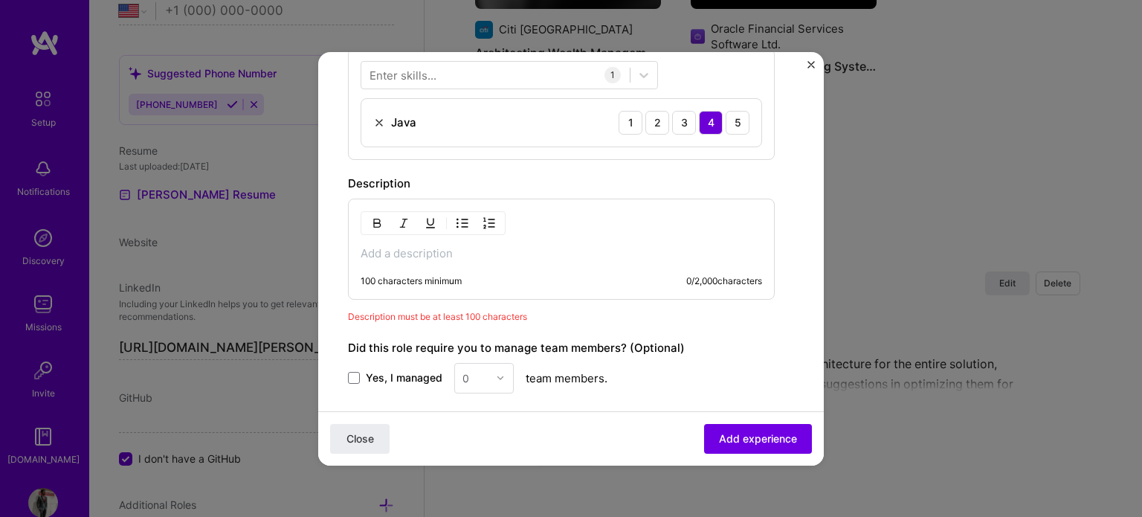
scroll to position [494, 0]
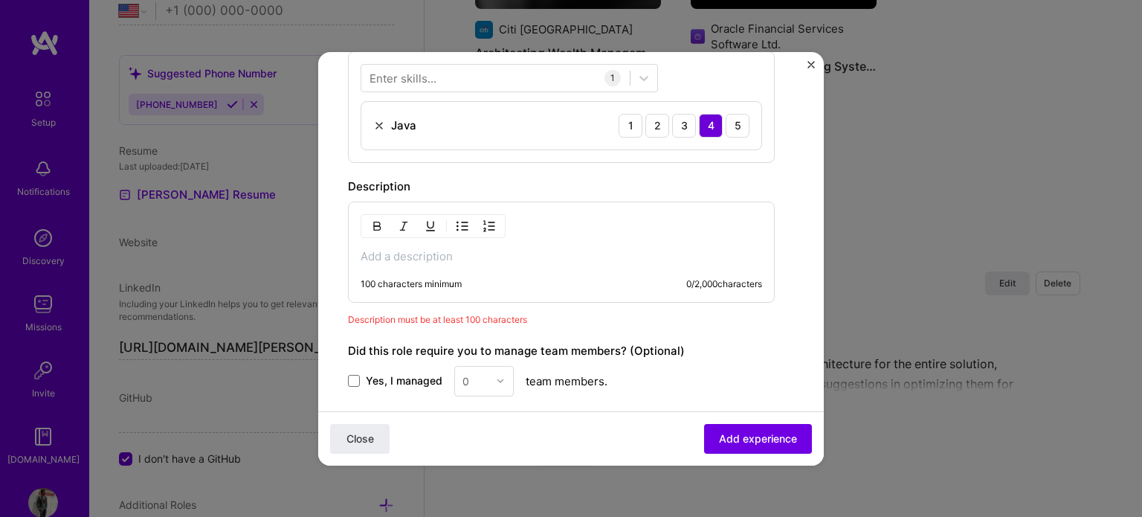
click at [422, 258] on p at bounding box center [560, 256] width 401 height 15
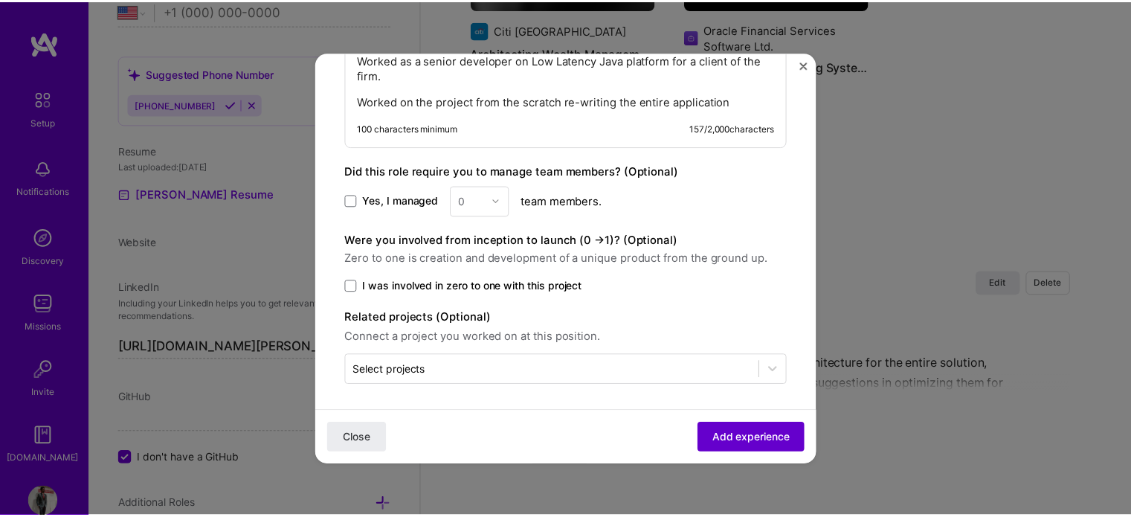
scroll to position [691, 0]
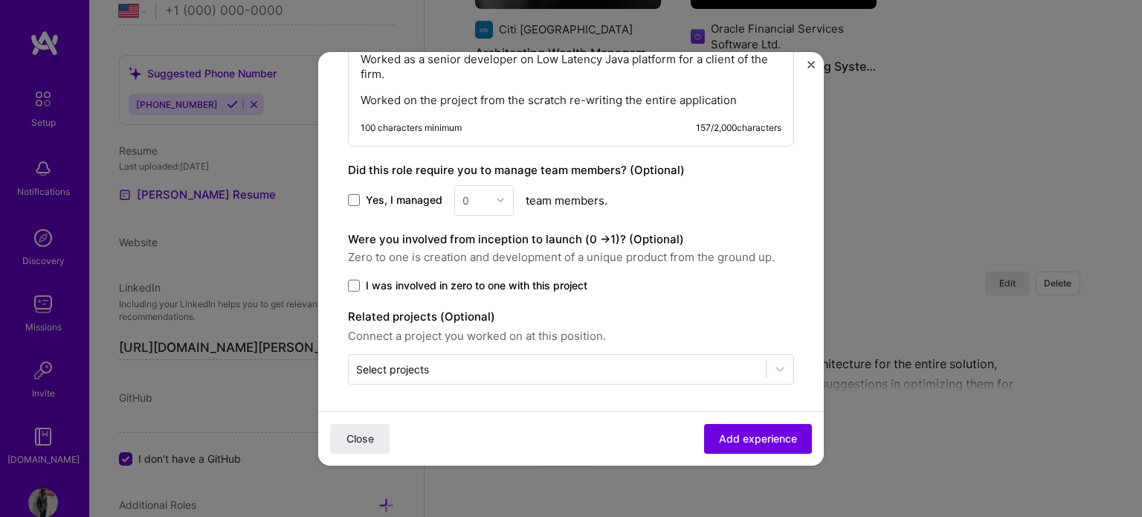
click at [731, 439] on span "Add experience" at bounding box center [758, 437] width 78 height 15
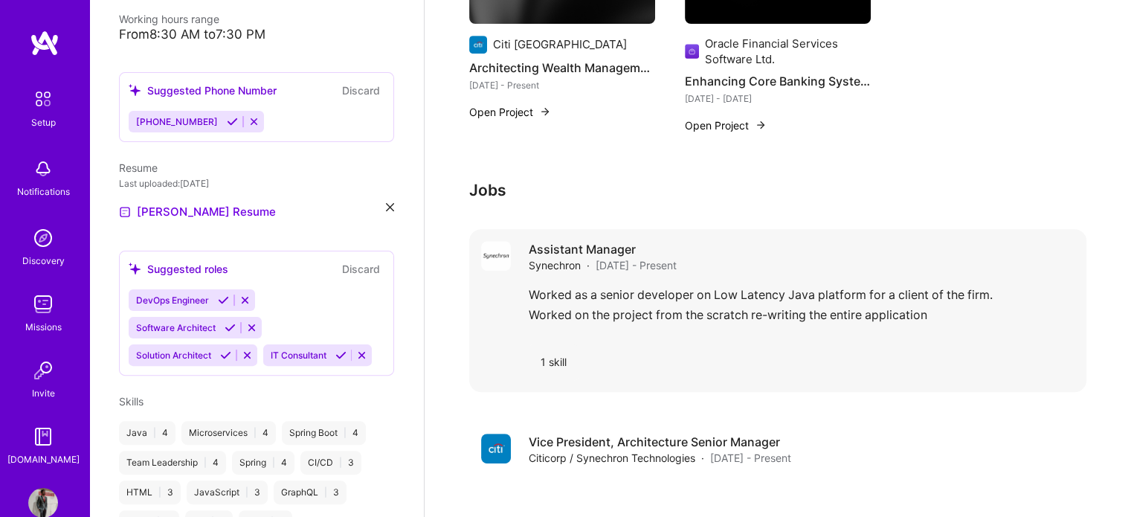
scroll to position [532, 0]
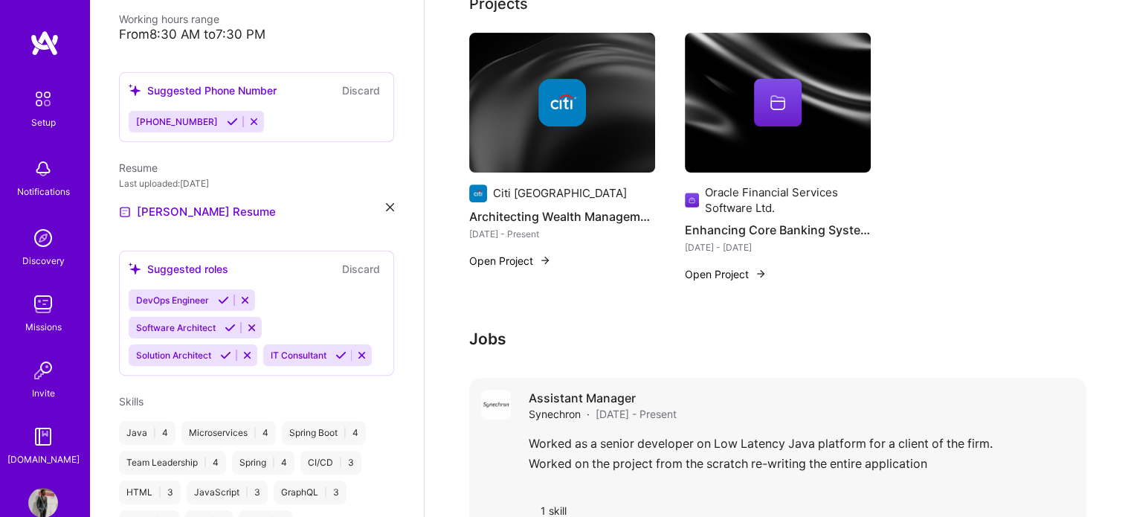
click at [702, 389] on div "Assistant Manager Synechron · [DATE] - Present" at bounding box center [801, 405] width 546 height 32
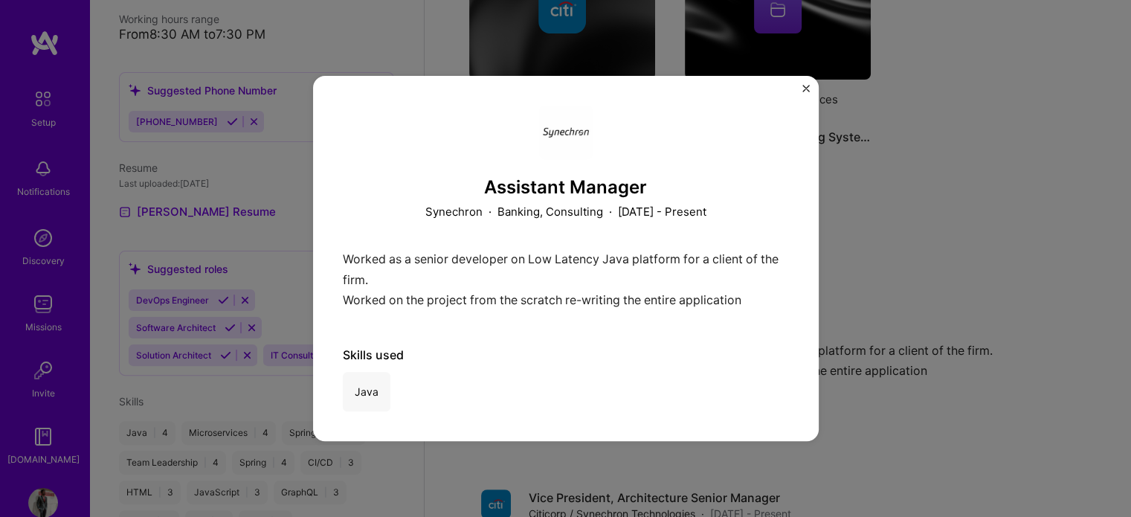
scroll to position [830, 0]
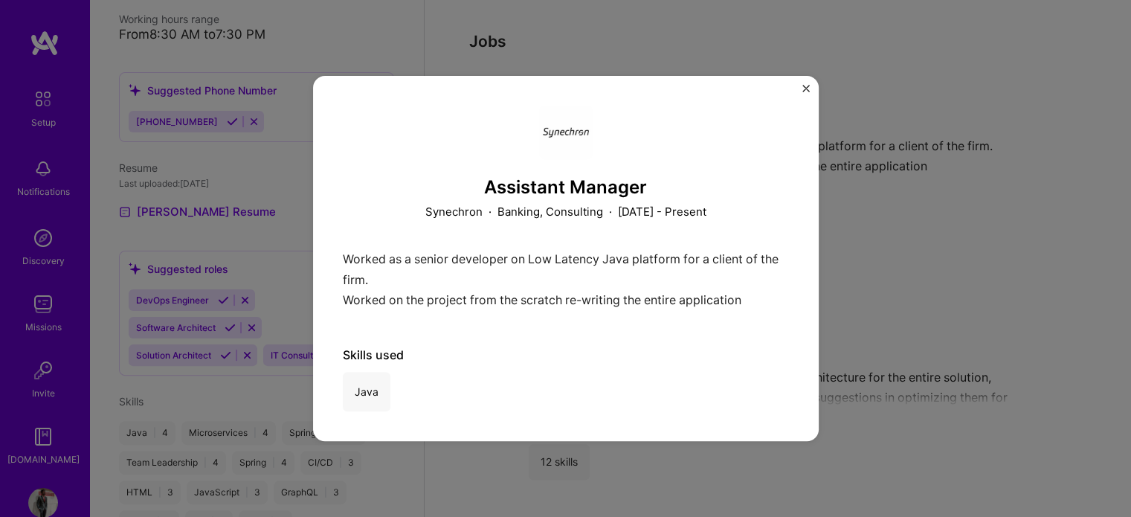
click at [806, 83] on div "Assistant Manager Synechron · Banking, Consulting · [DATE] - Present Worked as …" at bounding box center [565, 259] width 505 height 366
click at [797, 91] on div "Assistant Manager Synechron · Banking, Consulting · [DATE] - Present Worked as …" at bounding box center [565, 259] width 505 height 366
click at [803, 86] on img "Close" at bounding box center [805, 88] width 7 height 7
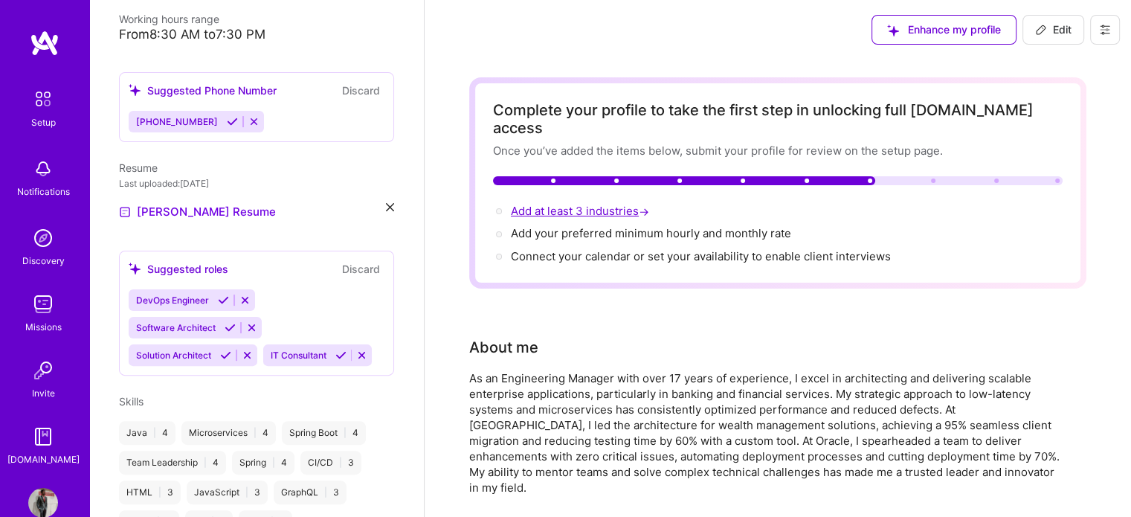
click at [611, 204] on span "Add at least 3 industries →" at bounding box center [581, 211] width 141 height 14
select select "US"
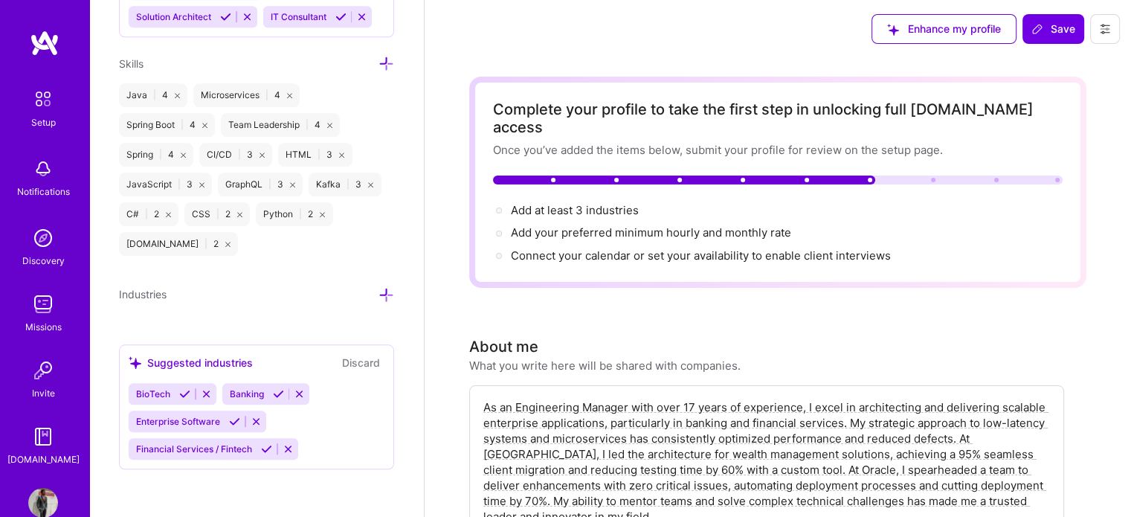
scroll to position [149, 0]
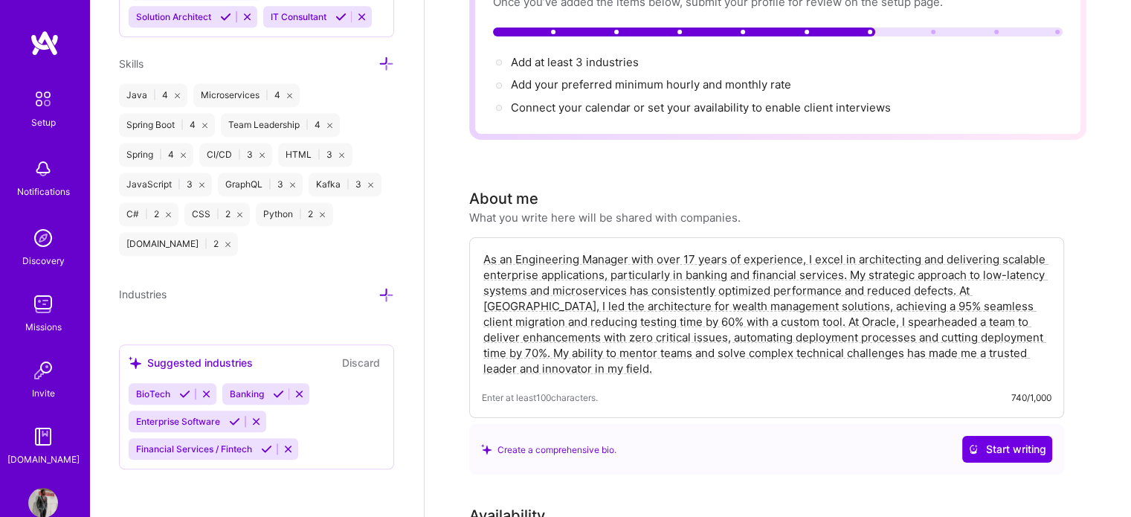
click at [264, 396] on div "Banking" at bounding box center [245, 394] width 46 height 22
click at [201, 419] on span "Enterprise Software" at bounding box center [178, 421] width 84 height 11
click at [233, 420] on icon at bounding box center [234, 421] width 11 height 11
click at [278, 393] on icon at bounding box center [278, 393] width 11 height 11
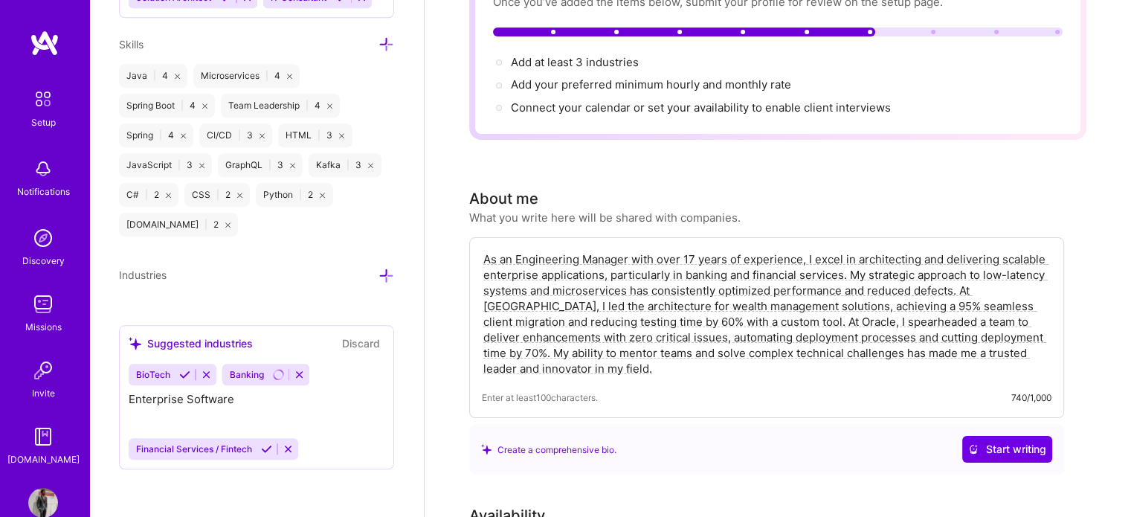
scroll to position [1248, 0]
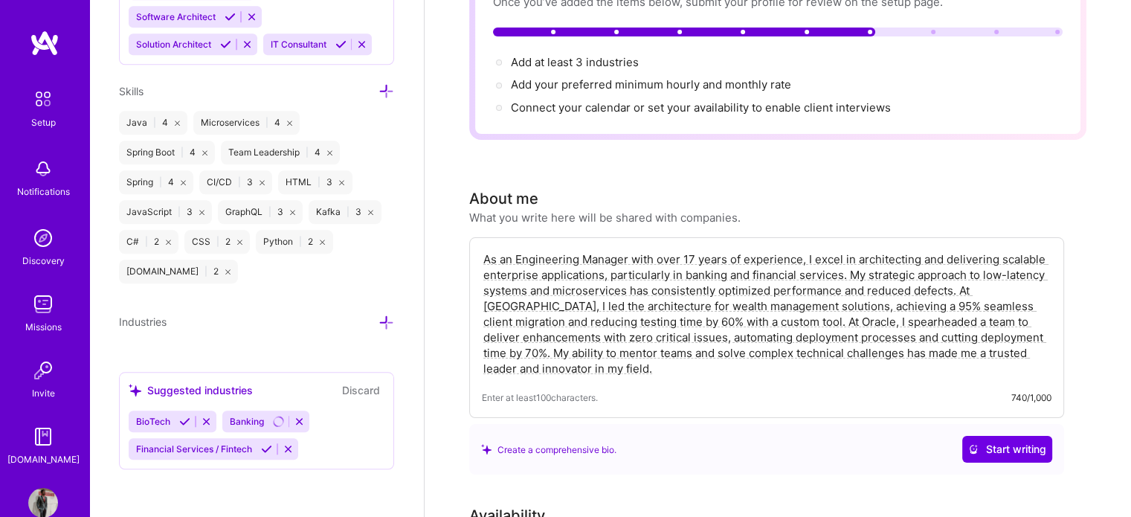
click at [267, 444] on icon at bounding box center [266, 448] width 11 height 11
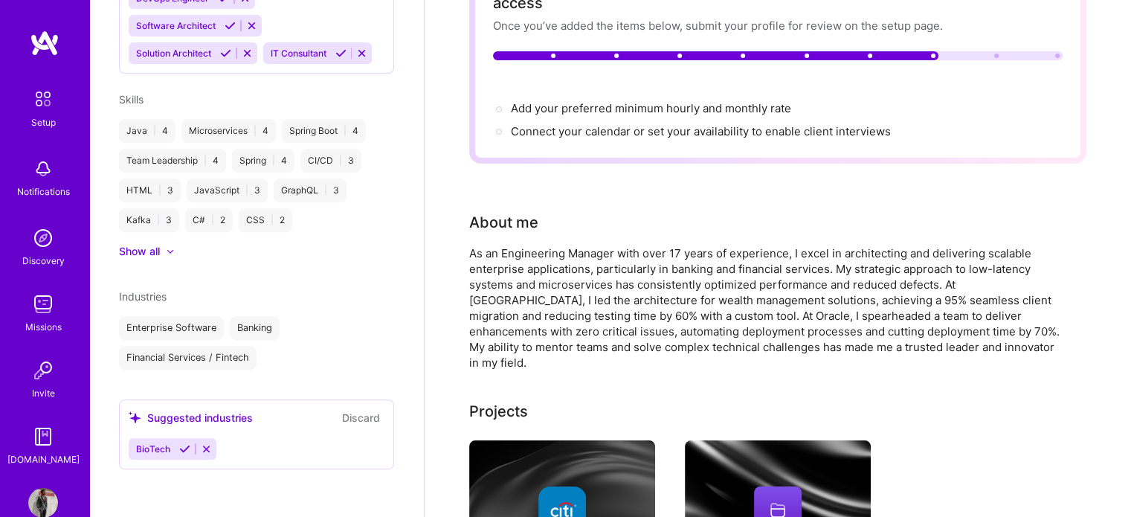
scroll to position [0, 0]
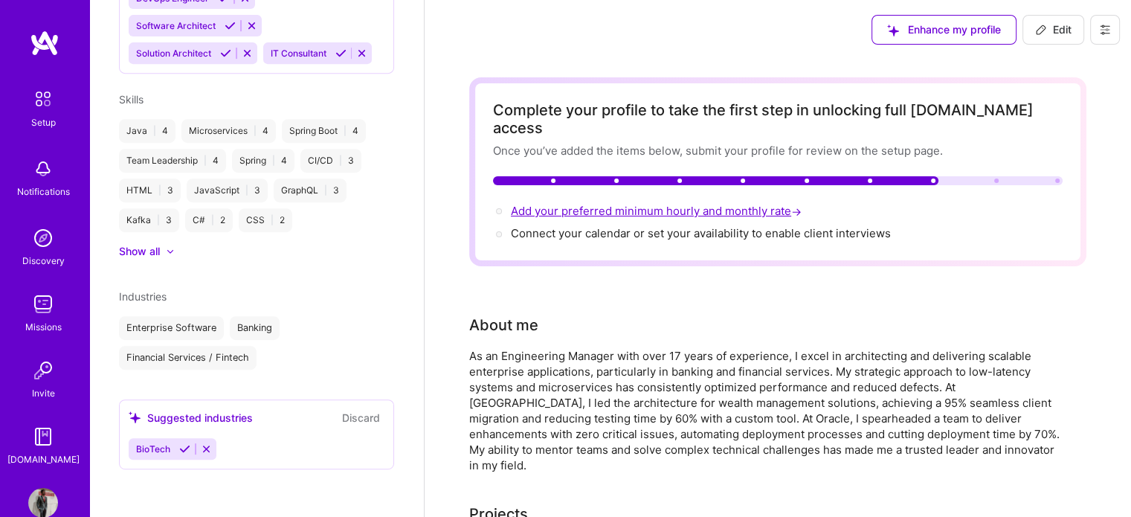
click at [696, 204] on span "Add your preferred minimum hourly and monthly rate →" at bounding box center [658, 211] width 294 height 14
click at [763, 204] on span "Add your preferred minimum hourly and monthly rate →" at bounding box center [658, 211] width 294 height 14
select select "US"
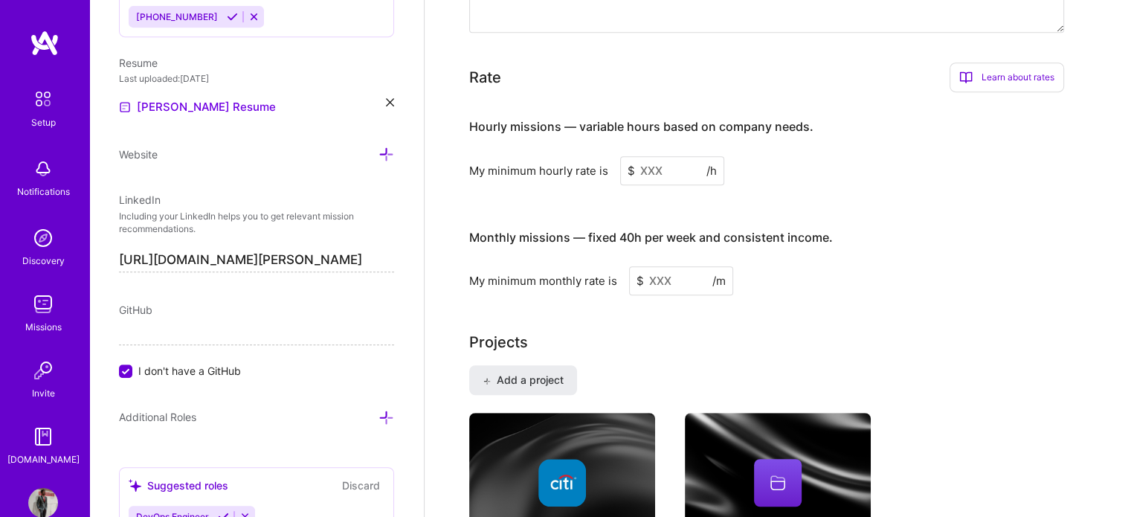
scroll to position [889, 0]
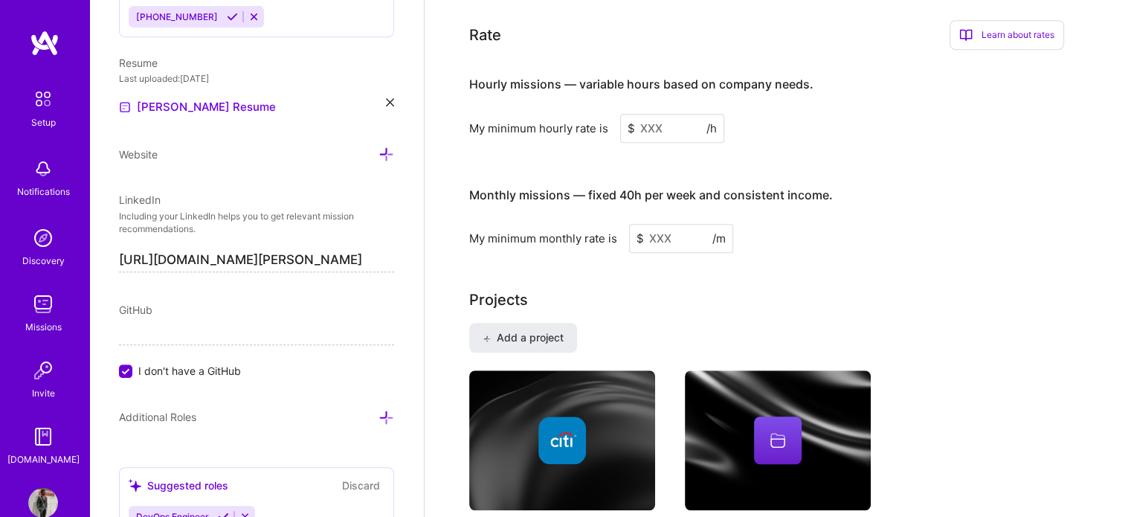
click at [660, 114] on input at bounding box center [672, 128] width 104 height 29
click at [669, 224] on input at bounding box center [681, 238] width 104 height 29
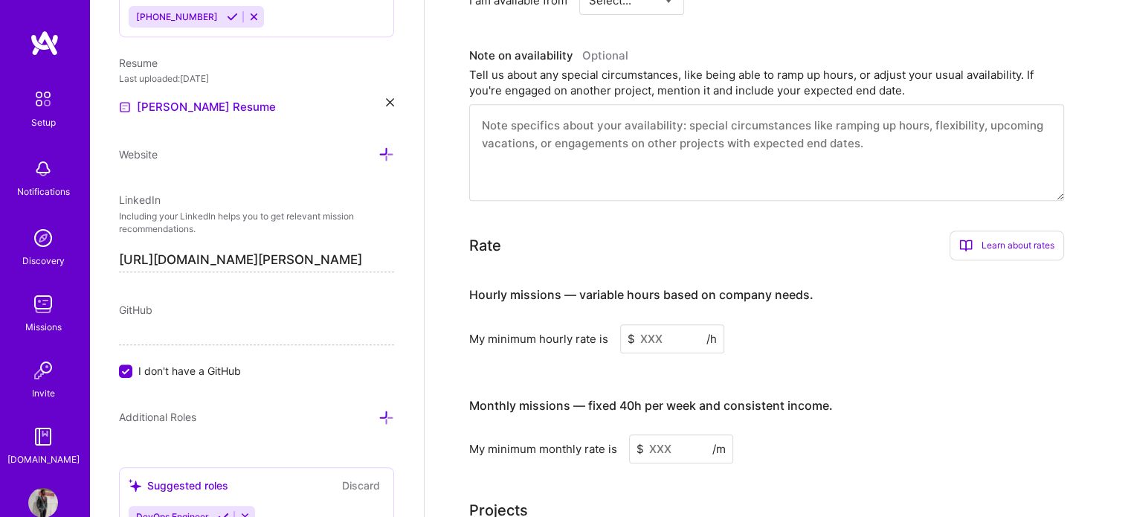
scroll to position [666, 0]
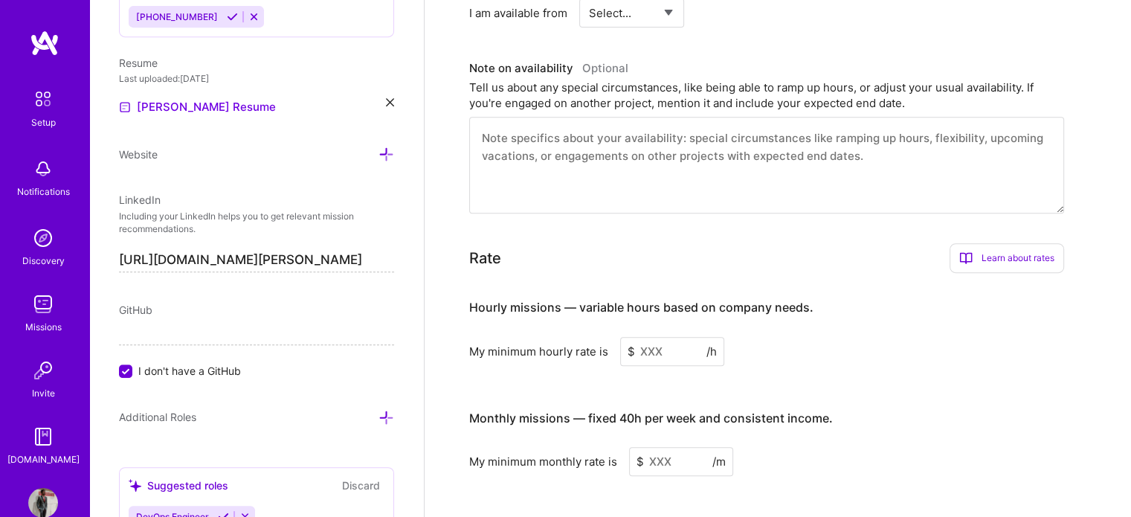
click at [1024, 243] on div "Learn about rates" at bounding box center [1006, 258] width 114 height 30
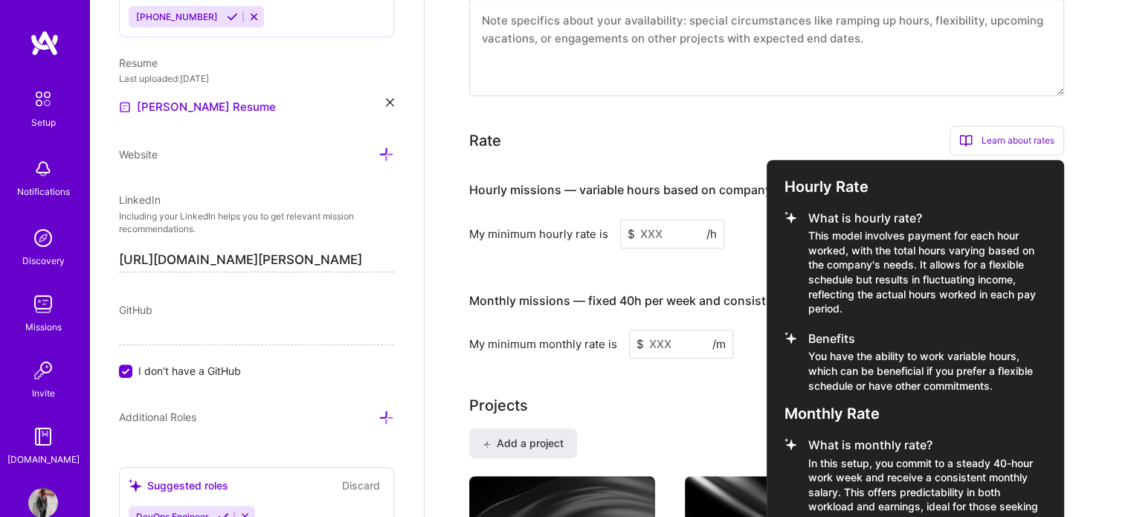
scroll to position [815, 0]
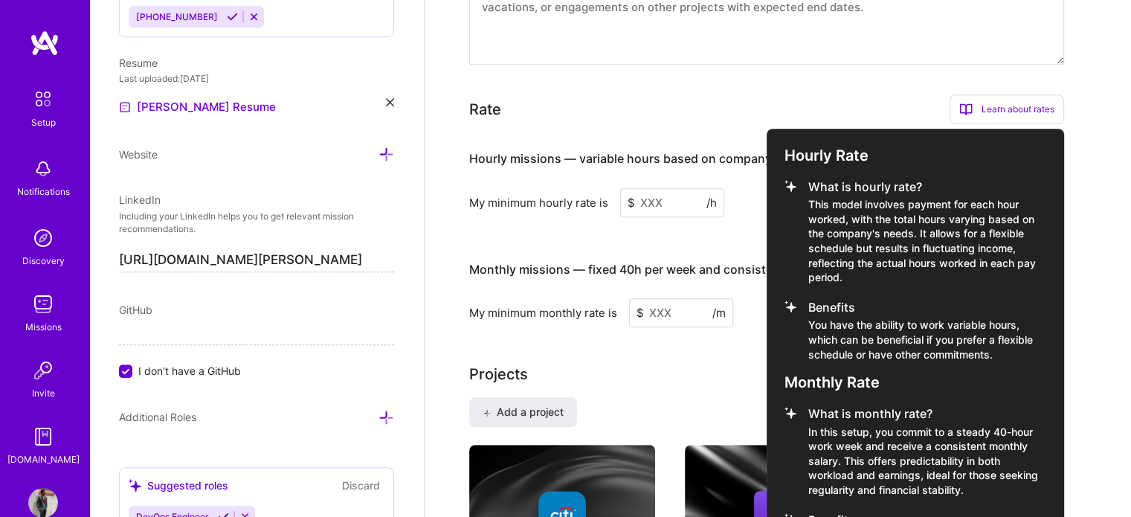
click at [650, 175] on div at bounding box center [565, 258] width 1131 height 517
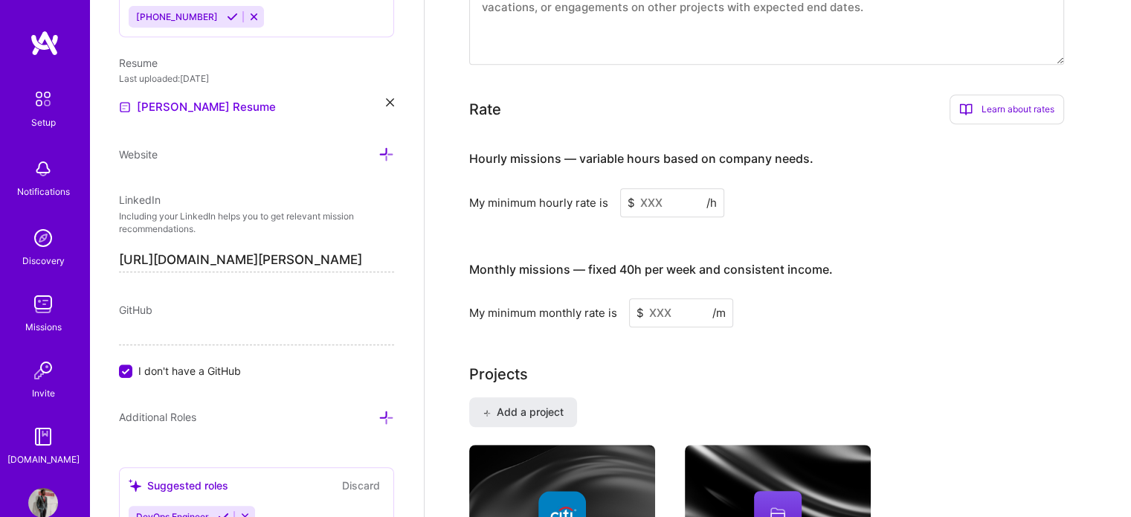
click at [646, 188] on input at bounding box center [672, 202] width 104 height 29
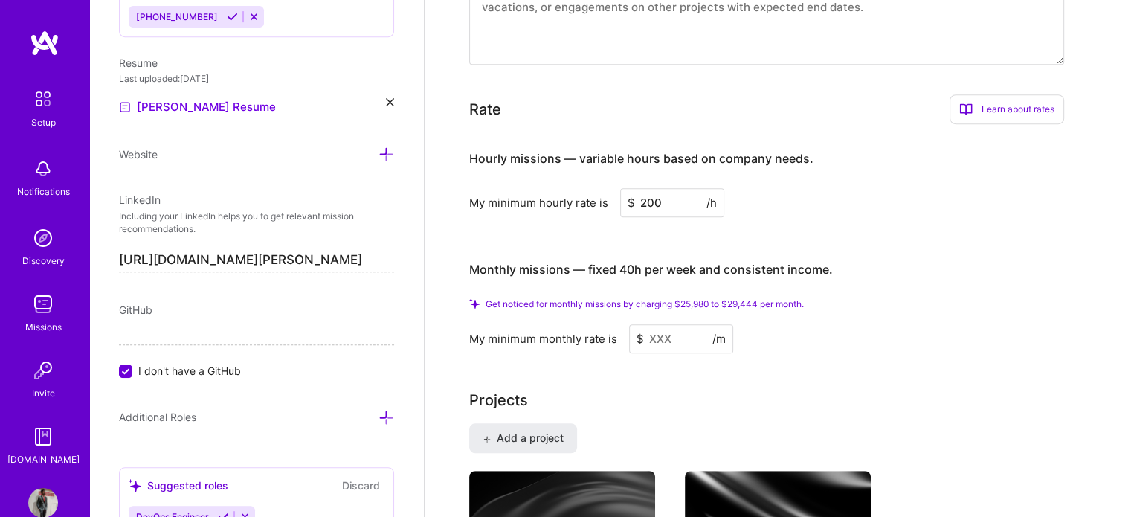
type input "200"
click at [963, 205] on div "Hourly missions — variable hours based on company needs. My minimum hourly rate…" at bounding box center [766, 244] width 595 height 217
click at [681, 326] on input at bounding box center [681, 338] width 104 height 29
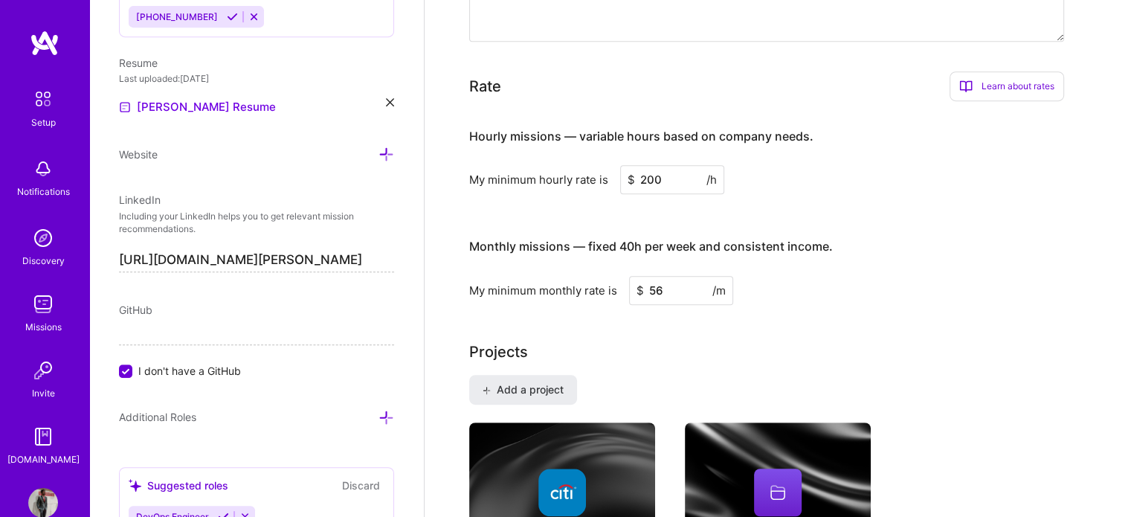
type input "5"
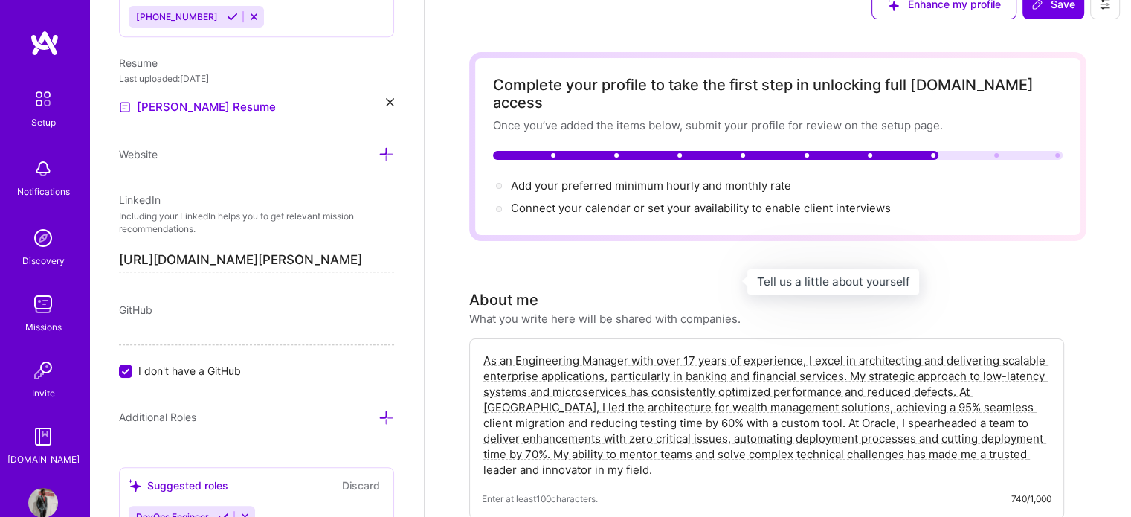
scroll to position [0, 0]
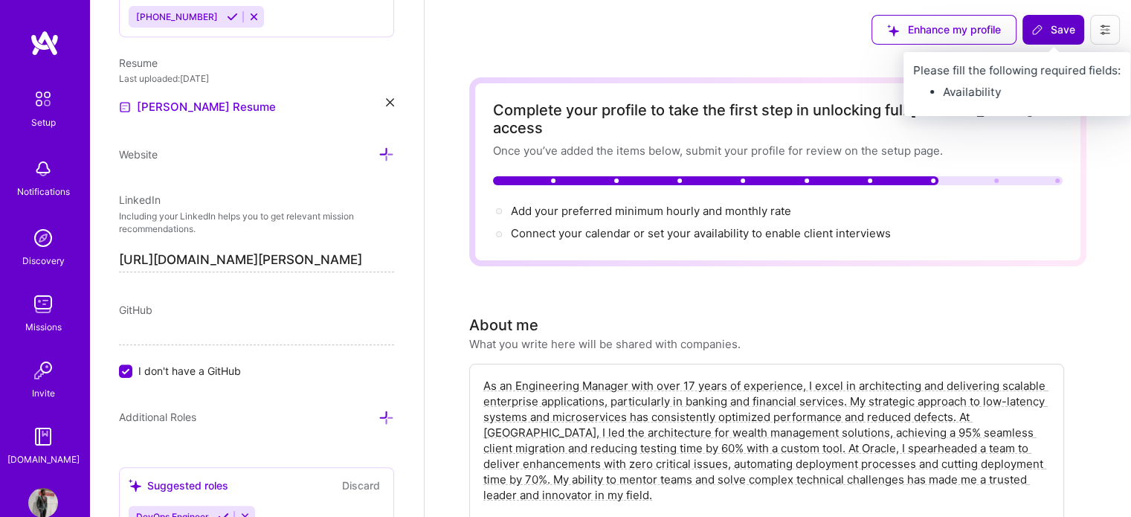
click at [1044, 30] on span "Save" at bounding box center [1053, 29] width 44 height 15
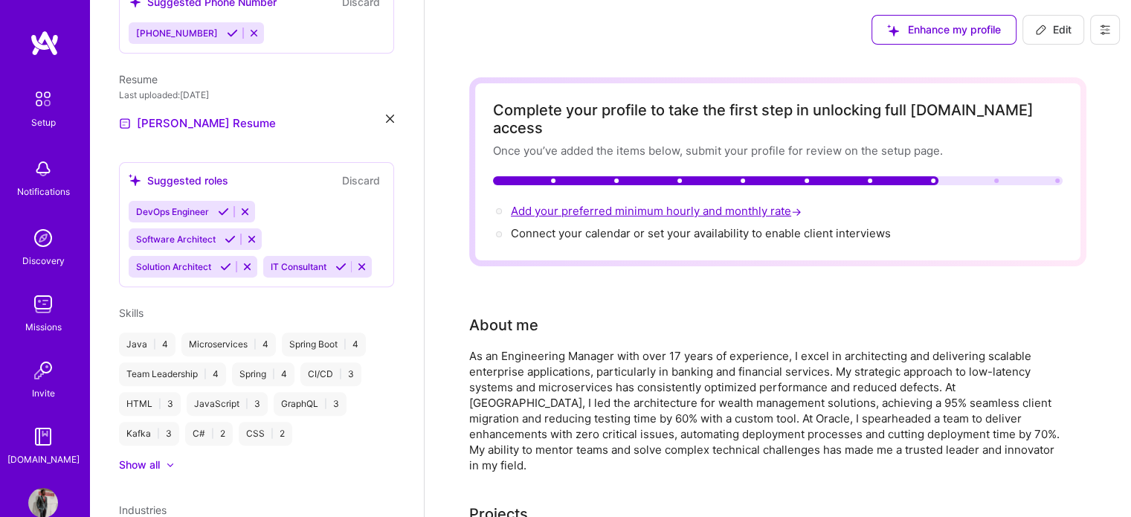
click at [696, 204] on span "Add your preferred minimum hourly and monthly rate →" at bounding box center [658, 211] width 294 height 14
select select "US"
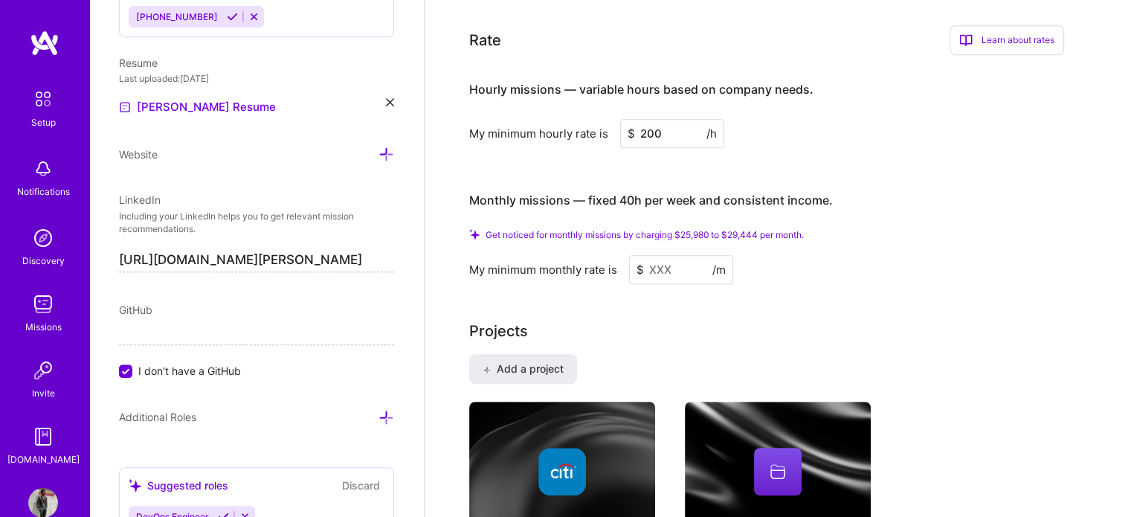
scroll to position [889, 0]
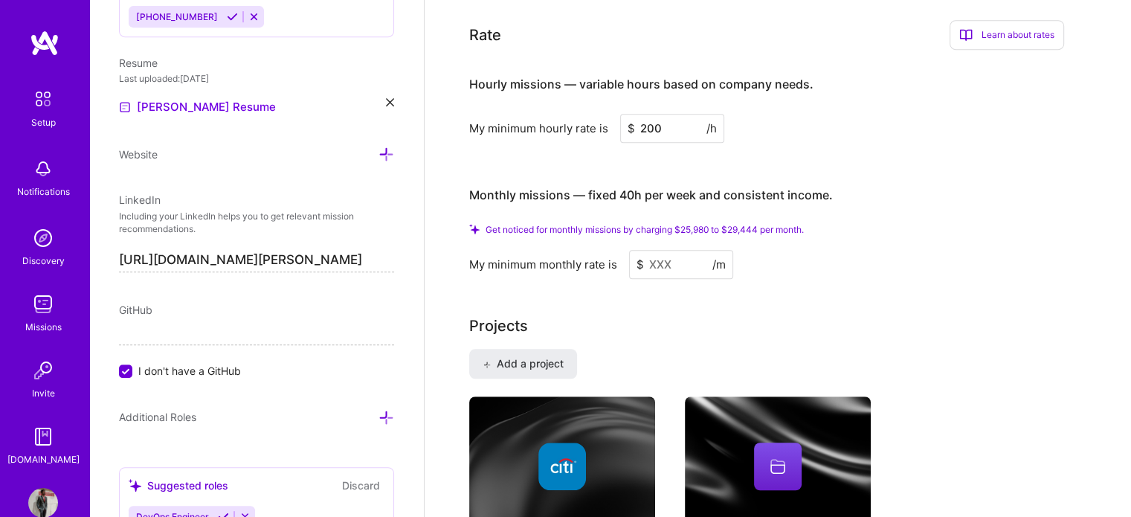
click at [657, 250] on input at bounding box center [681, 264] width 104 height 29
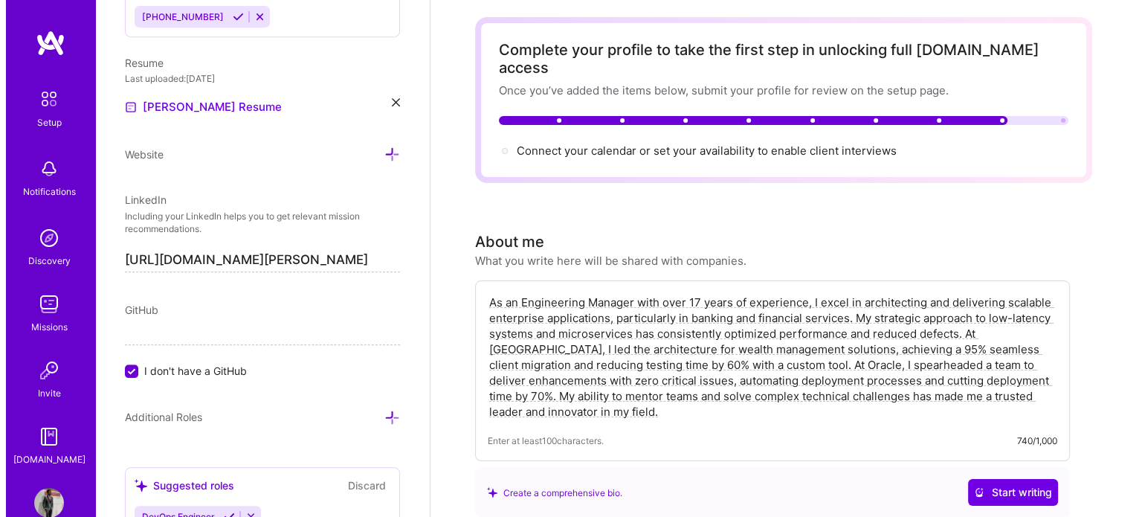
scroll to position [0, 0]
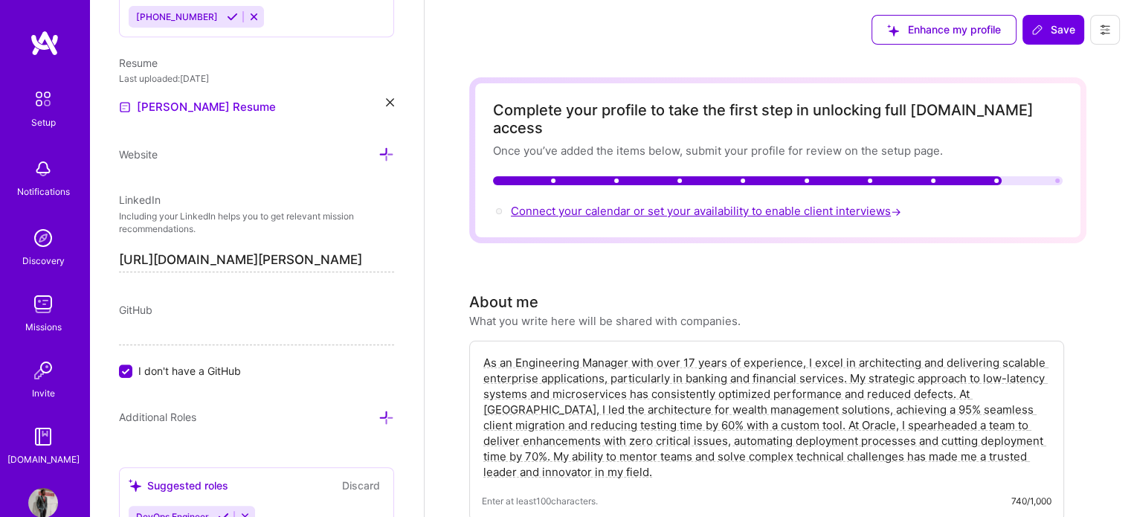
type input "25980"
click at [808, 204] on span "Connect your calendar or set your availability to enable client interviews →" at bounding box center [707, 211] width 393 height 14
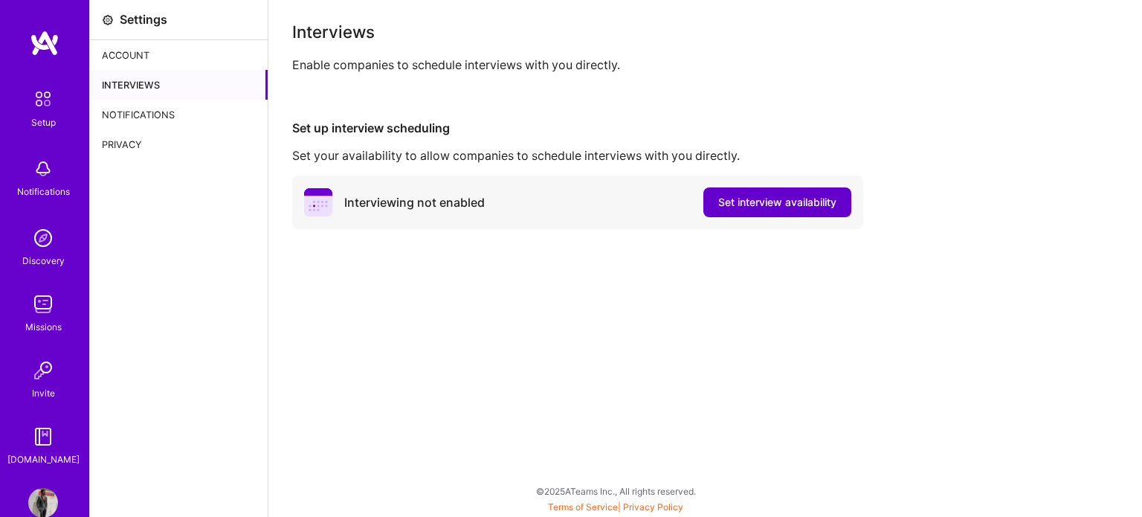
click at [773, 201] on span "Set interview availability" at bounding box center [777, 202] width 118 height 15
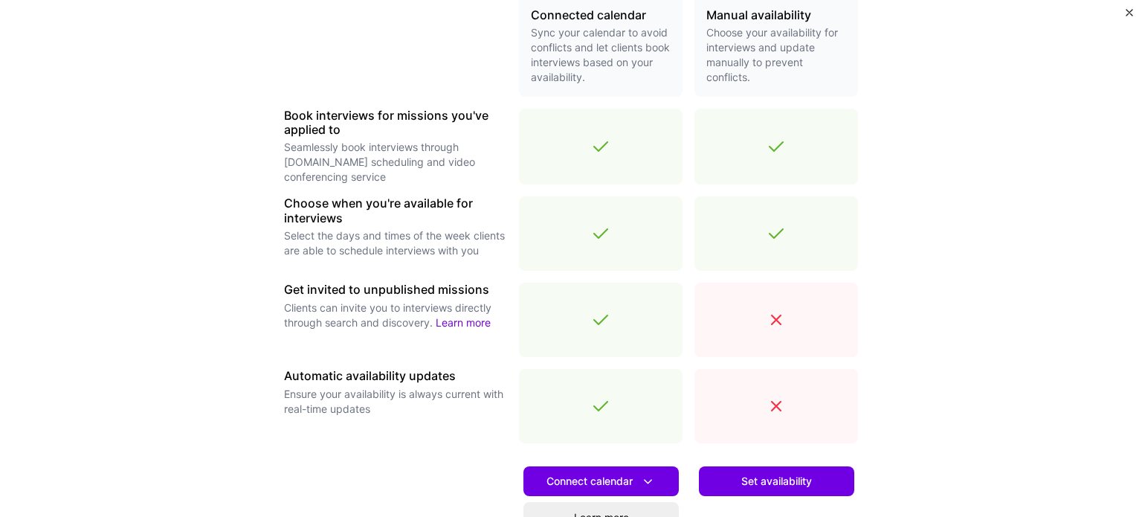
scroll to position [446, 0]
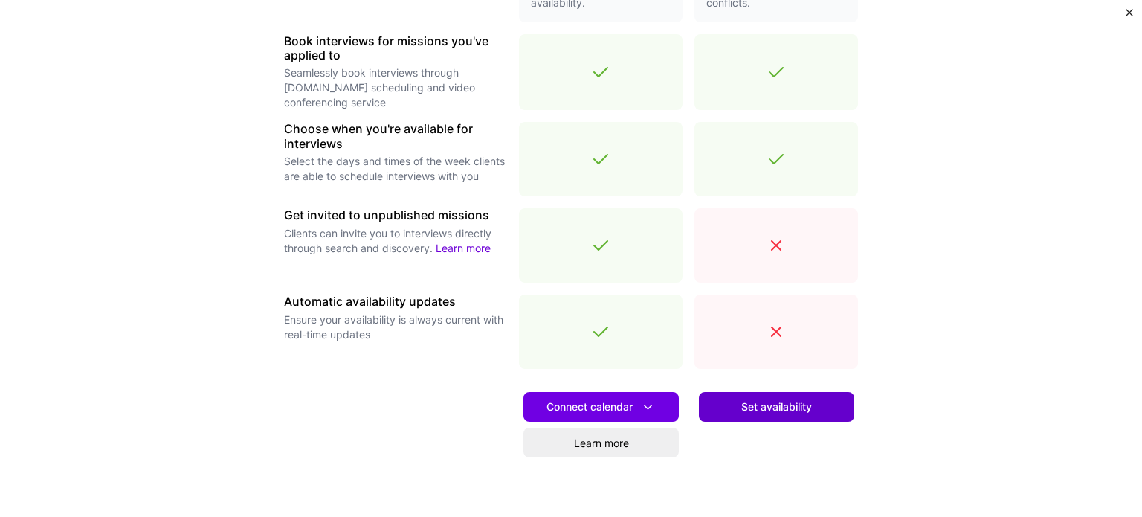
click at [767, 402] on span "Set availability" at bounding box center [776, 406] width 71 height 15
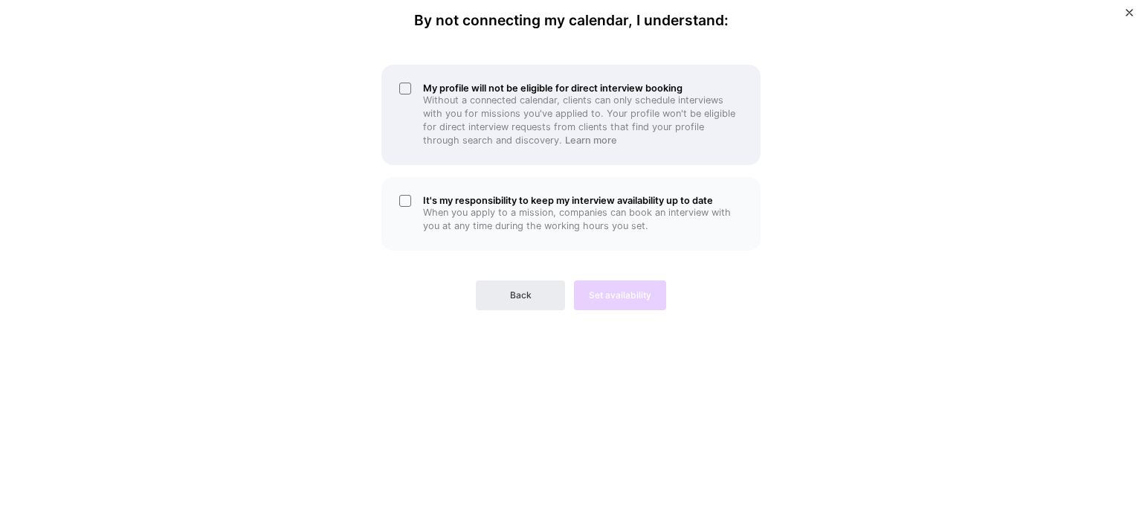
click at [407, 85] on div "My profile will not be eligible for direct interview booking Without a connecte…" at bounding box center [570, 115] width 379 height 100
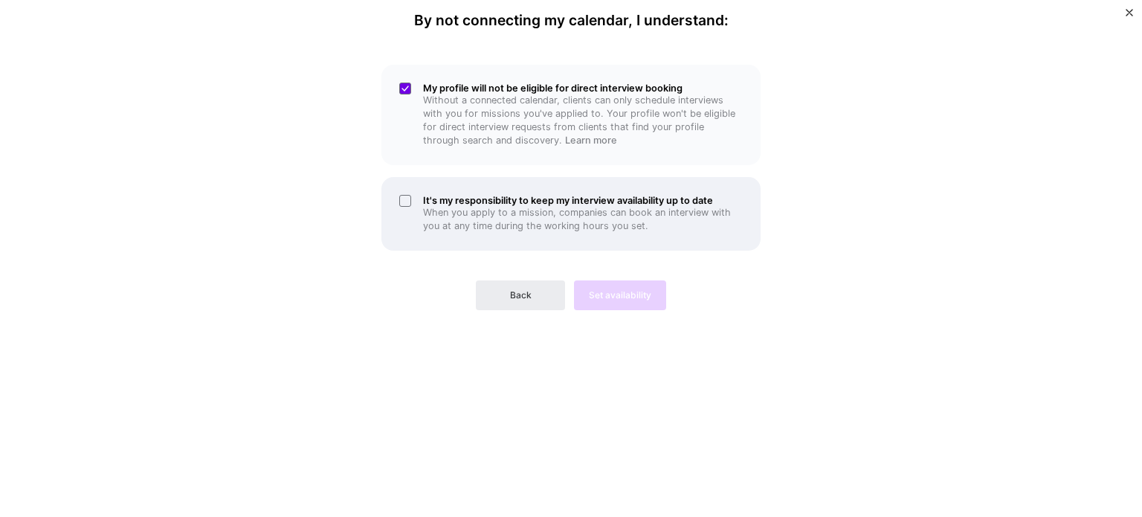
click at [398, 195] on div "It's my responsibility to keep my interview availability up to date When you ap…" at bounding box center [570, 214] width 379 height 74
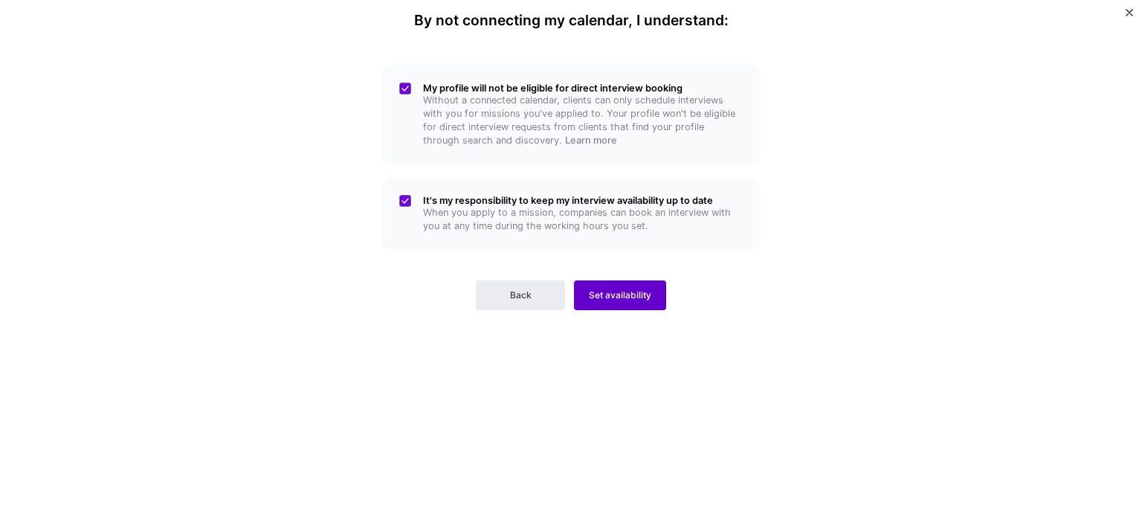
click at [625, 288] on span "Set availability" at bounding box center [620, 294] width 62 height 13
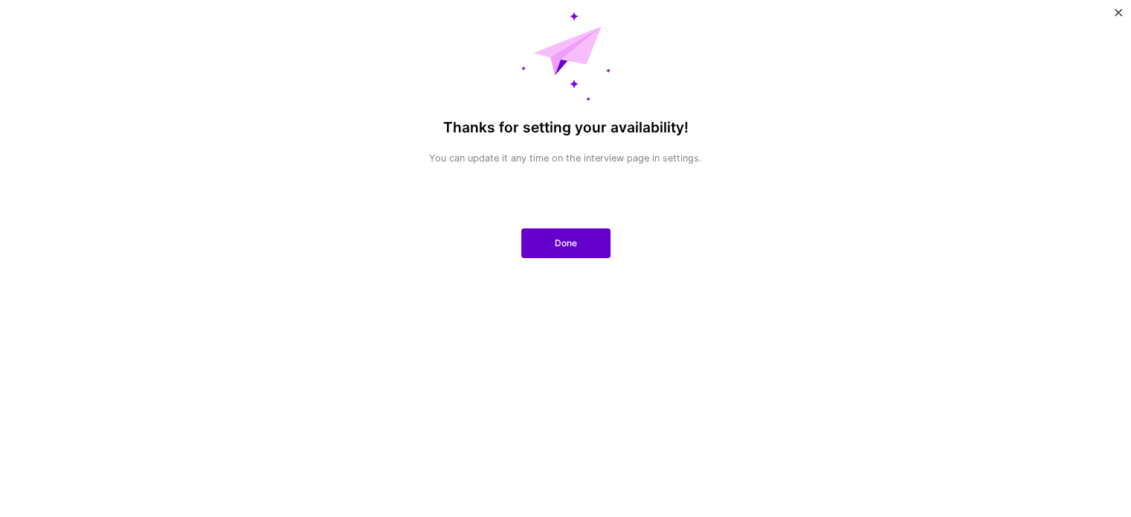
click at [555, 241] on span "Done" at bounding box center [566, 242] width 22 height 13
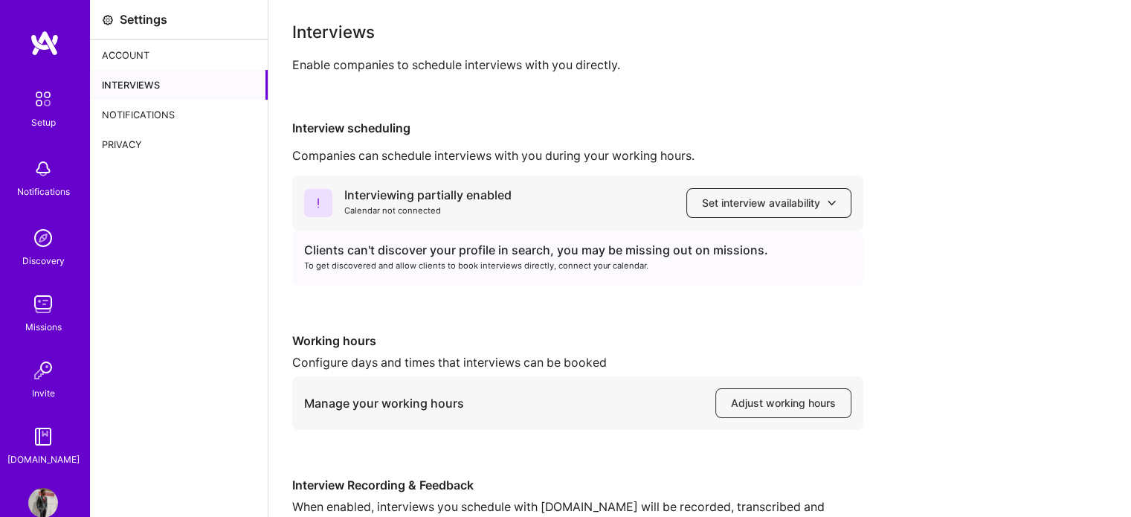
click at [757, 204] on span "Set interview availability" at bounding box center [769, 202] width 134 height 15
click at [936, 202] on div "Interviewing partially enabled Calendar not connected Set interview availabilit…" at bounding box center [699, 376] width 815 height 402
click at [39, 305] on img at bounding box center [43, 304] width 30 height 30
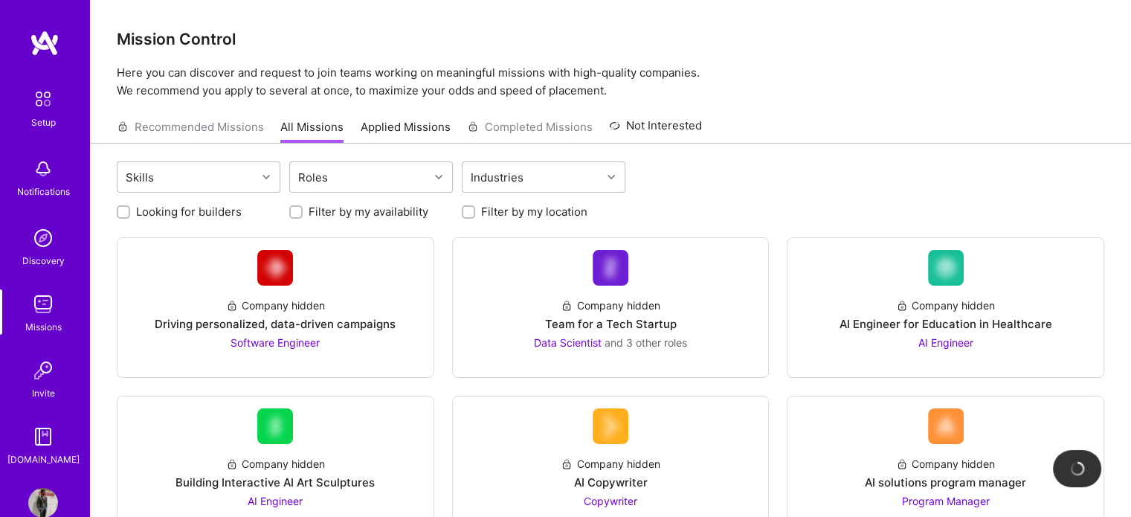
click at [253, 130] on div "Recommended Missions All Missions Applied Missions Completed Missions Not Inter…" at bounding box center [409, 127] width 585 height 32
click at [241, 127] on div "Recommended Missions All Missions Applied Missions Completed Missions Not Inter…" at bounding box center [409, 127] width 585 height 32
click at [263, 169] on div at bounding box center [267, 176] width 23 height 19
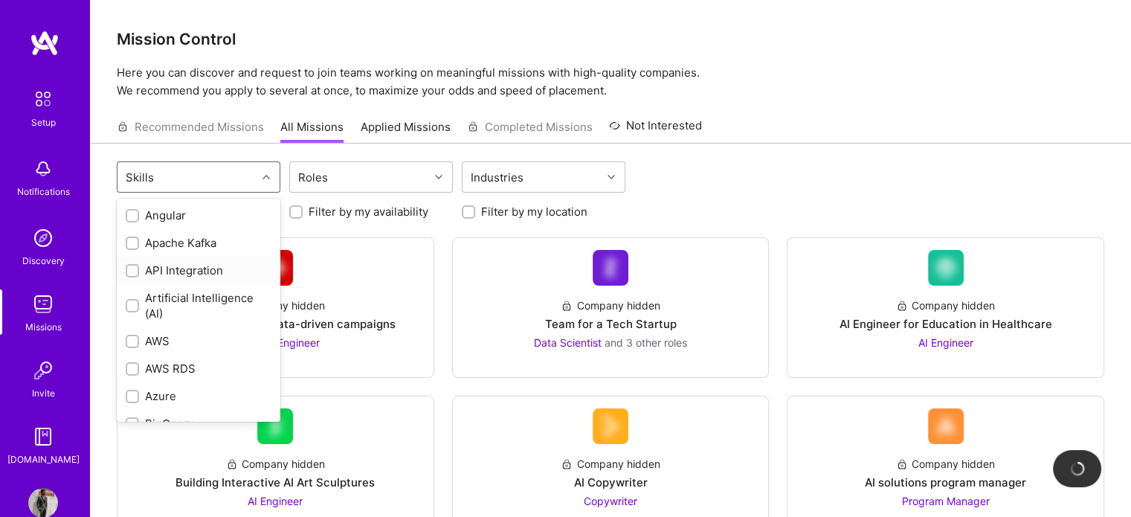
scroll to position [74, 0]
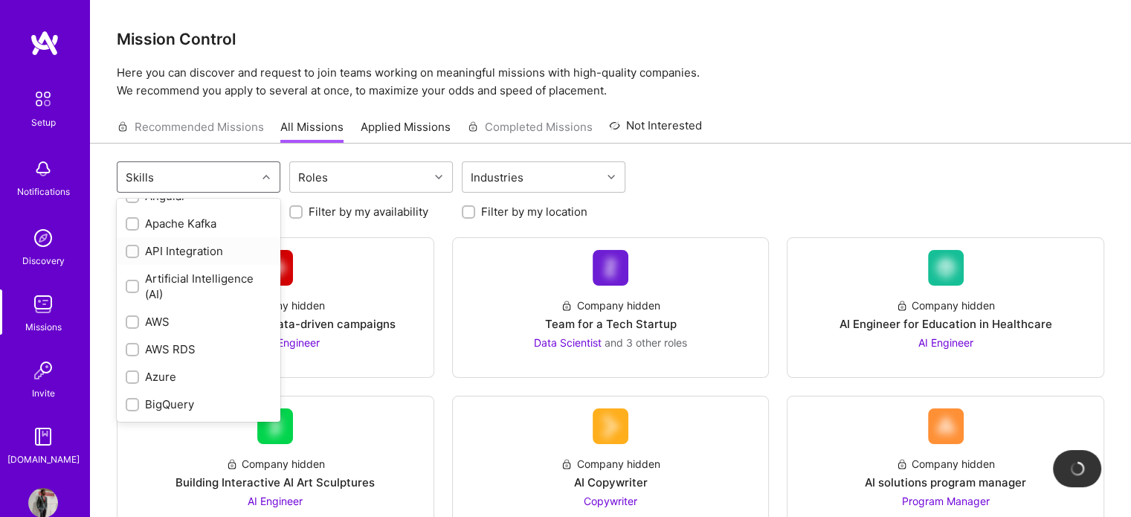
click at [136, 248] on input "checkbox" at bounding box center [134, 252] width 10 height 10
checkbox input "true"
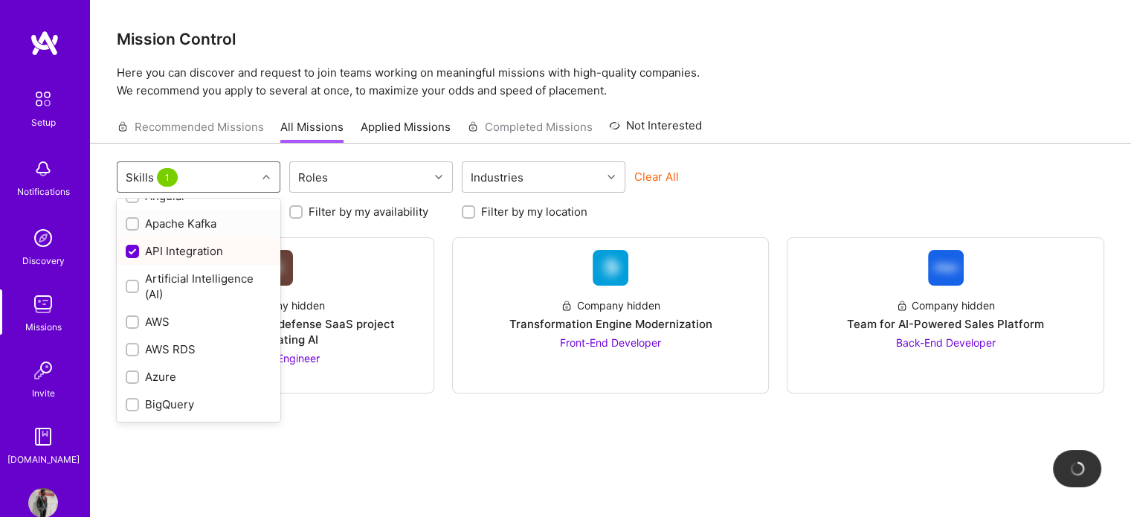
click at [135, 222] on input "checkbox" at bounding box center [134, 224] width 10 height 10
checkbox input "true"
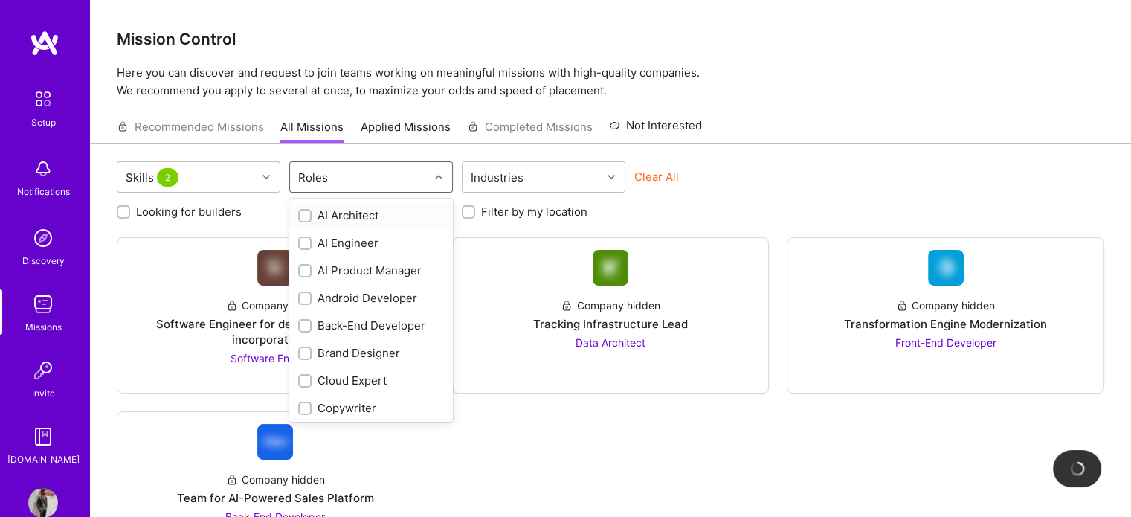
click at [436, 172] on div at bounding box center [440, 176] width 23 height 19
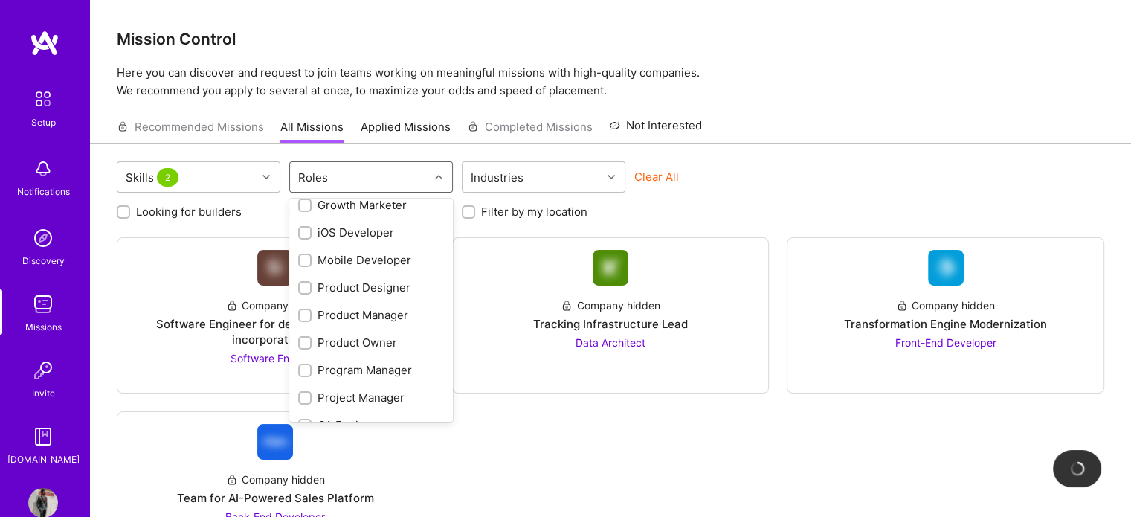
scroll to position [372, 0]
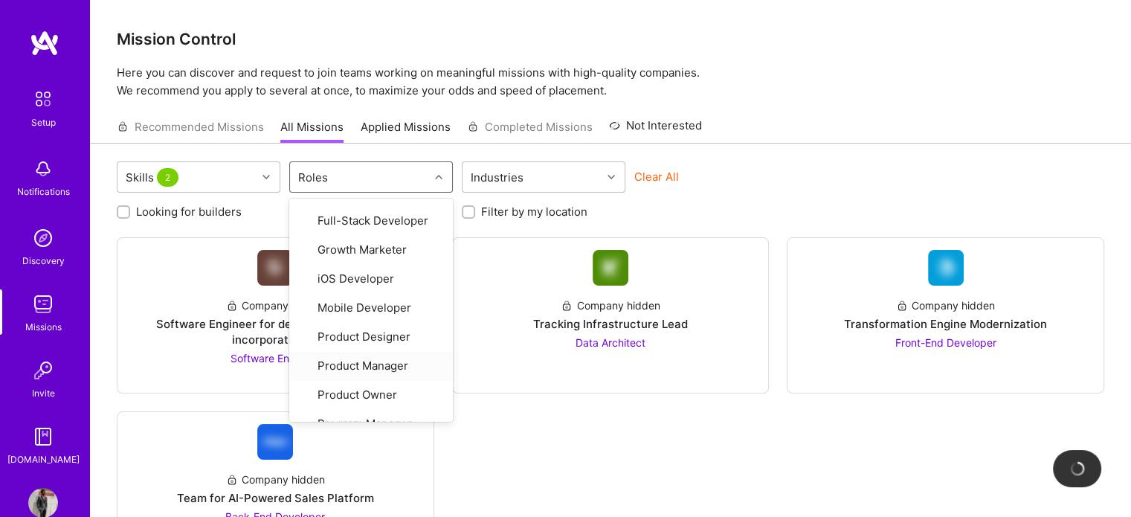
click at [607, 439] on div "Company hidden Software Engineer for defense SaaS project incorporating AI Soft…" at bounding box center [610, 394] width 987 height 314
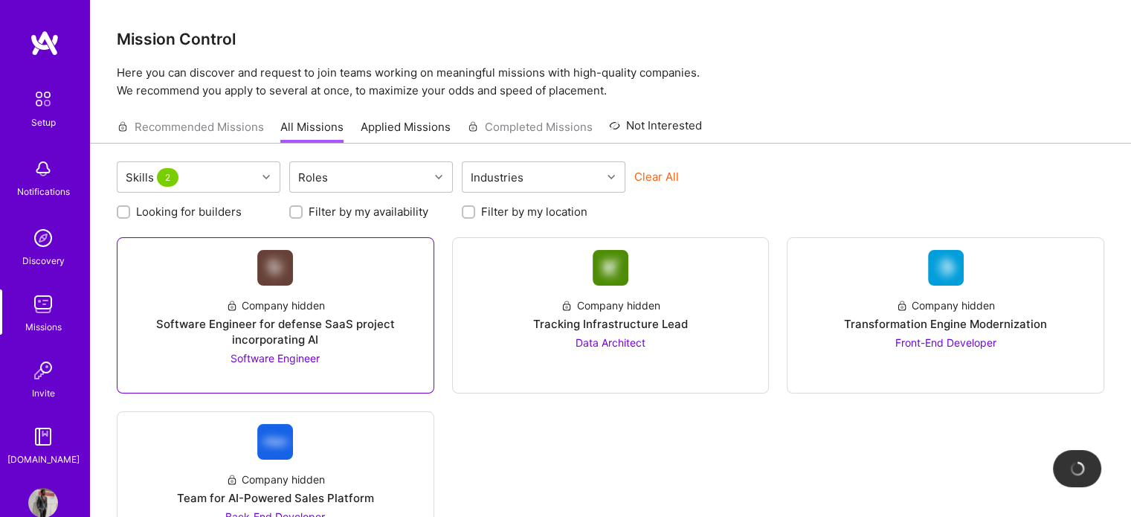
click at [303, 355] on span "Software Engineer" at bounding box center [274, 358] width 89 height 13
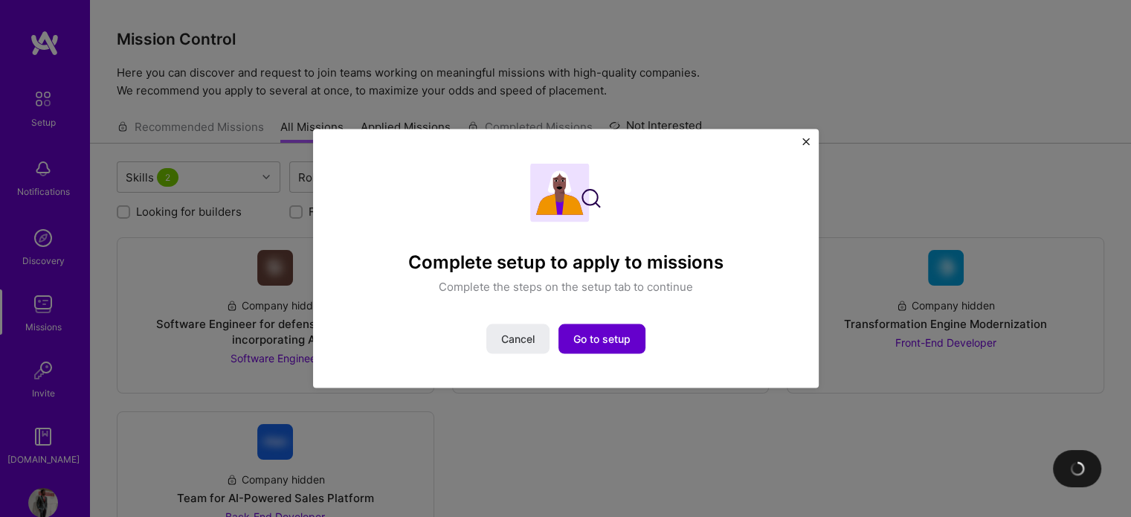
click at [601, 341] on span "Go to setup" at bounding box center [601, 339] width 57 height 15
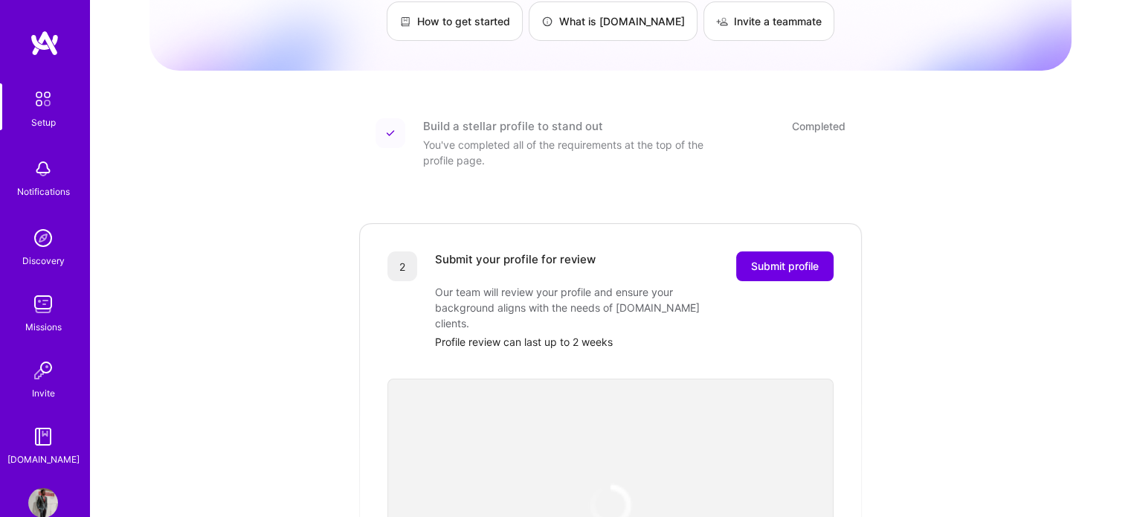
scroll to position [149, 0]
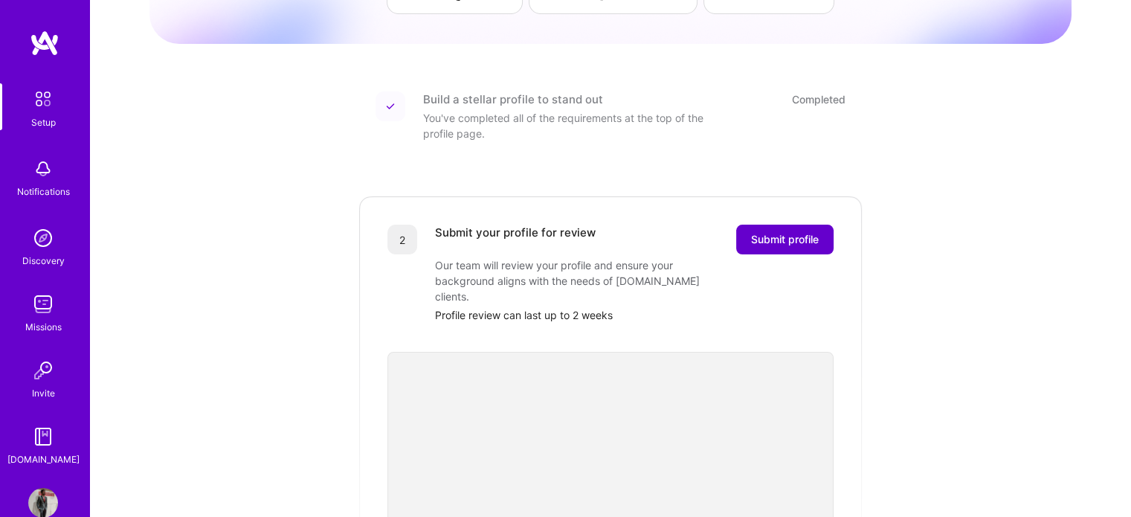
click at [766, 232] on span "Submit profile" at bounding box center [785, 239] width 68 height 15
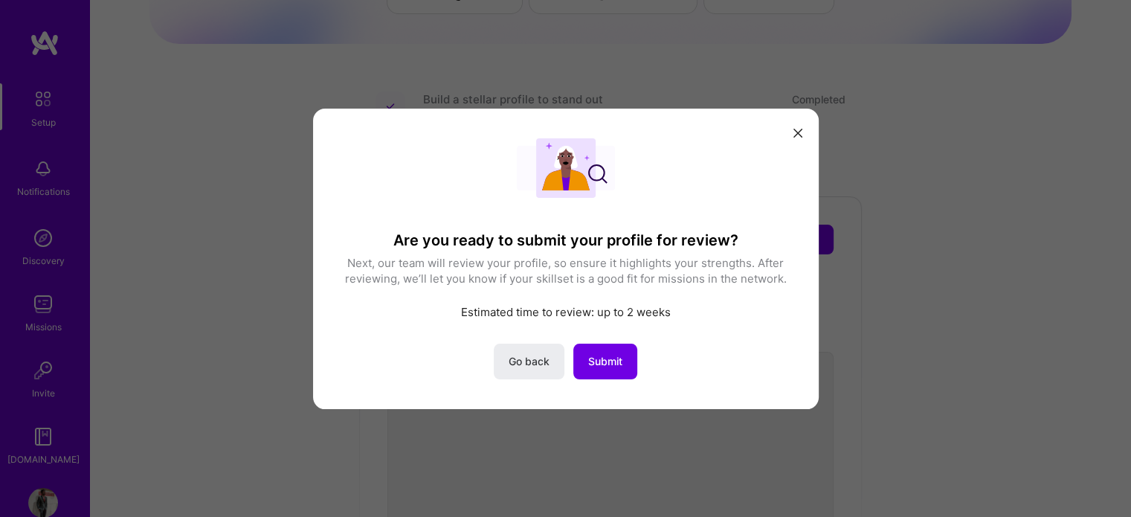
click at [799, 129] on icon "modal" at bounding box center [797, 133] width 9 height 9
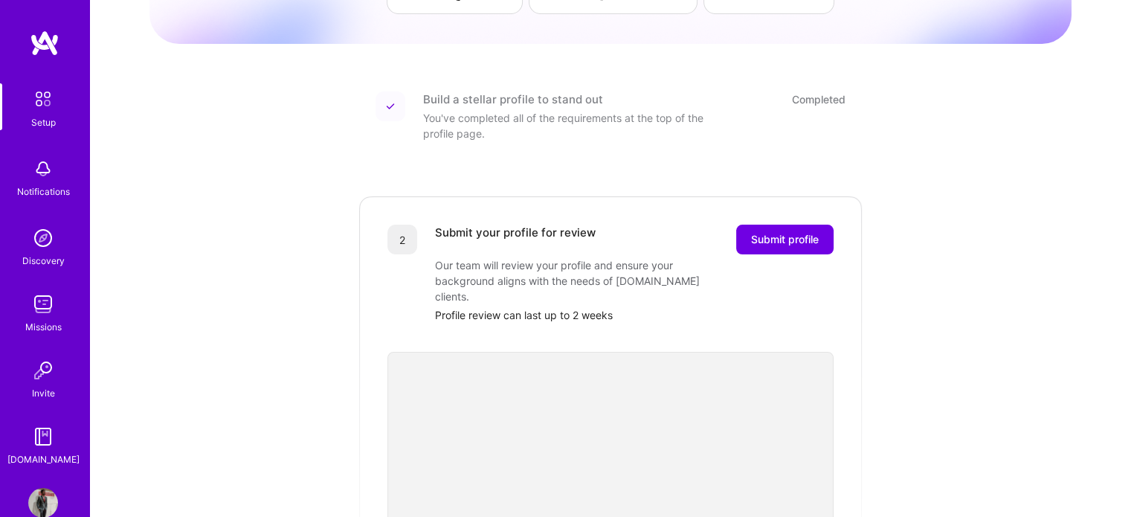
scroll to position [0, 0]
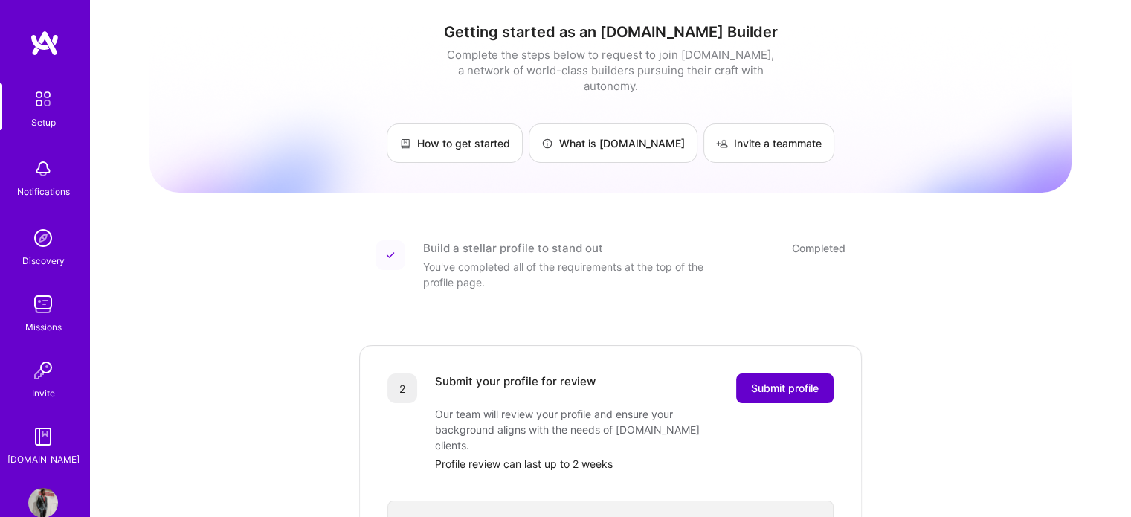
click at [769, 381] on span "Submit profile" at bounding box center [785, 388] width 68 height 15
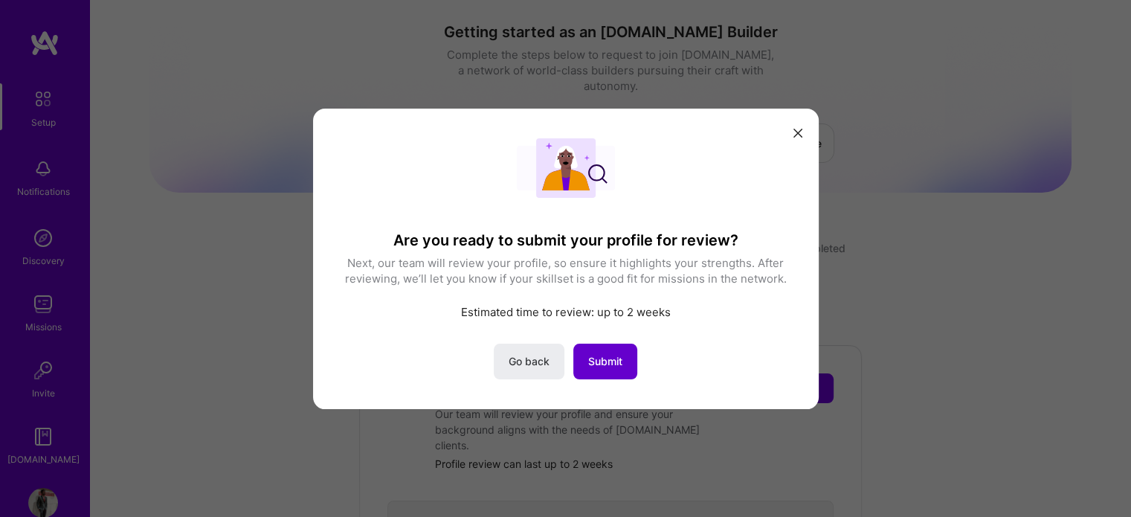
click at [604, 366] on span "Submit" at bounding box center [605, 360] width 34 height 15
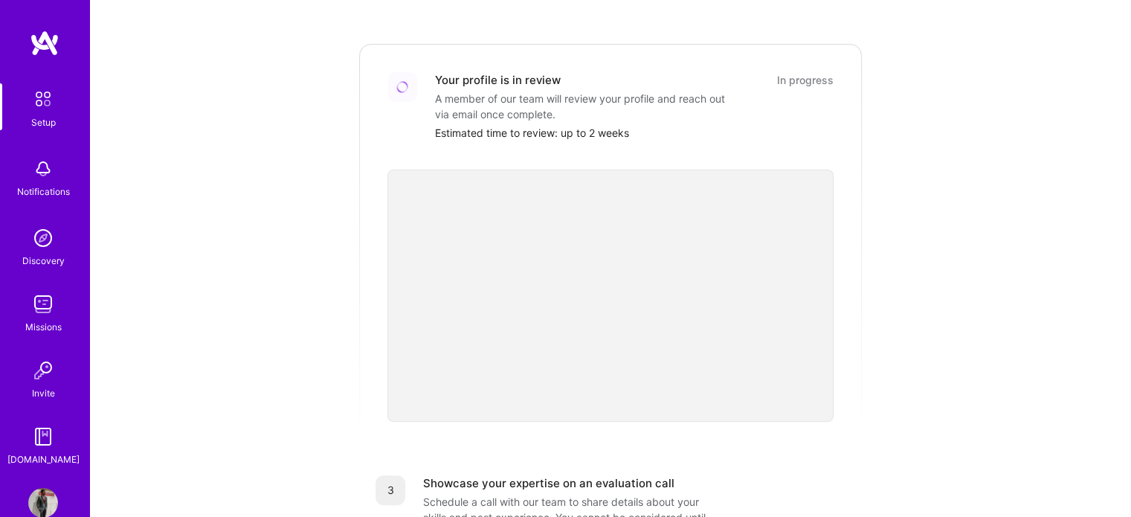
scroll to position [267, 0]
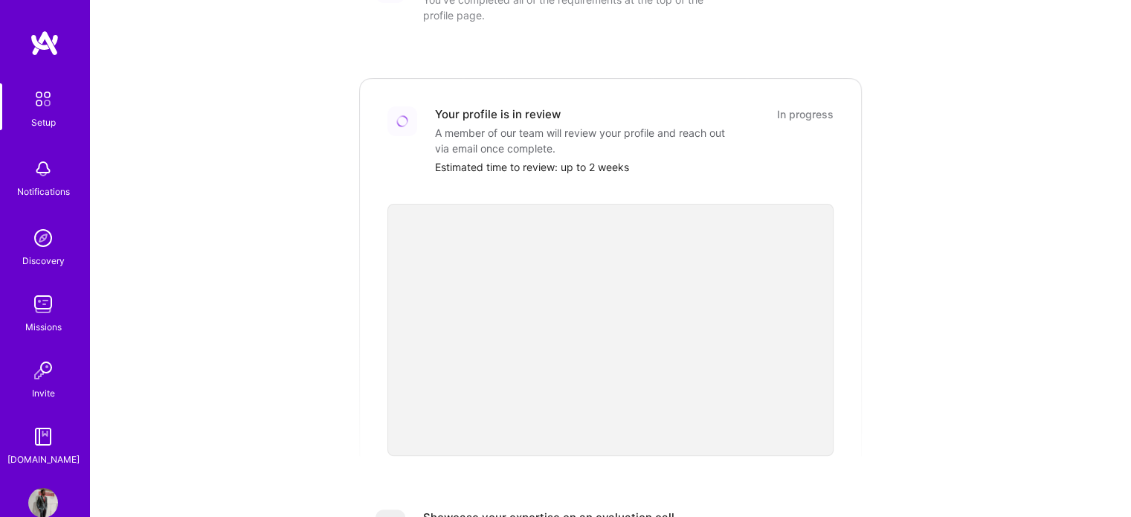
click at [40, 311] on img at bounding box center [43, 304] width 30 height 30
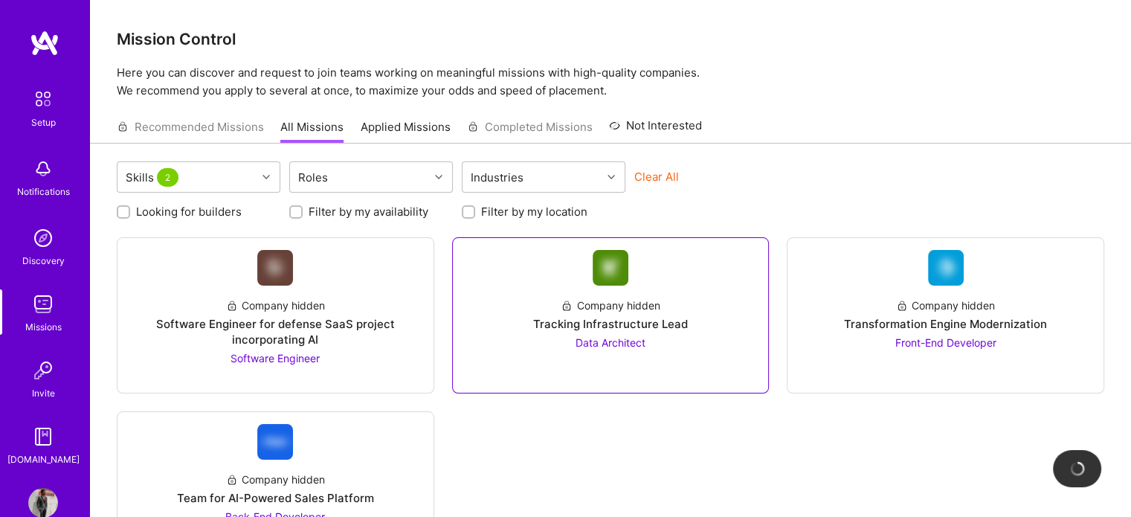
scroll to position [69, 0]
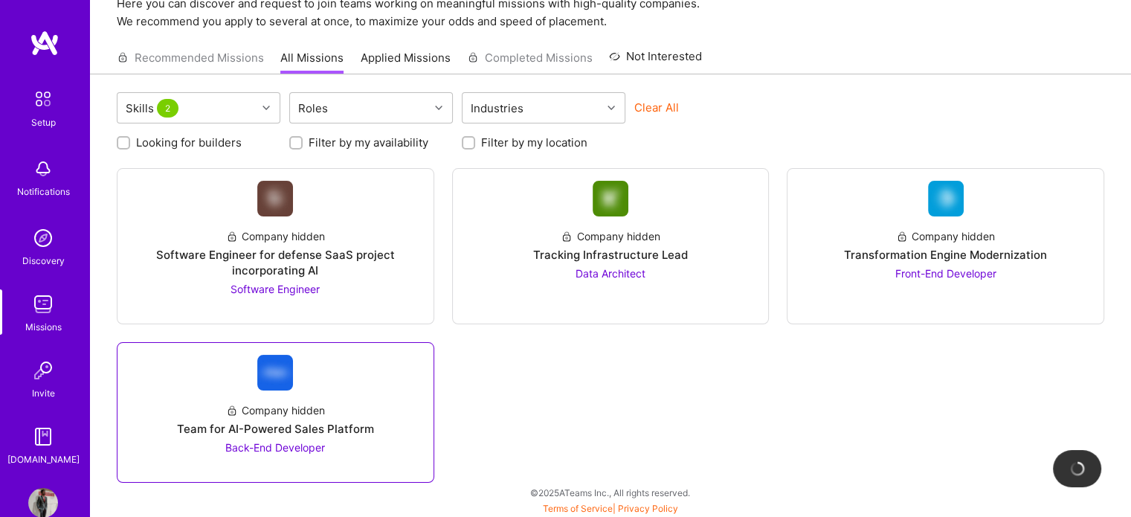
click at [306, 448] on span "Back-End Developer" at bounding box center [275, 447] width 100 height 13
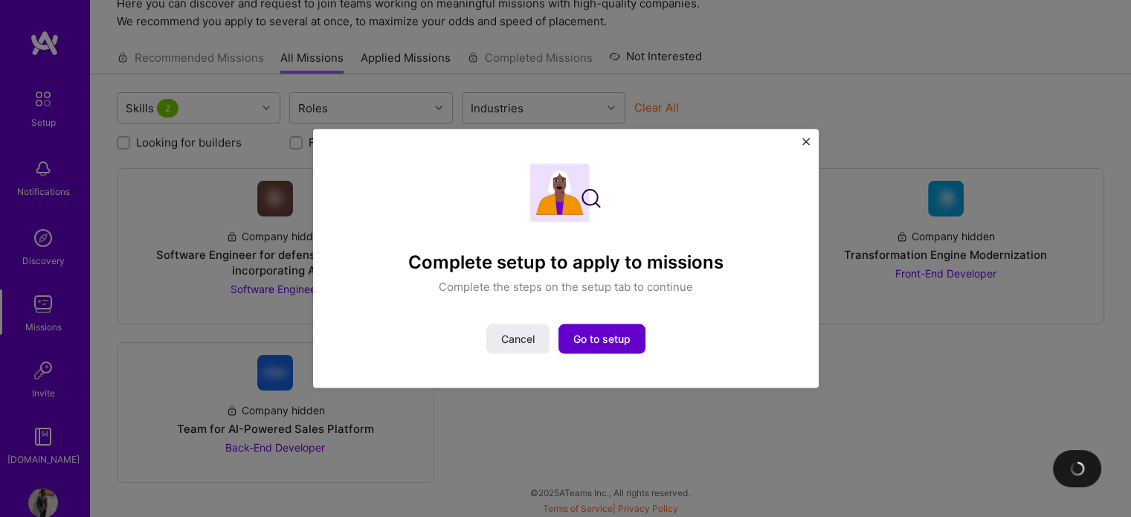
click at [612, 340] on span "Go to setup" at bounding box center [601, 339] width 57 height 15
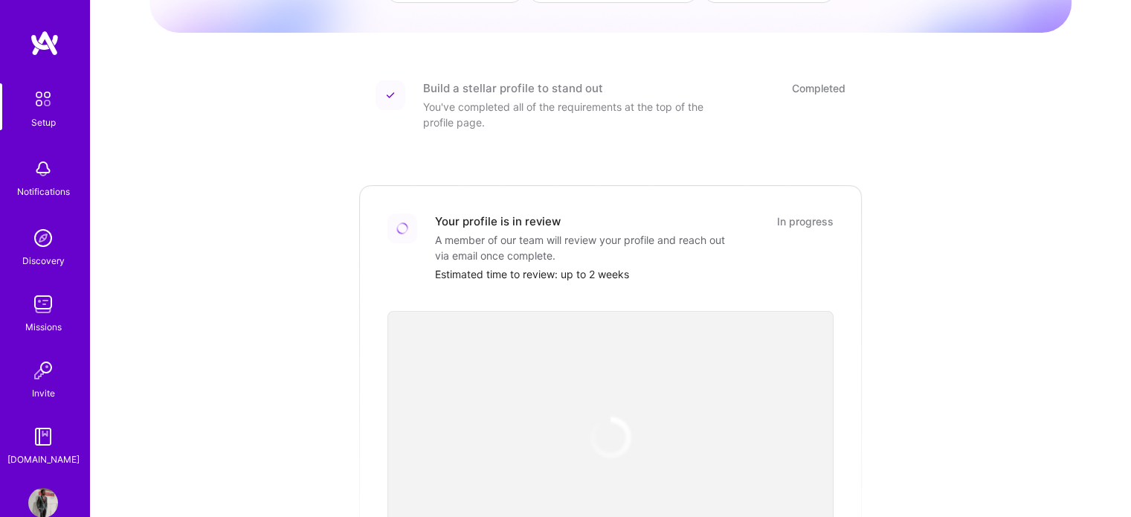
scroll to position [44, 0]
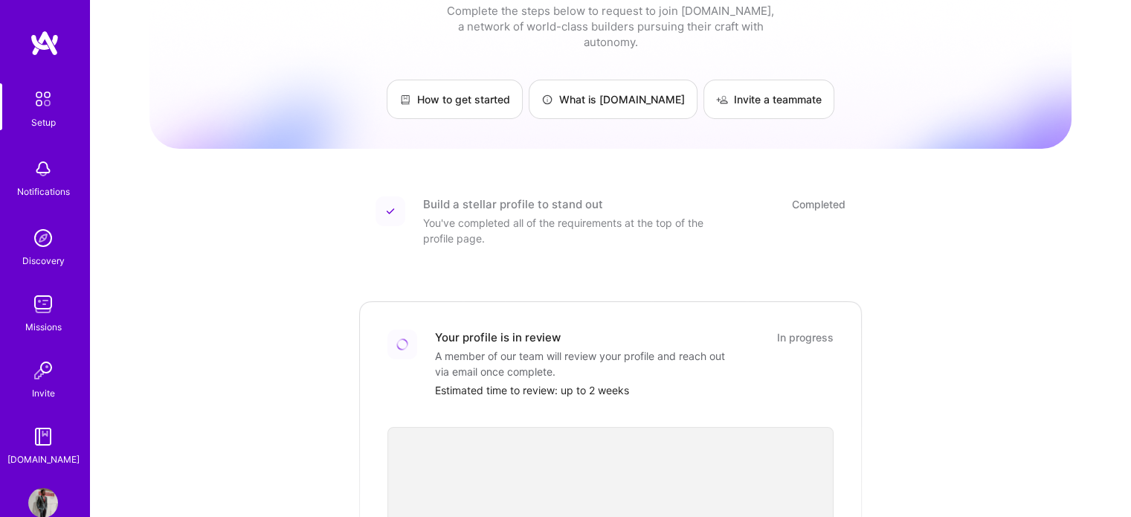
click at [40, 311] on img at bounding box center [43, 304] width 30 height 30
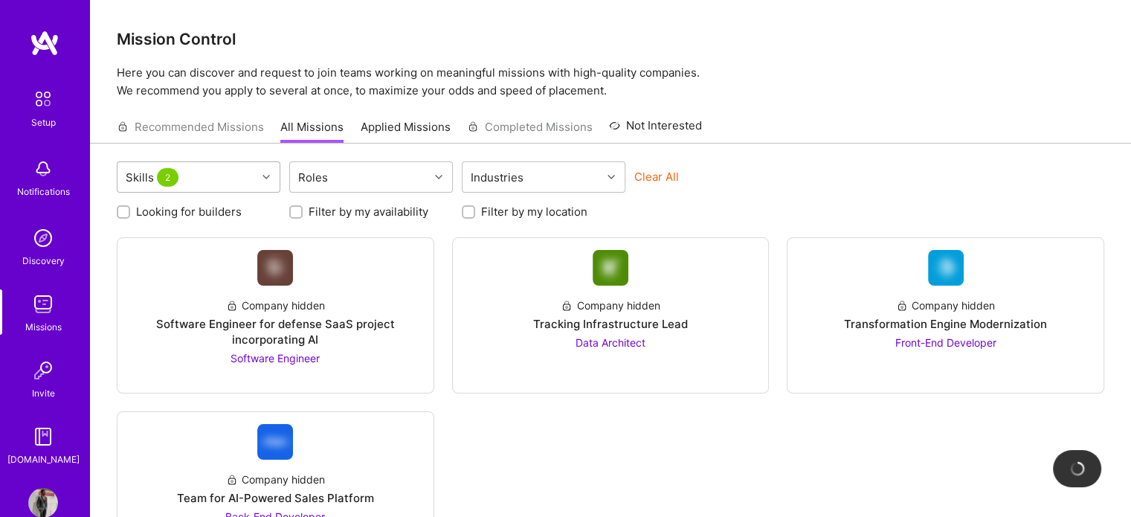
click at [269, 171] on div at bounding box center [267, 176] width 23 height 19
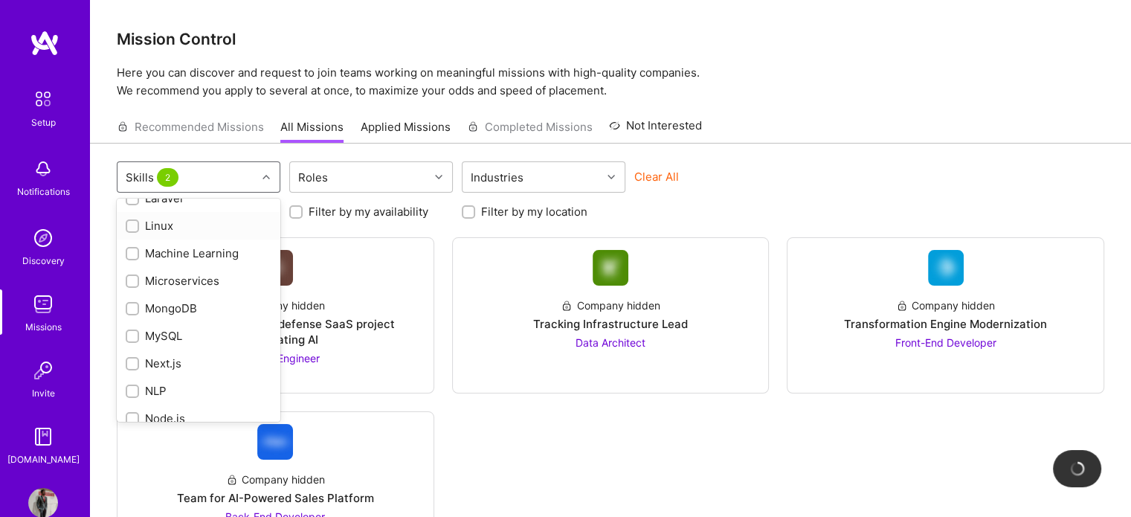
scroll to position [966, 0]
click at [129, 253] on input "checkbox" at bounding box center [134, 255] width 10 height 10
checkbox input "true"
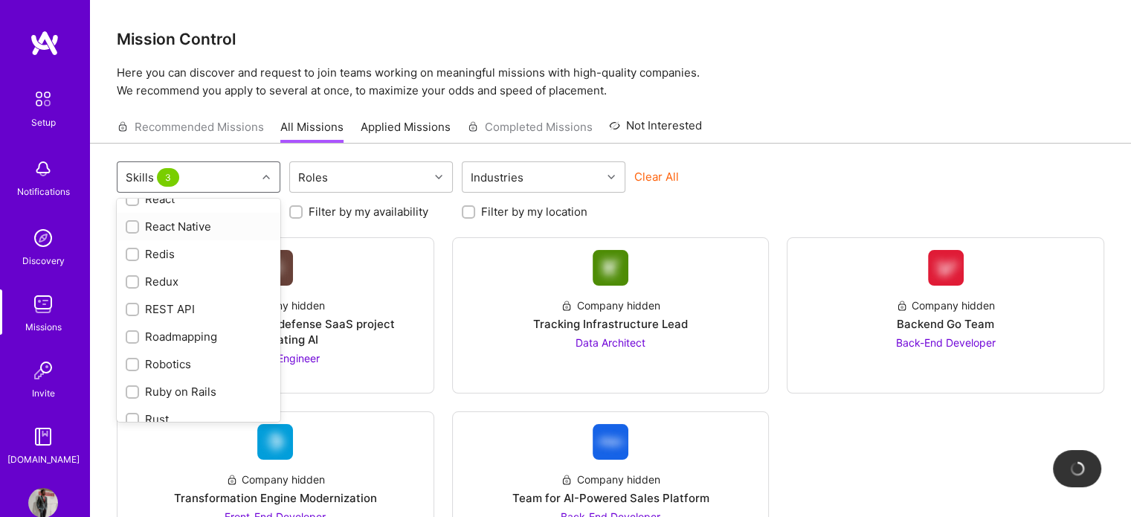
scroll to position [1412, 0]
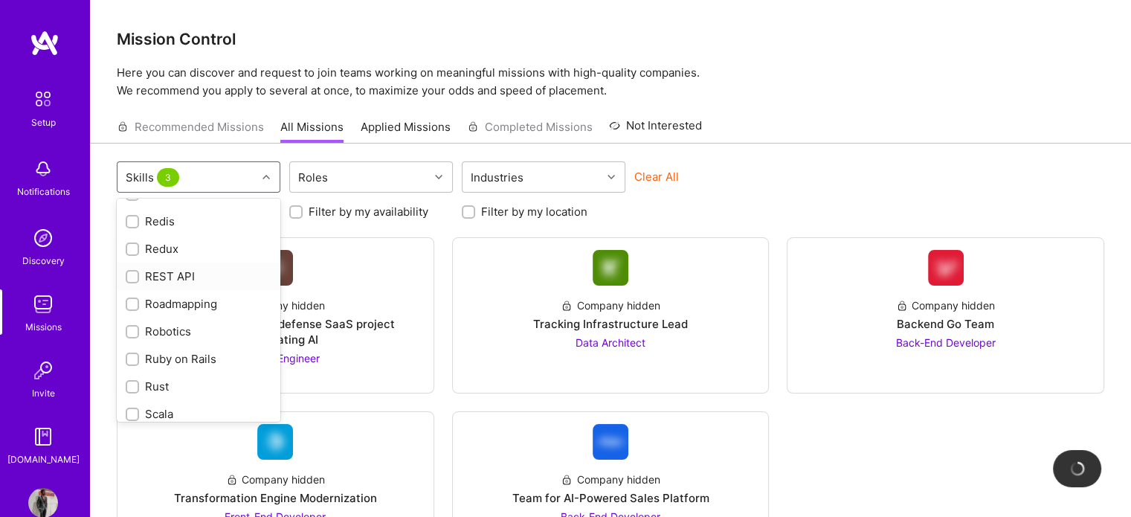
click at [131, 273] on input "checkbox" at bounding box center [134, 277] width 10 height 10
checkbox input "true"
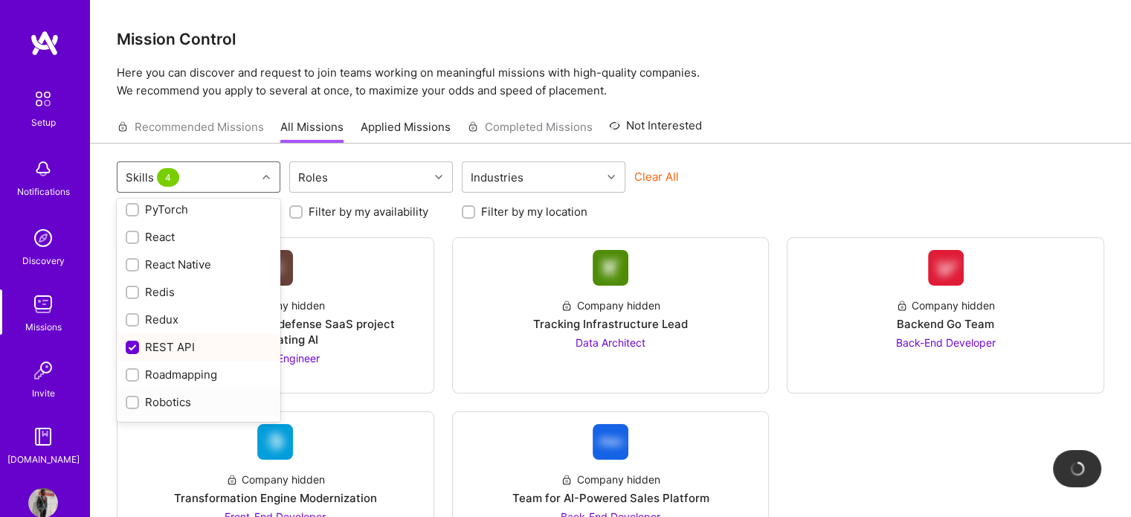
scroll to position [1264, 0]
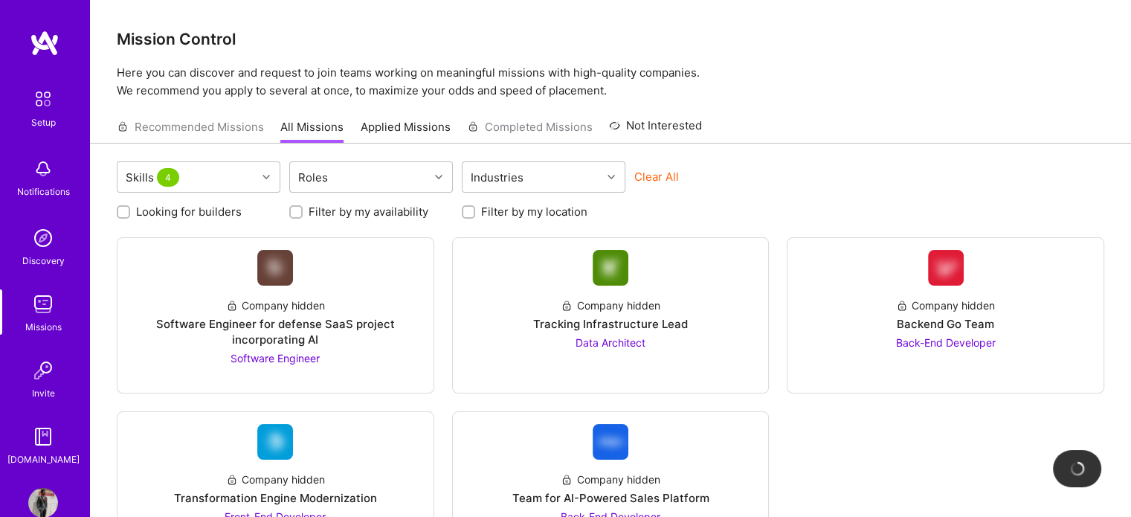
click at [770, 104] on div "Mission Control Here you can discover and request to join teams working on mean…" at bounding box center [610, 293] width 1041 height 587
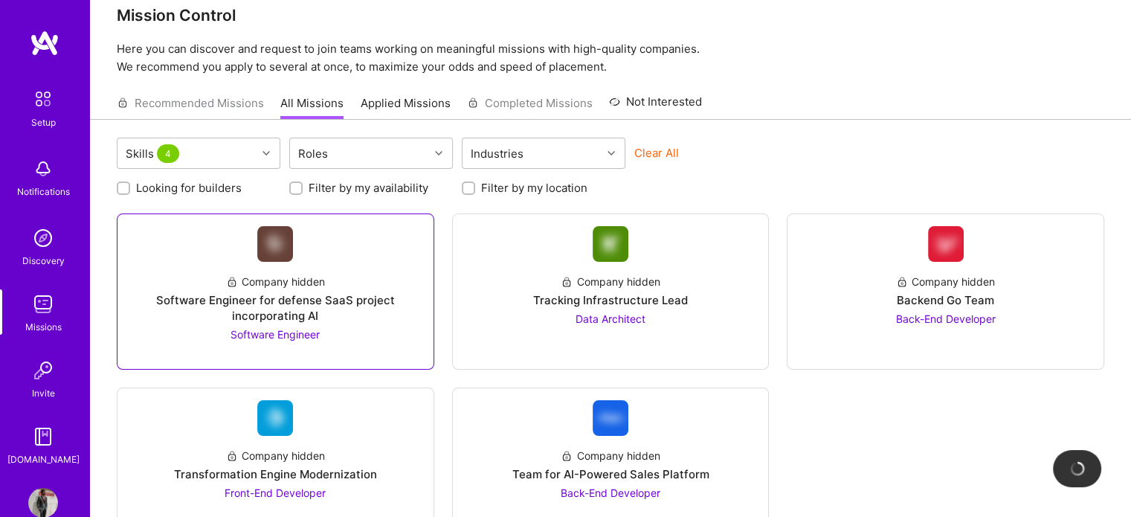
scroll to position [0, 0]
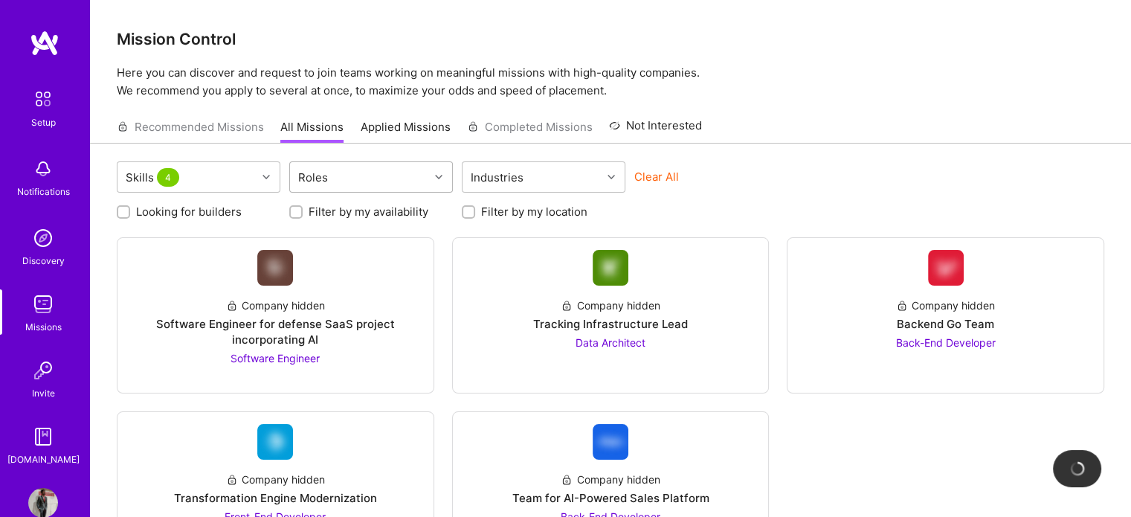
click at [440, 172] on div at bounding box center [440, 176] width 23 height 19
click at [886, 159] on div "Skills 4 Roles Industries Clear All Looking for builders Filter by my availabil…" at bounding box center [610, 365] width 1041 height 444
